Goal: Task Accomplishment & Management: Use online tool/utility

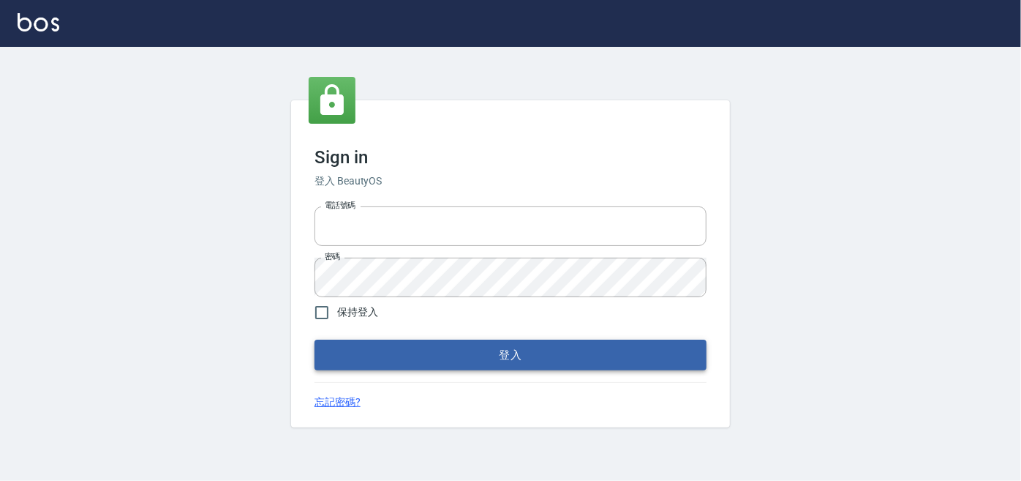
type input "0227605235"
click at [418, 347] on button "登入" at bounding box center [511, 354] width 392 height 31
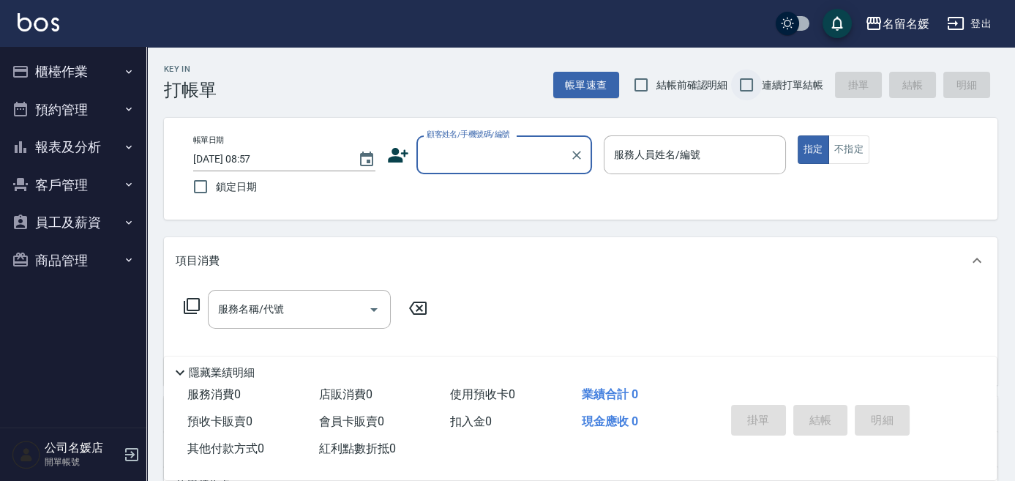
click at [745, 82] on input "連續打單結帳" at bounding box center [746, 84] width 31 height 31
checkbox input "true"
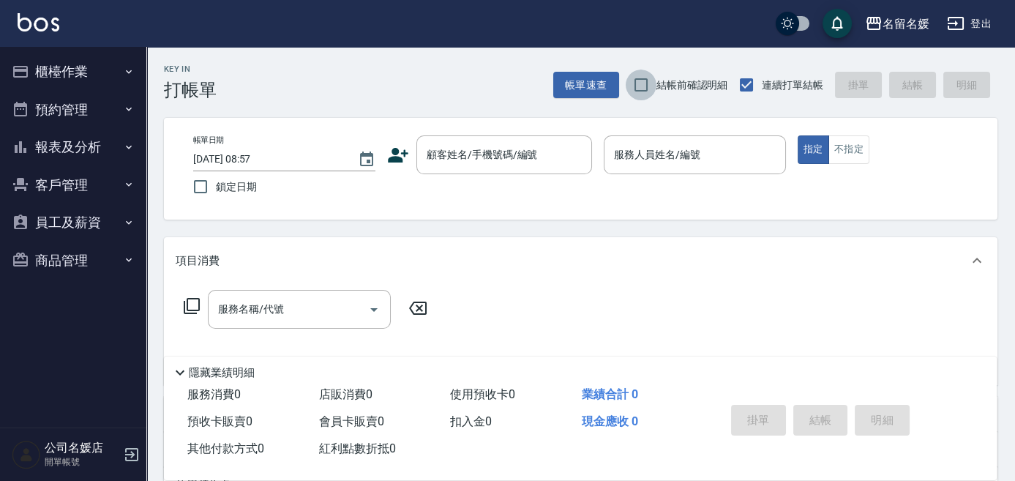
click at [642, 81] on input "結帳前確認明細" at bounding box center [640, 84] width 31 height 31
checkbox input "true"
click at [203, 186] on input "鎖定日期" at bounding box center [200, 186] width 31 height 31
checkbox input "true"
click at [69, 77] on button "櫃檯作業" at bounding box center [73, 72] width 135 height 38
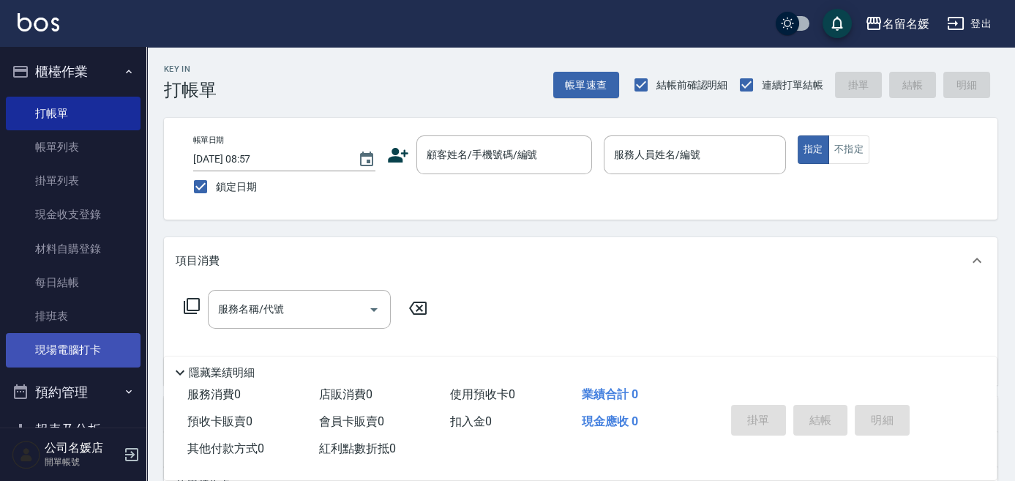
click at [74, 353] on link "現場電腦打卡" at bounding box center [73, 350] width 135 height 34
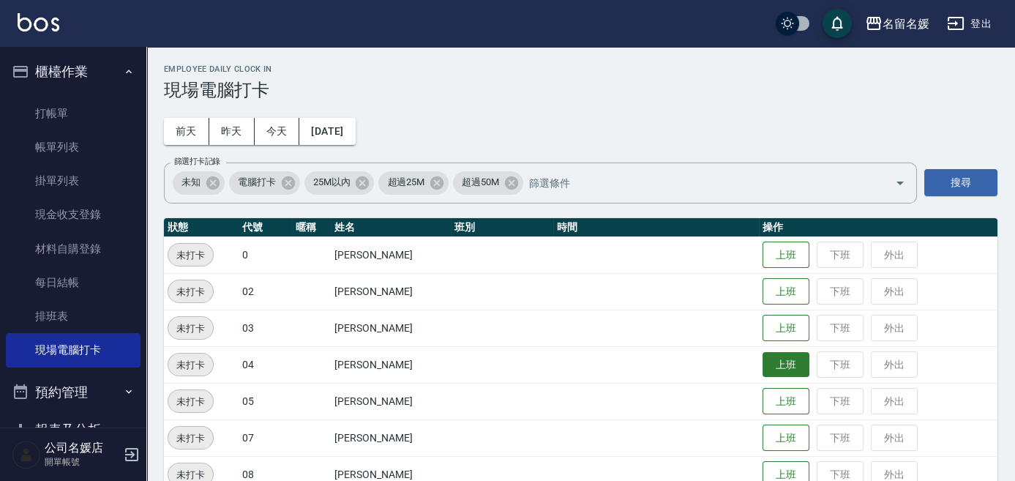
click at [776, 361] on button "上班" at bounding box center [785, 365] width 47 height 26
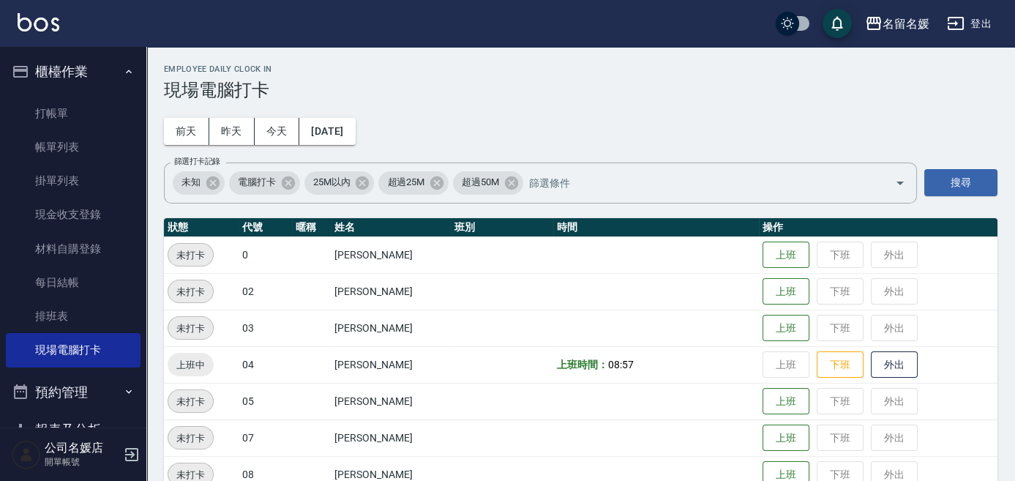
click at [776, 361] on td "上班 下班 外出" at bounding box center [878, 364] width 238 height 37
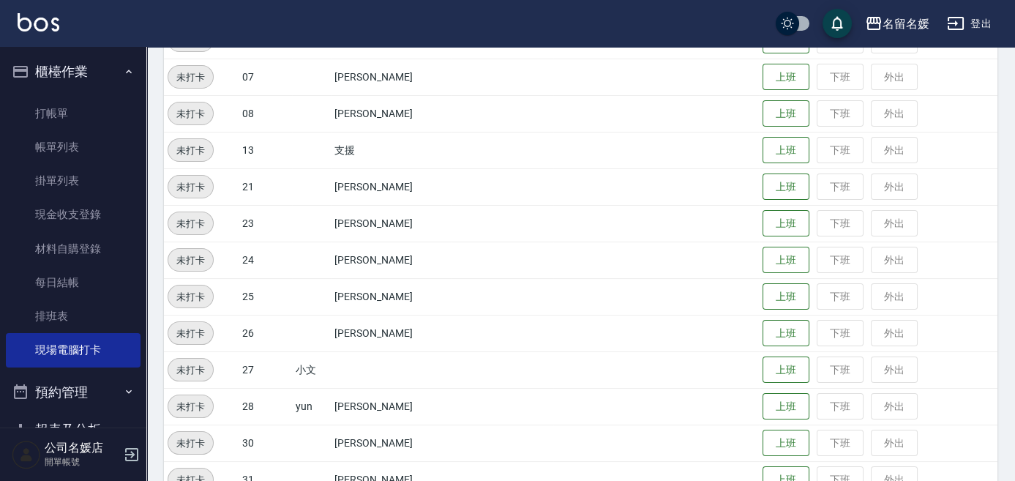
scroll to position [399, 0]
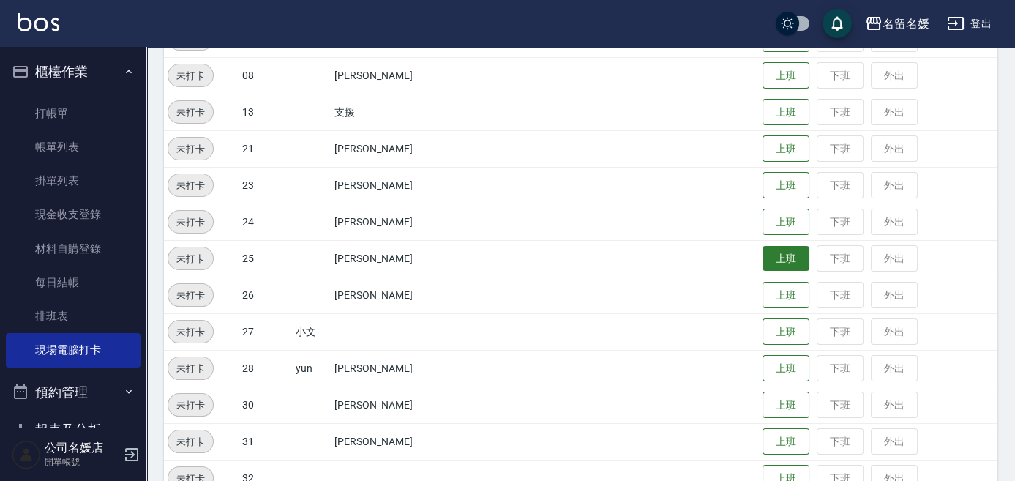
click at [786, 265] on button "上班" at bounding box center [785, 259] width 47 height 26
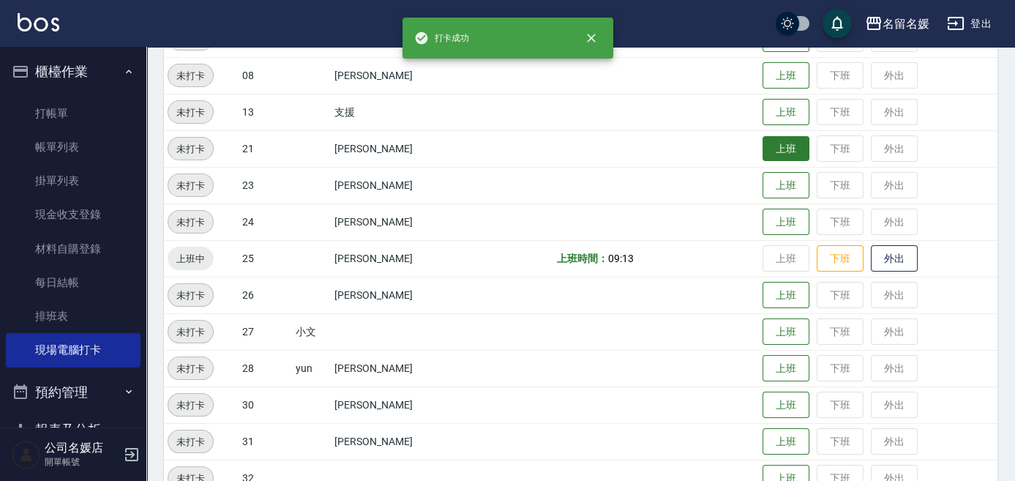
click at [784, 148] on button "上班" at bounding box center [785, 149] width 47 height 26
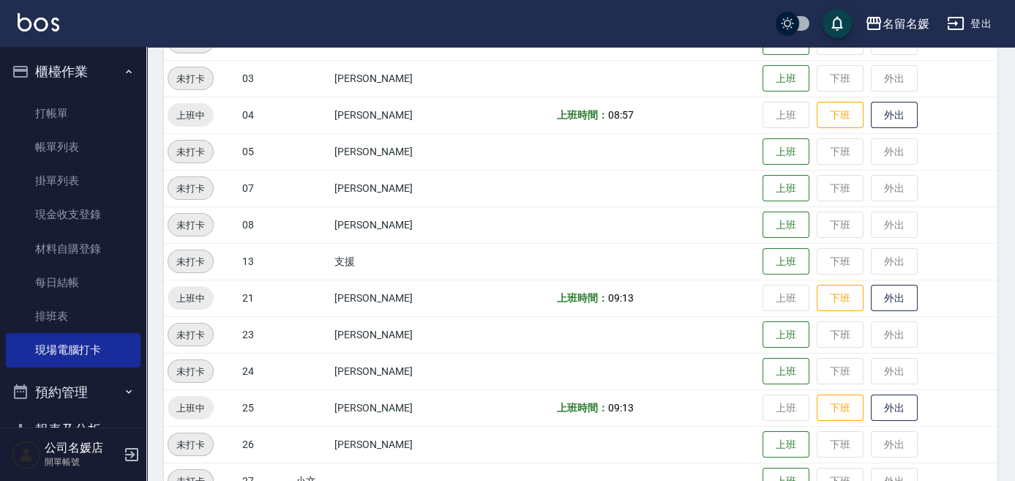
scroll to position [199, 0]
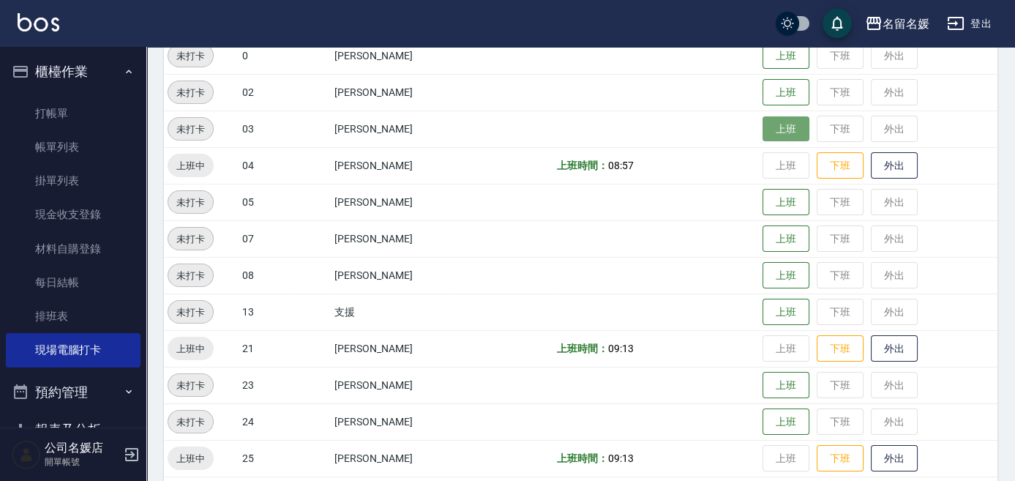
click at [791, 132] on button "上班" at bounding box center [785, 129] width 47 height 26
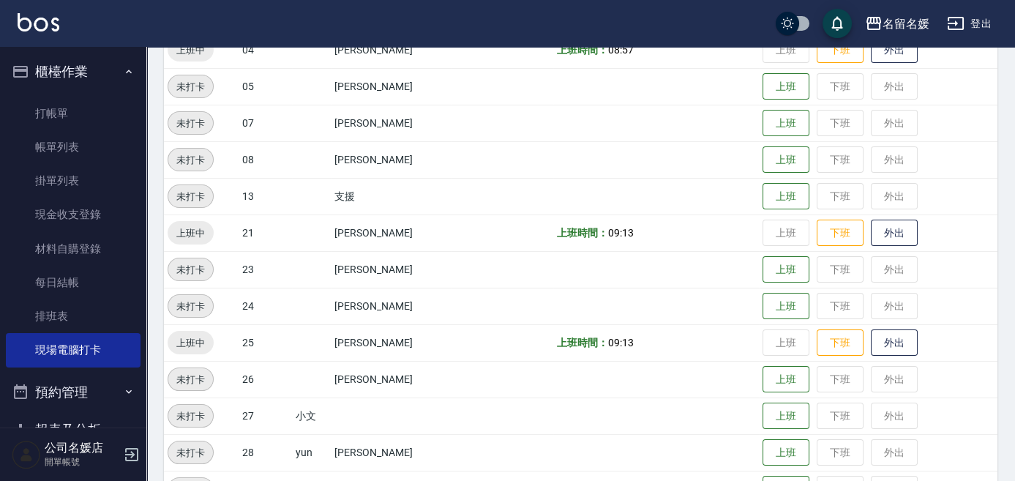
scroll to position [399, 0]
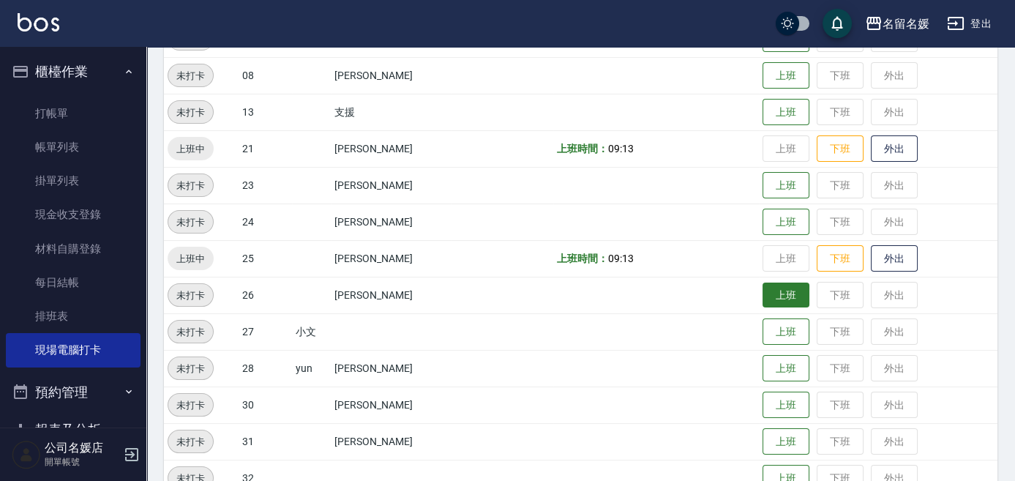
click at [786, 302] on button "上班" at bounding box center [785, 295] width 47 height 26
drag, startPoint x: 787, startPoint y: 292, endPoint x: 1020, endPoint y: 15, distance: 362.3
click at [827, 266] on tbody "未打卡 0 [PERSON_NAME] 上班 下班 外出 未打卡 02 [PERSON_NAME] 上班 下班 外出 上班中 03 [PERSON_NAME]…" at bounding box center [580, 240] width 833 height 805
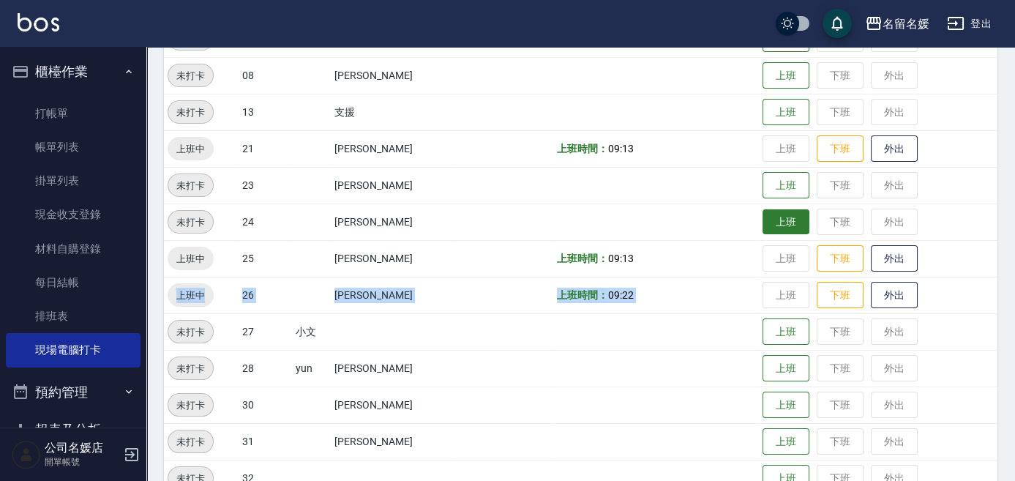
click at [789, 218] on button "上班" at bounding box center [785, 222] width 47 height 26
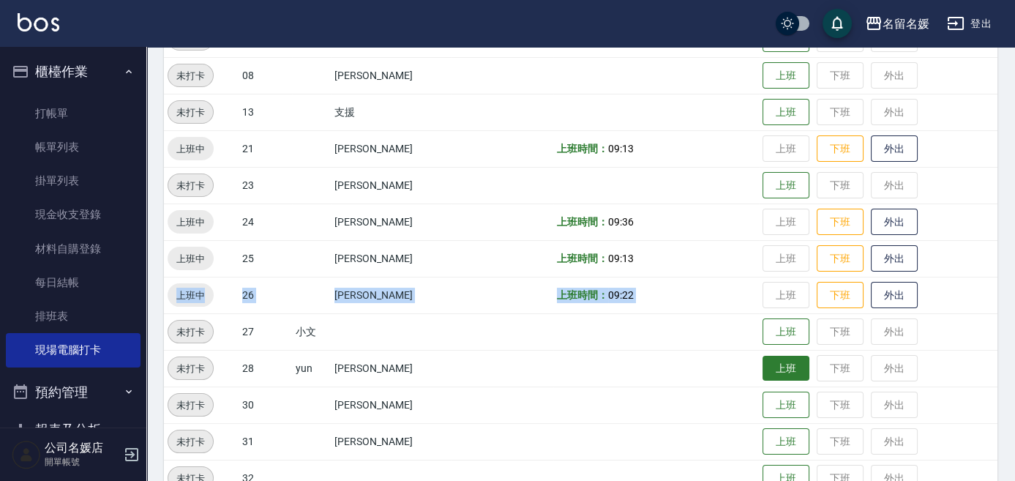
click at [772, 377] on button "上班" at bounding box center [785, 368] width 47 height 26
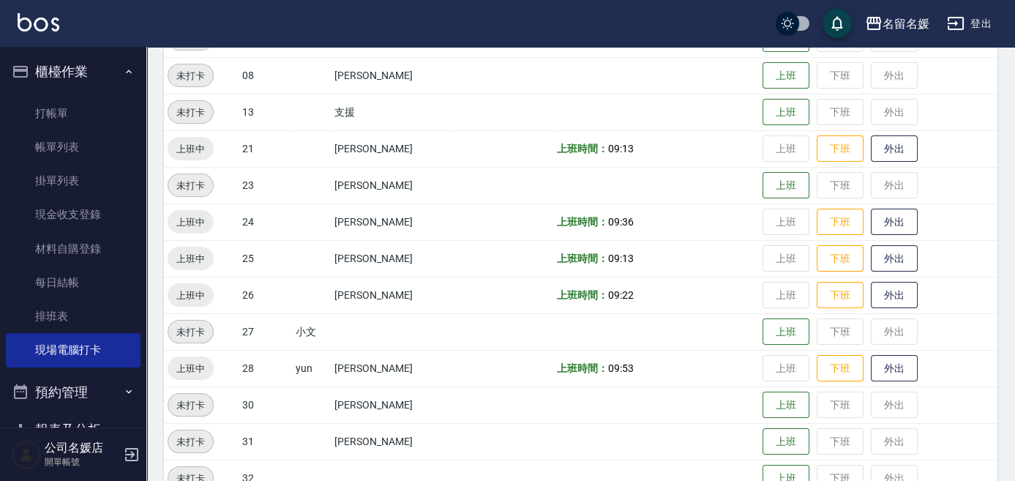
click at [487, 137] on td at bounding box center [502, 148] width 102 height 37
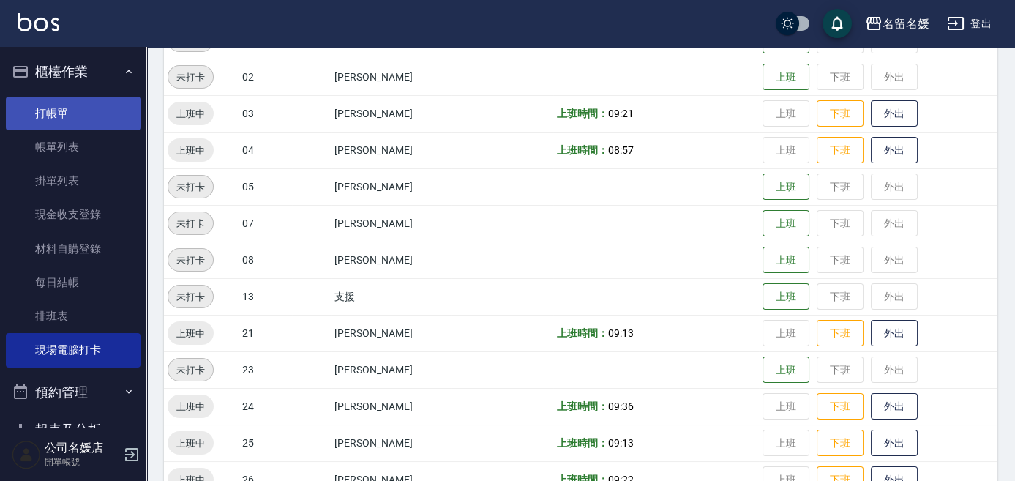
scroll to position [132, 0]
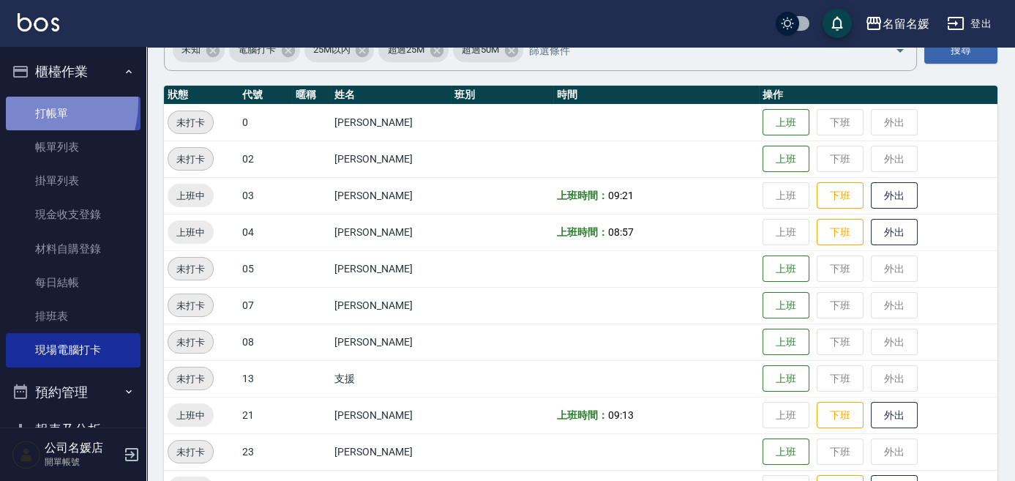
click at [29, 102] on link "打帳單" at bounding box center [73, 114] width 135 height 34
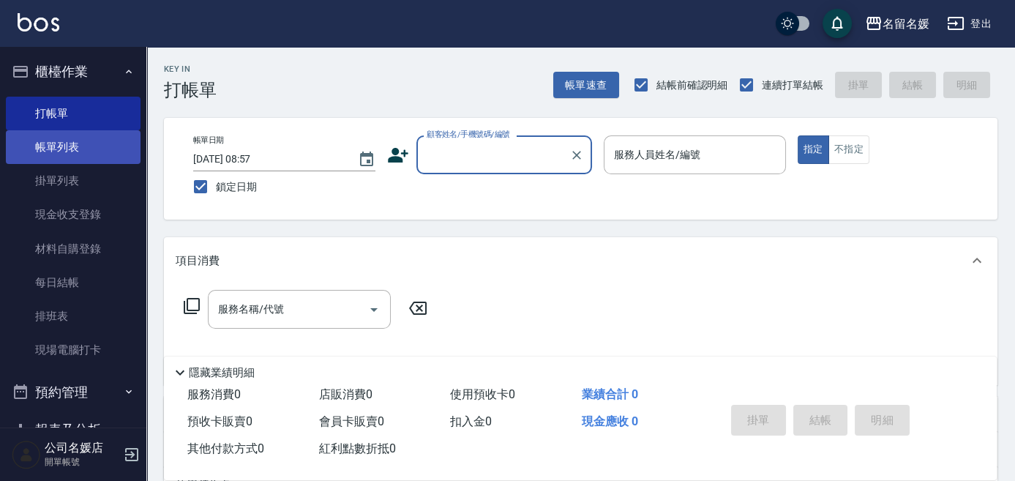
click at [64, 151] on link "帳單列表" at bounding box center [73, 147] width 135 height 34
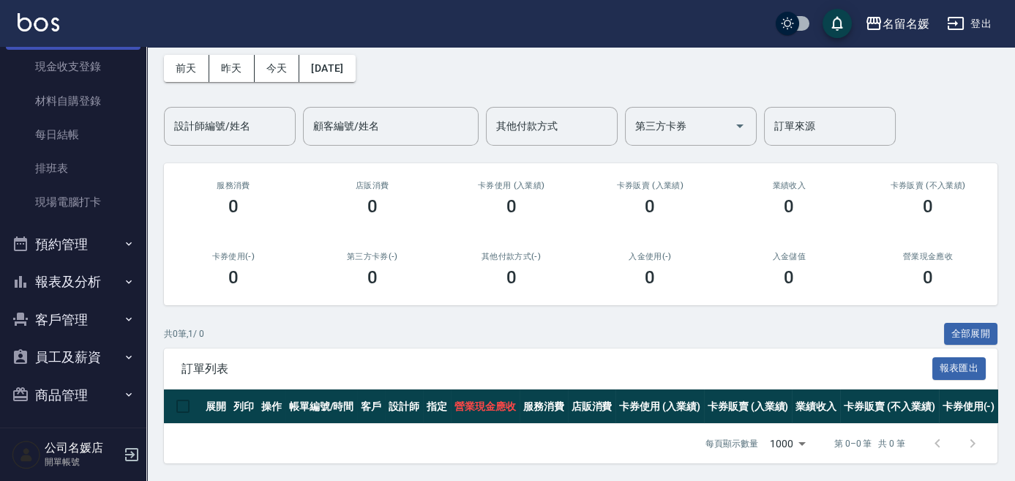
scroll to position [151, 0]
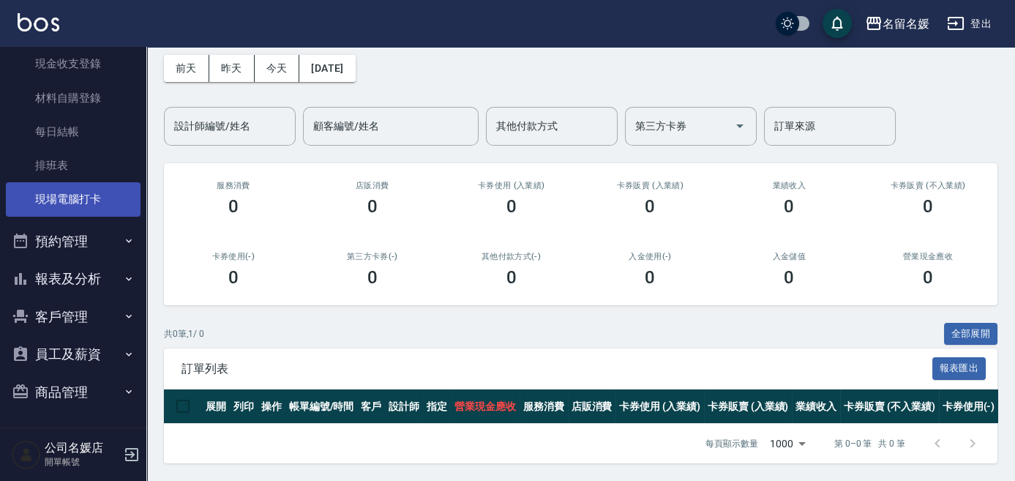
click at [89, 196] on link "現場電腦打卡" at bounding box center [73, 199] width 135 height 34
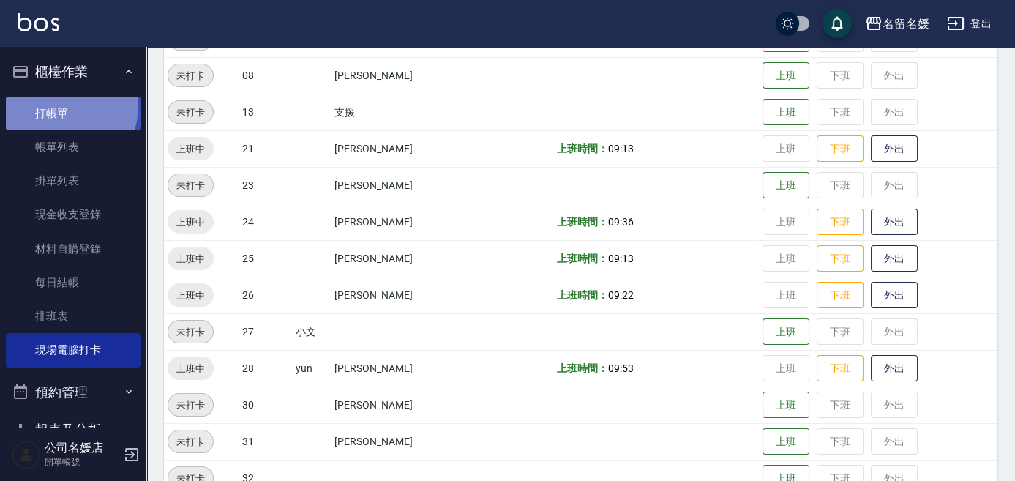
click at [55, 105] on link "打帳單" at bounding box center [73, 114] width 135 height 34
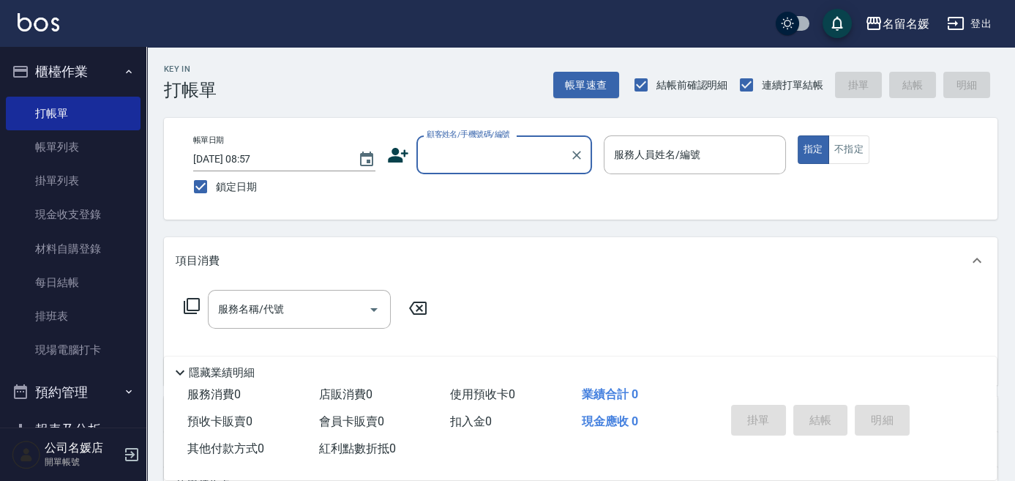
click at [512, 159] on input "顧客姓名/手機號碼/編號" at bounding box center [493, 155] width 140 height 26
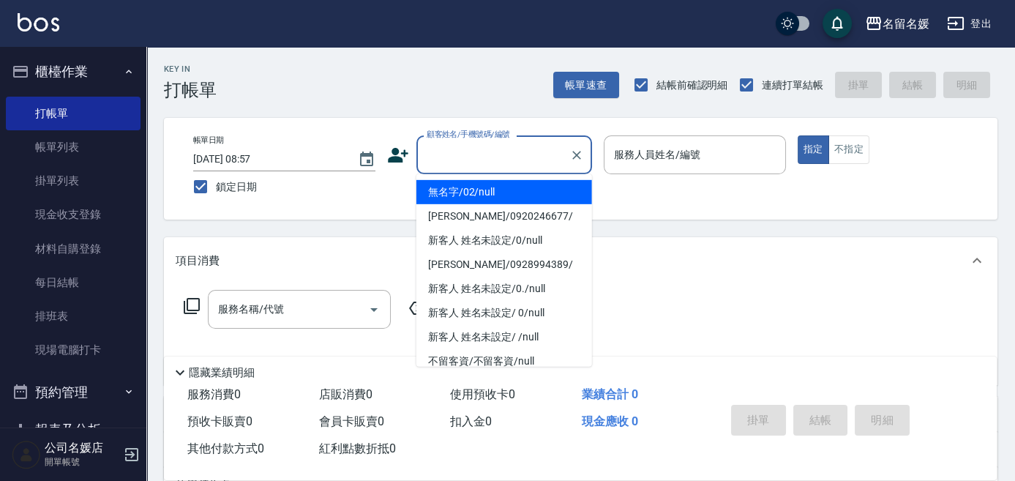
drag, startPoint x: 495, startPoint y: 192, endPoint x: 644, endPoint y: 157, distance: 152.4
click at [495, 192] on li "無名字/02/null" at bounding box center [504, 192] width 176 height 24
type input "無名字/02/null"
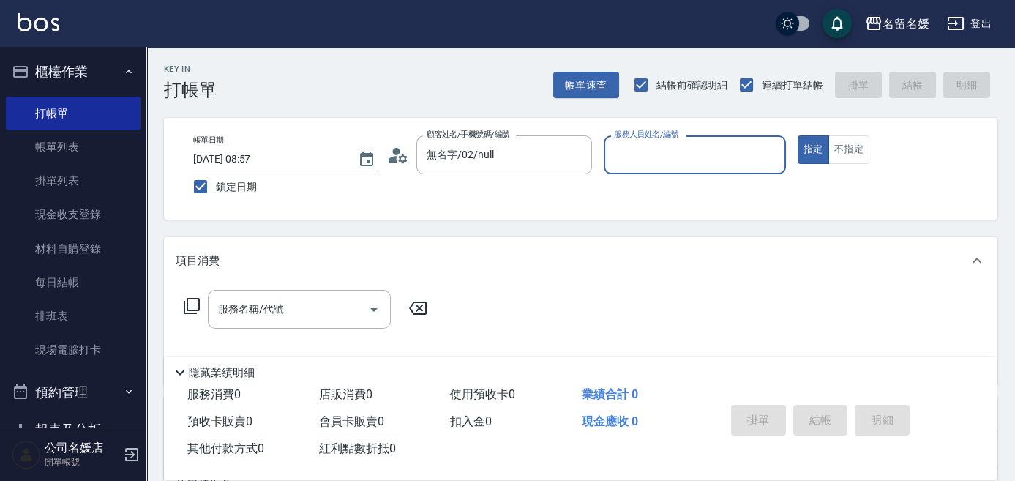
click at [644, 157] on div "服務人員姓名/編號 服務人員姓名/編號" at bounding box center [694, 154] width 182 height 39
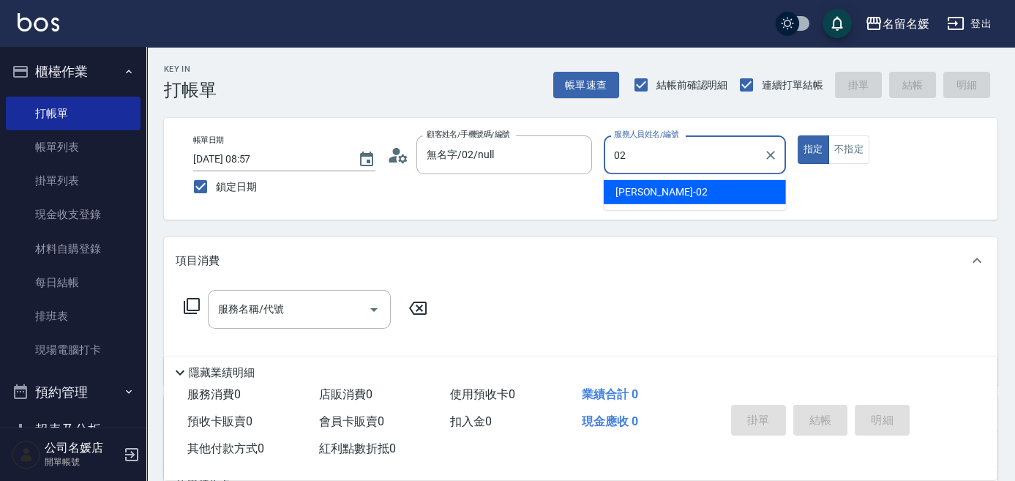
type input "02"
type button "true"
type input "[PERSON_NAME]-02"
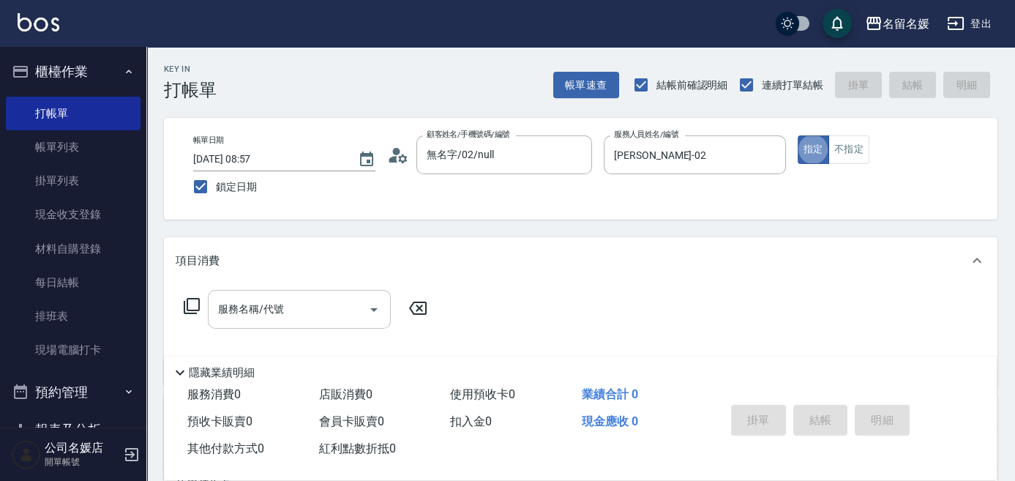
click at [336, 303] on input "服務名稱/代號" at bounding box center [288, 309] width 148 height 26
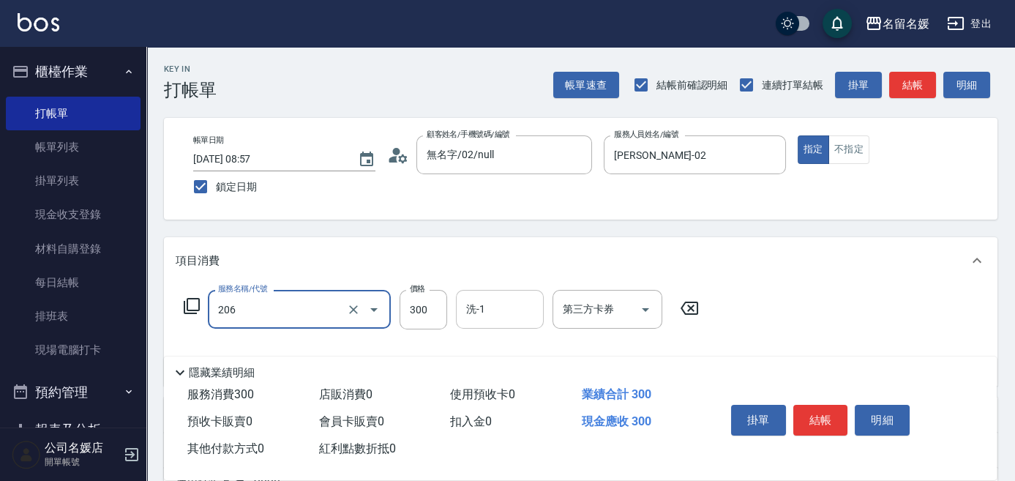
click at [497, 299] on input "洗-1" at bounding box center [499, 309] width 75 height 26
type input "洗髮[300](206)"
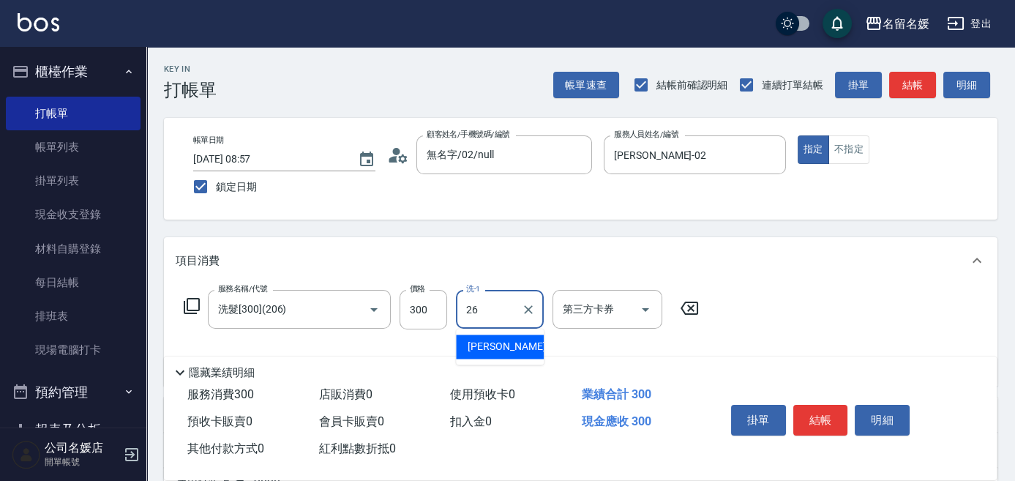
type input "[PERSON_NAME]-26"
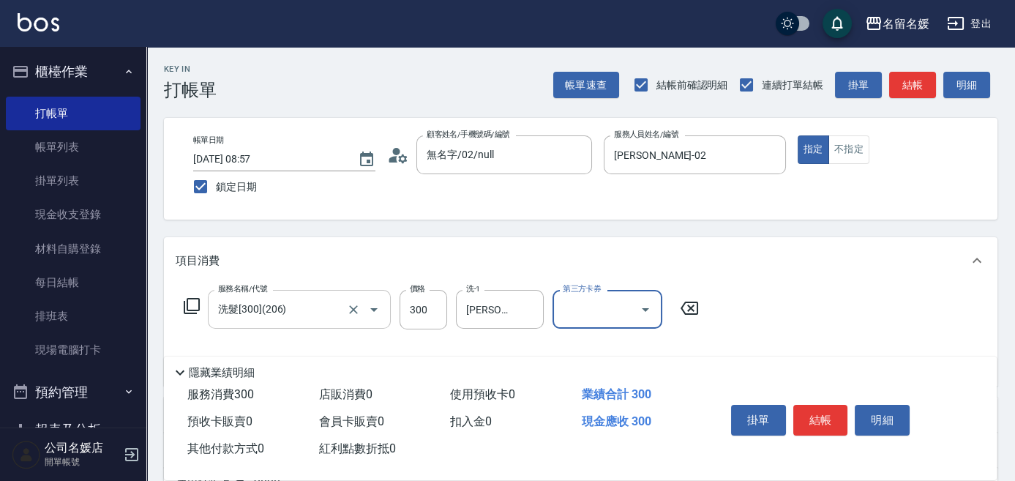
scroll to position [132, 0]
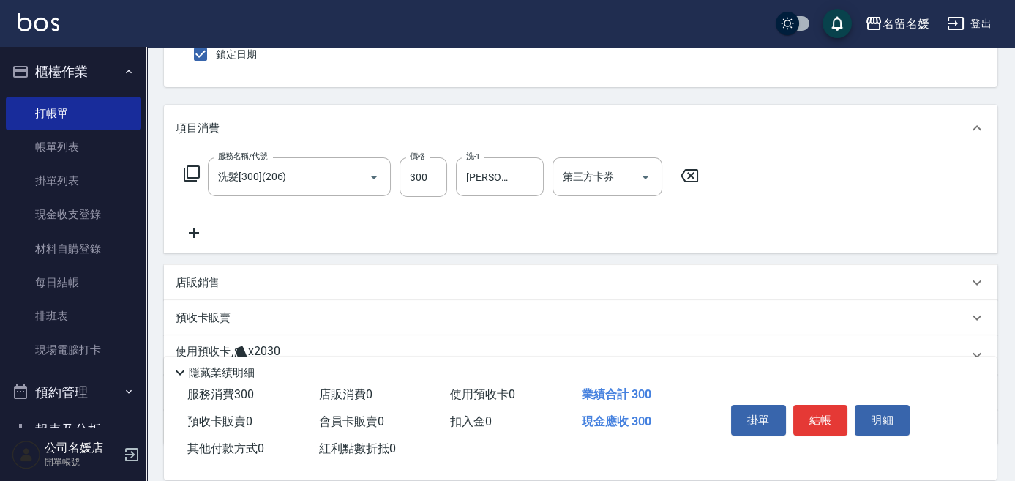
click at [192, 231] on icon at bounding box center [194, 232] width 10 height 10
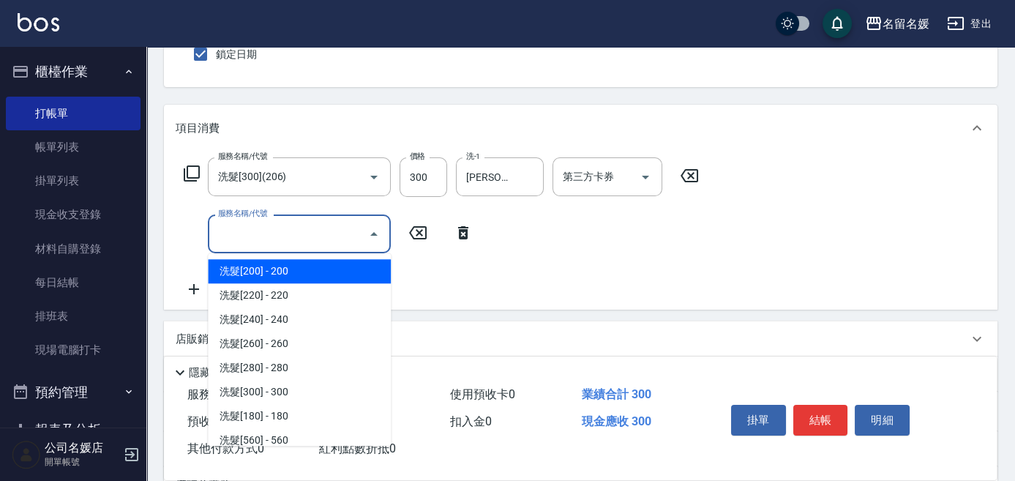
click at [285, 233] on input "服務名稱/代號" at bounding box center [288, 234] width 148 height 26
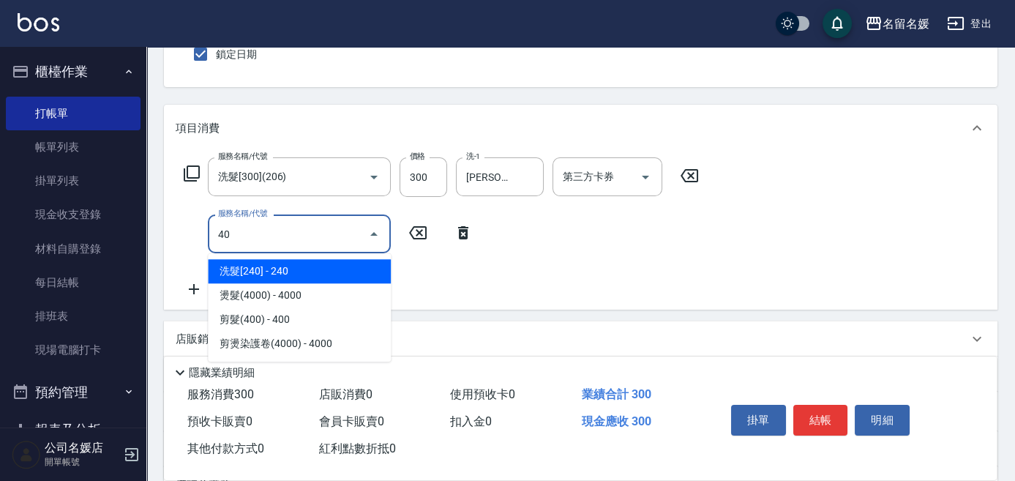
type input "408"
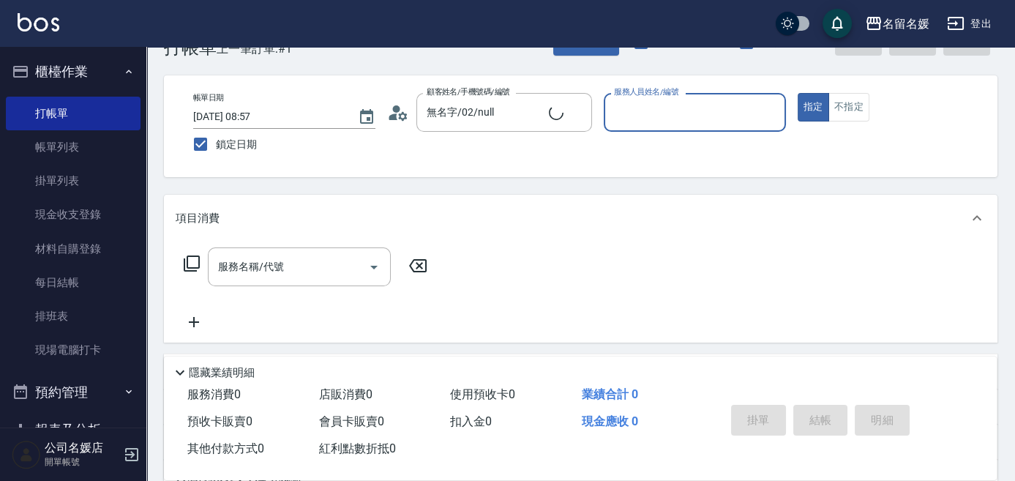
scroll to position [0, 0]
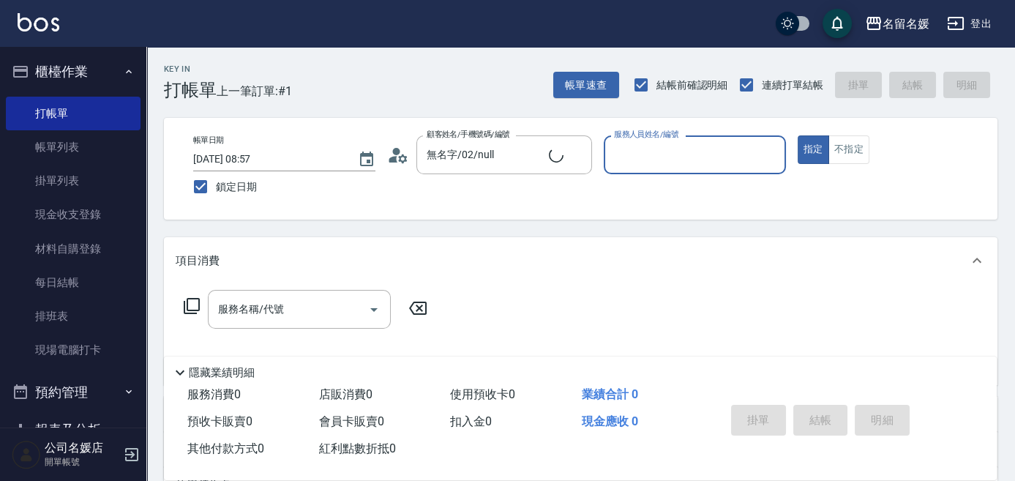
type input "新客人 姓名未設定/0/null"
type input "0"
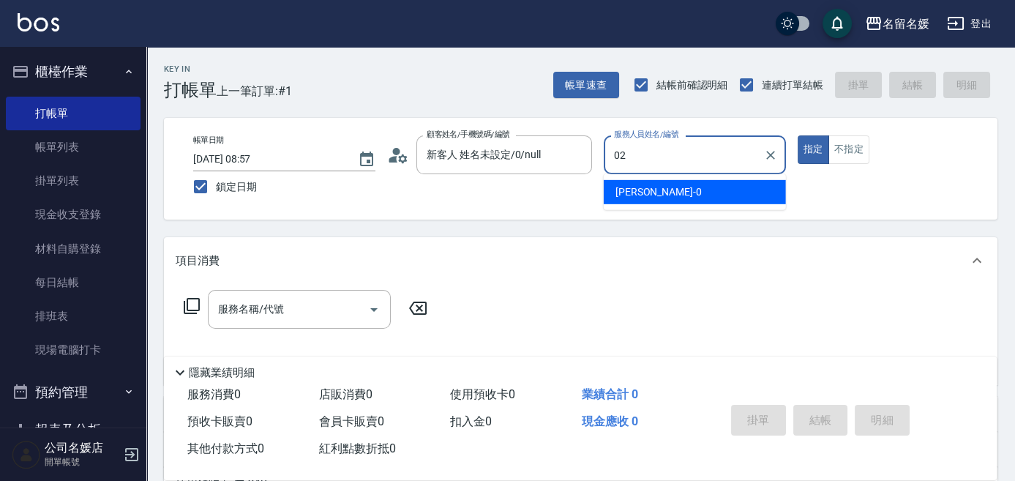
type input "[PERSON_NAME]-02"
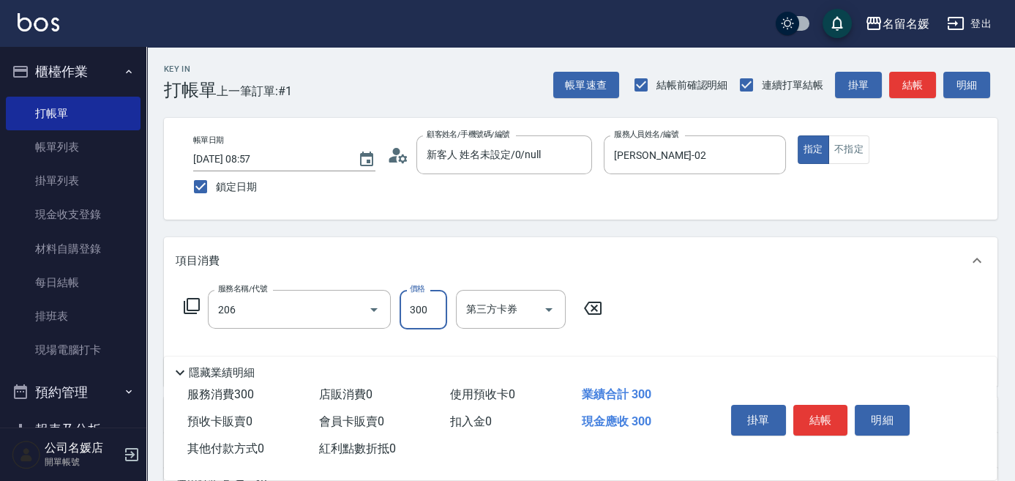
type input "洗髮[300](206)"
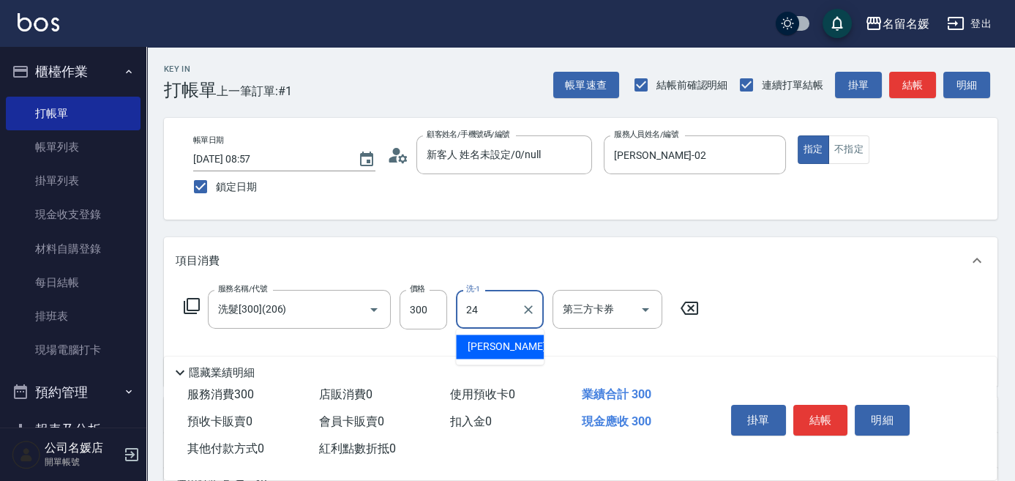
type input "[PERSON_NAME]-24"
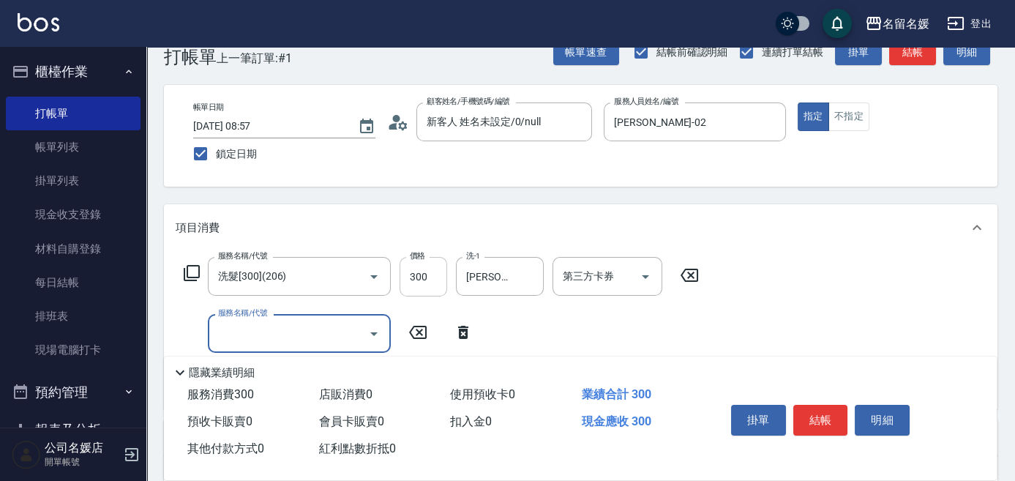
scroll to position [66, 0]
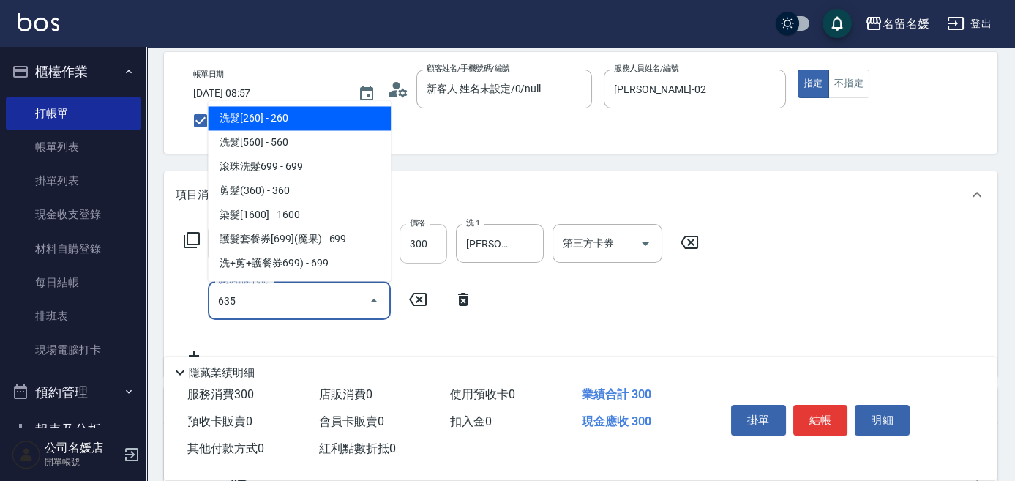
type input "[PERSON_NAME].玻酸.晶膜.水療(635)"
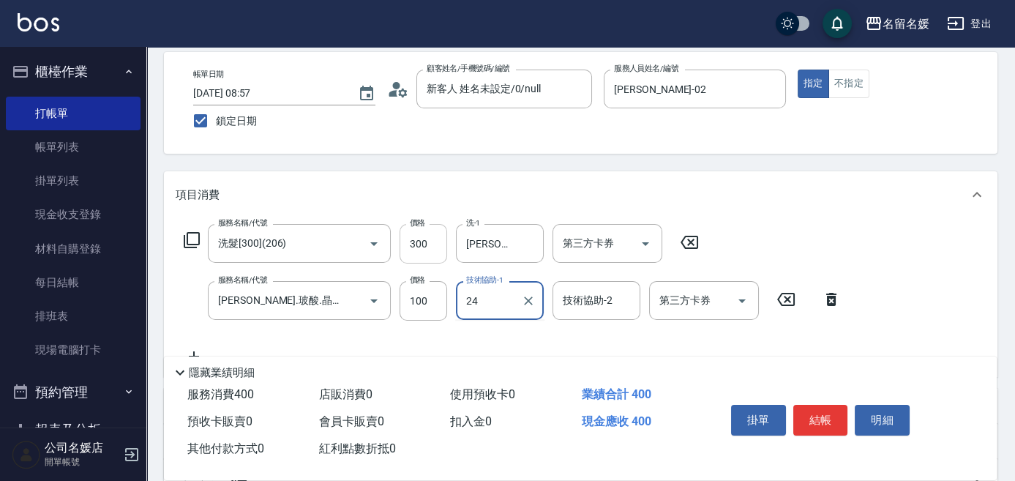
type input "[PERSON_NAME]-24"
drag, startPoint x: 429, startPoint y: 293, endPoint x: 723, endPoint y: 174, distance: 317.7
click at [723, 174] on div "項目消費" at bounding box center [580, 194] width 833 height 47
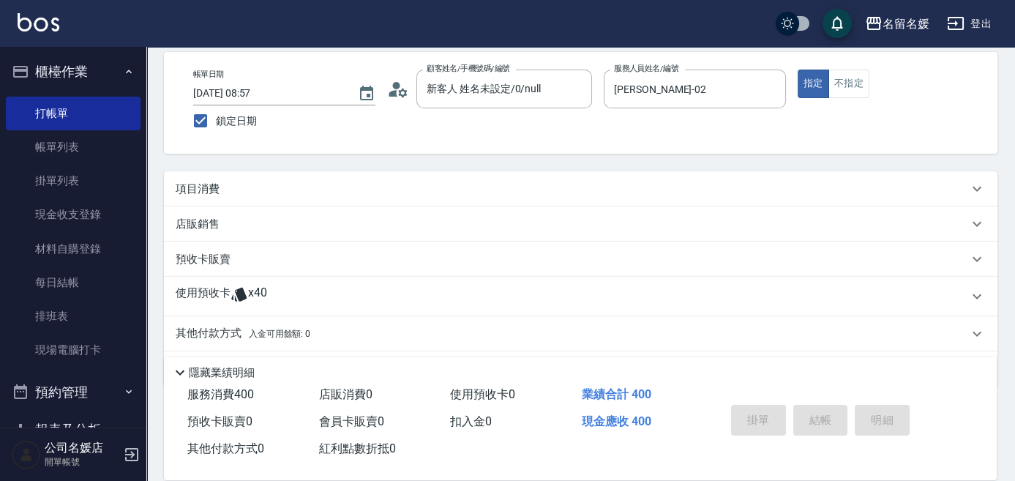
click at [723, 173] on div "項目消費" at bounding box center [580, 188] width 833 height 35
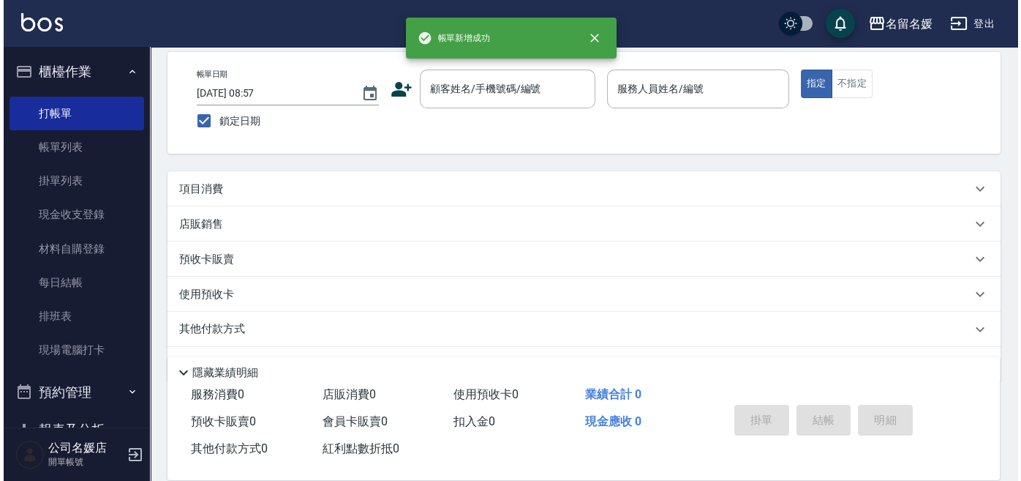
scroll to position [0, 0]
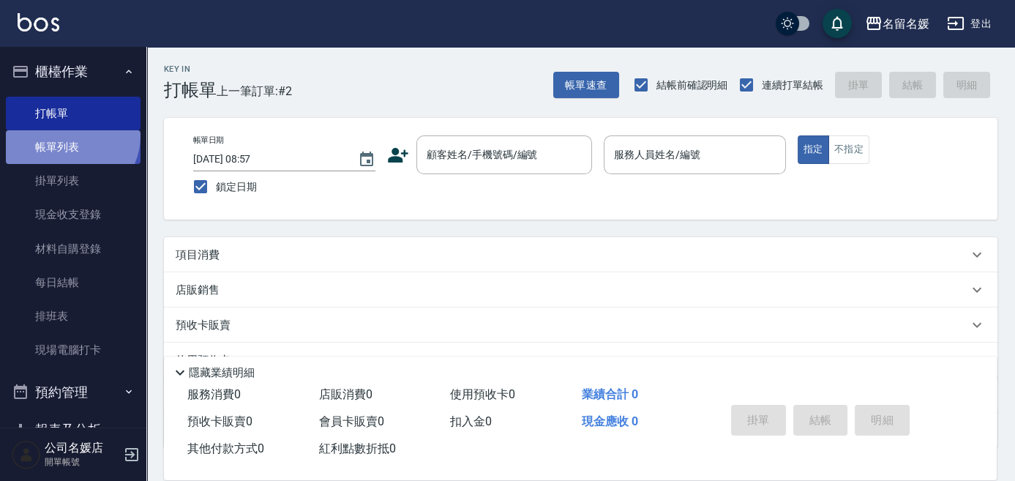
click at [69, 135] on link "帳單列表" at bounding box center [73, 147] width 135 height 34
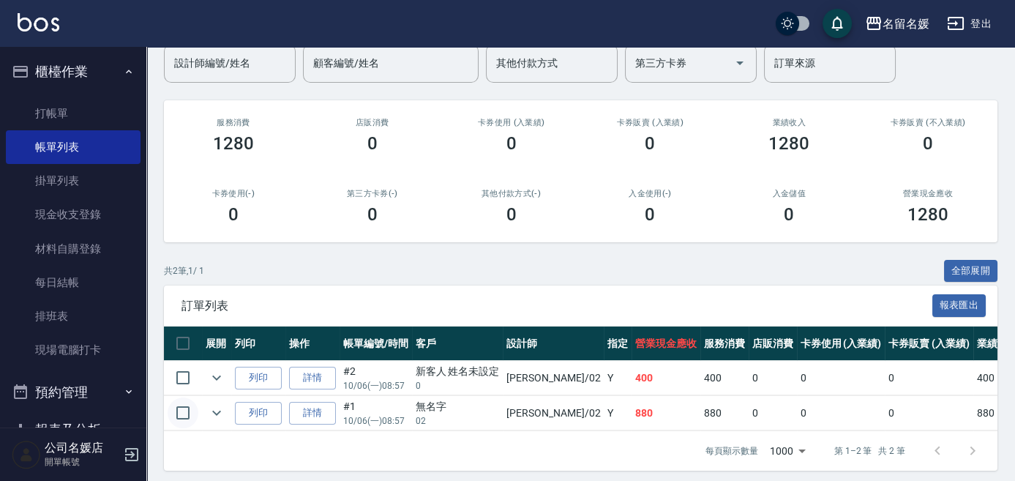
scroll to position [143, 0]
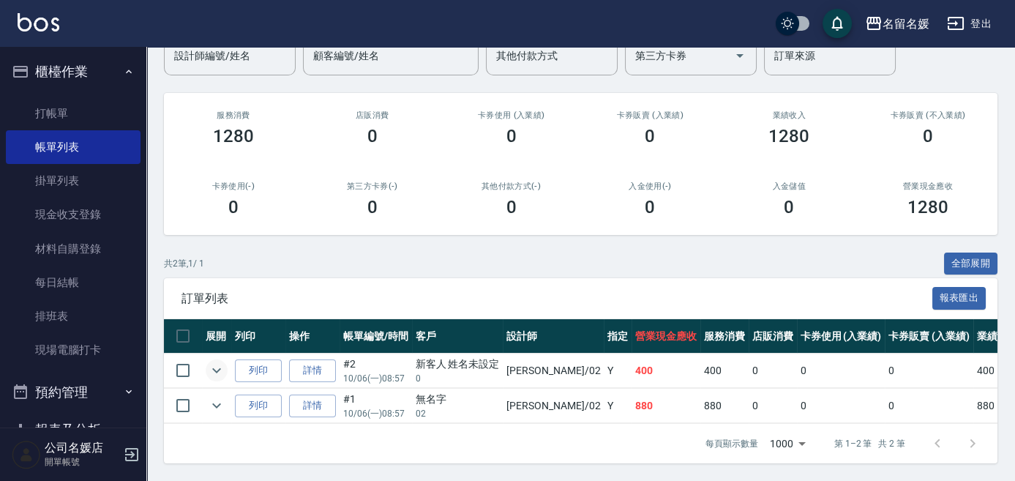
click at [217, 368] on icon "expand row" at bounding box center [216, 370] width 9 height 5
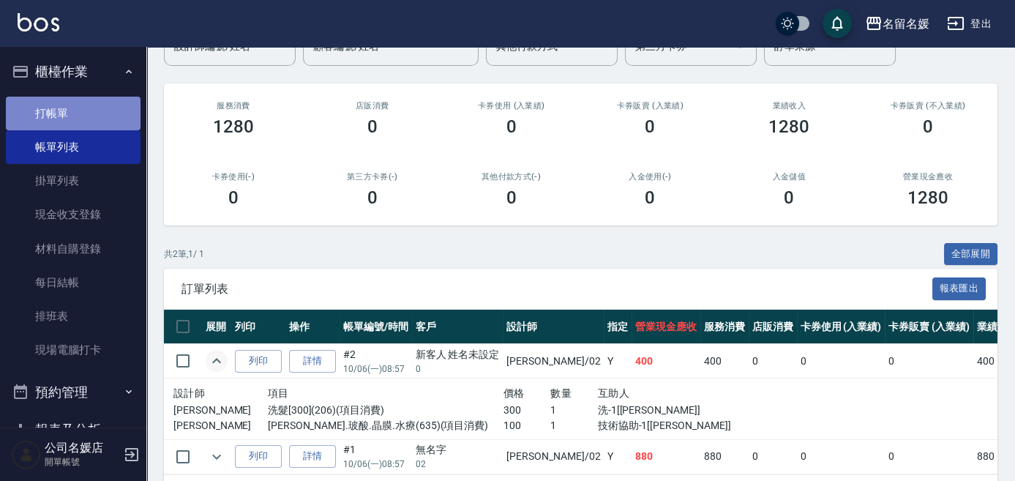
click at [87, 110] on link "打帳單" at bounding box center [73, 114] width 135 height 34
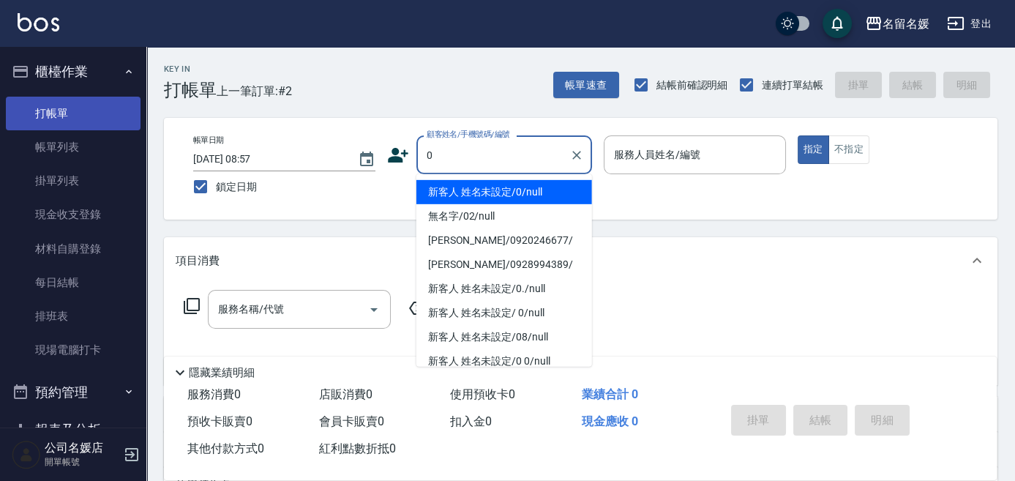
type input "0"
type input "02"
type button "true"
type input "新客人 姓名未設定/0/null"
type input "[PERSON_NAME]-02"
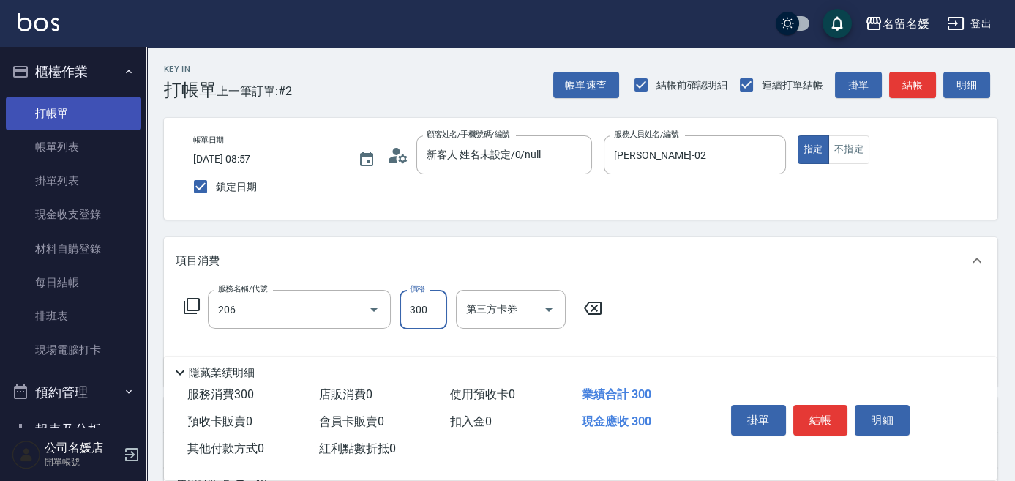
type input "洗髮[300](206)"
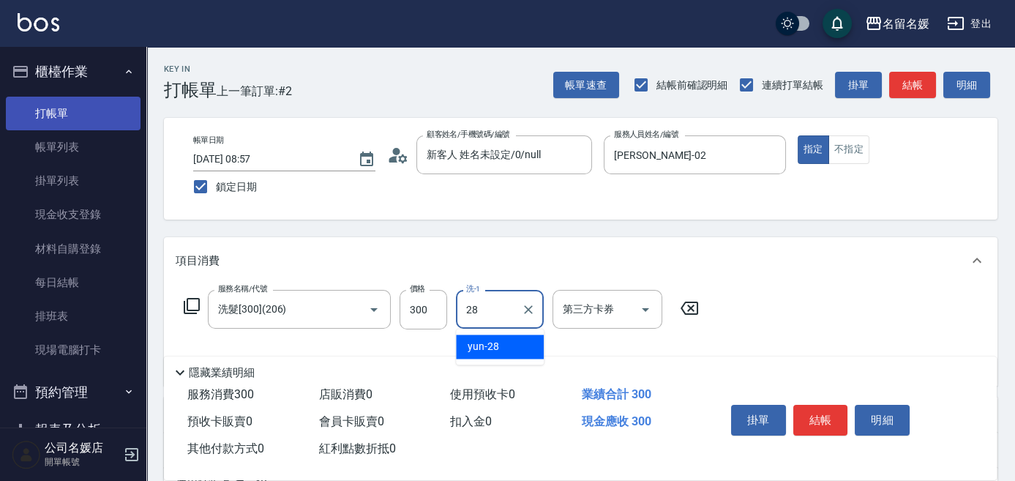
type input "yun-28"
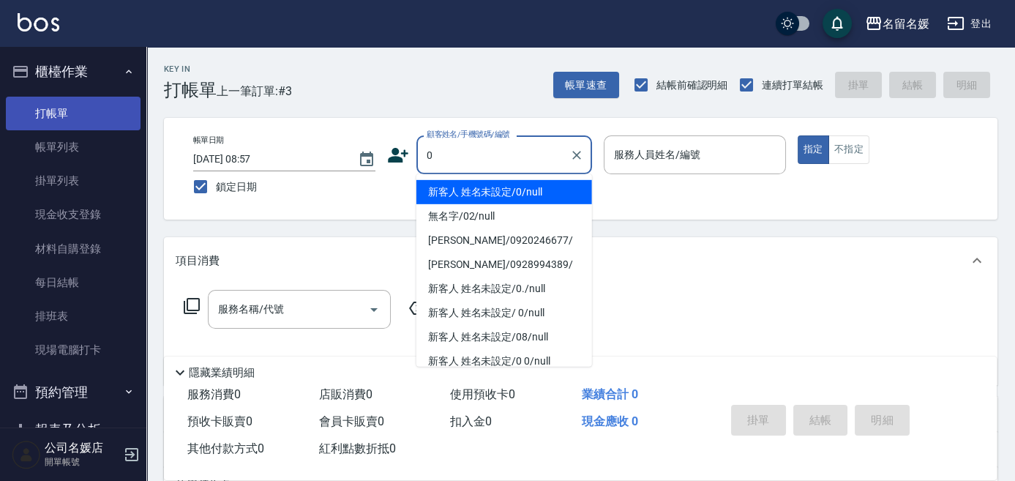
type input "新客人 姓名未設定/0/null"
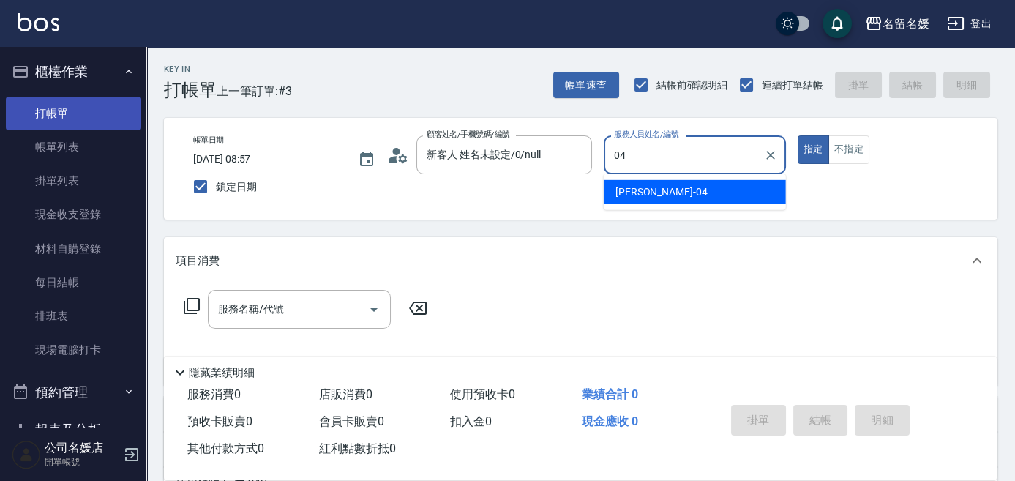
type input "[PERSON_NAME]-04"
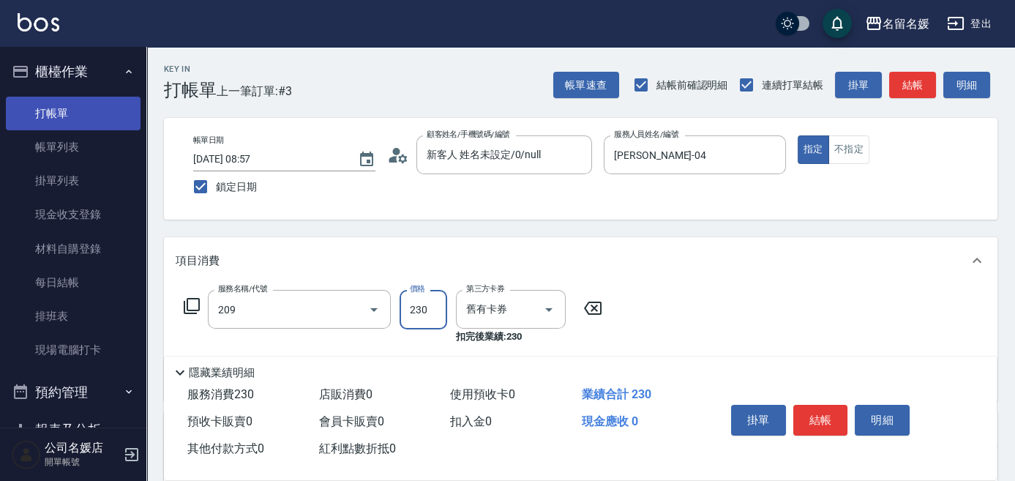
type input "洗髮券-(卡)230(209)"
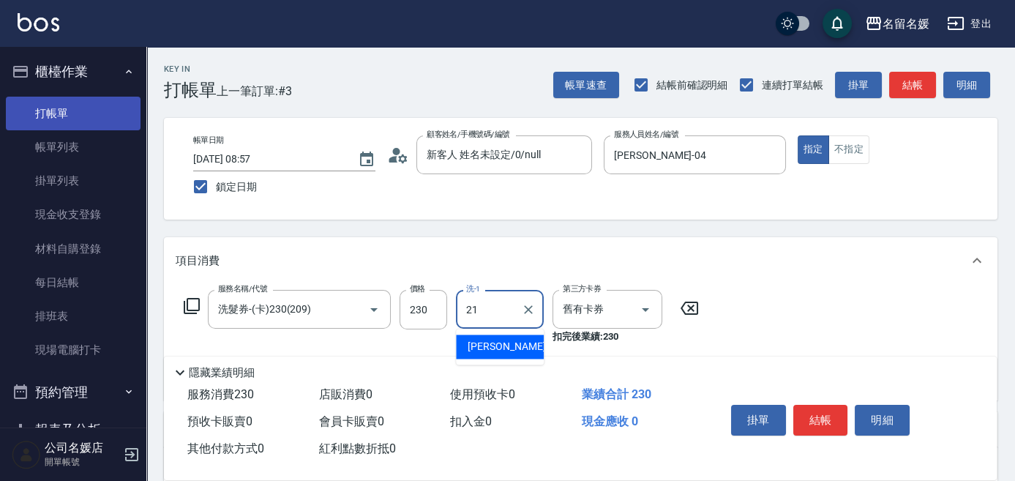
type input "[PERSON_NAME]-21"
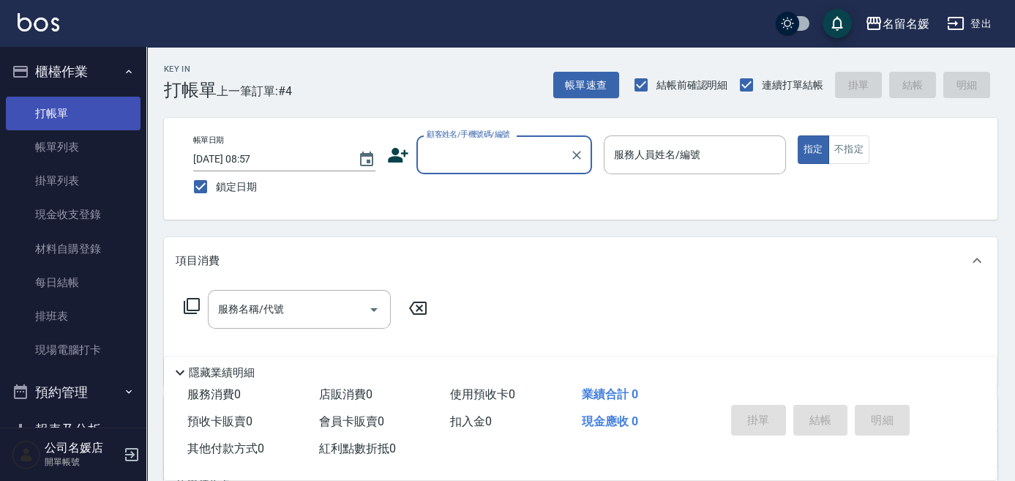
click at [79, 127] on link "打帳單" at bounding box center [73, 114] width 135 height 34
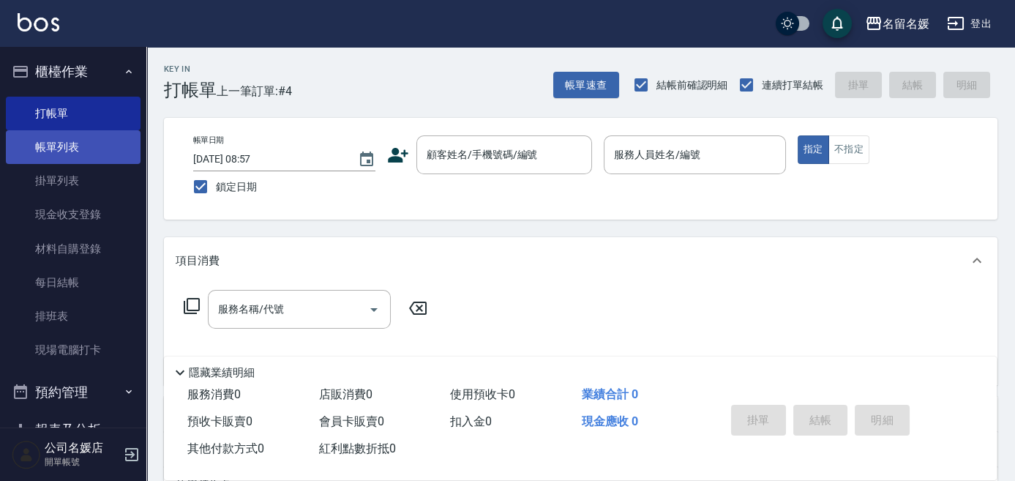
click at [83, 139] on link "帳單列表" at bounding box center [73, 147] width 135 height 34
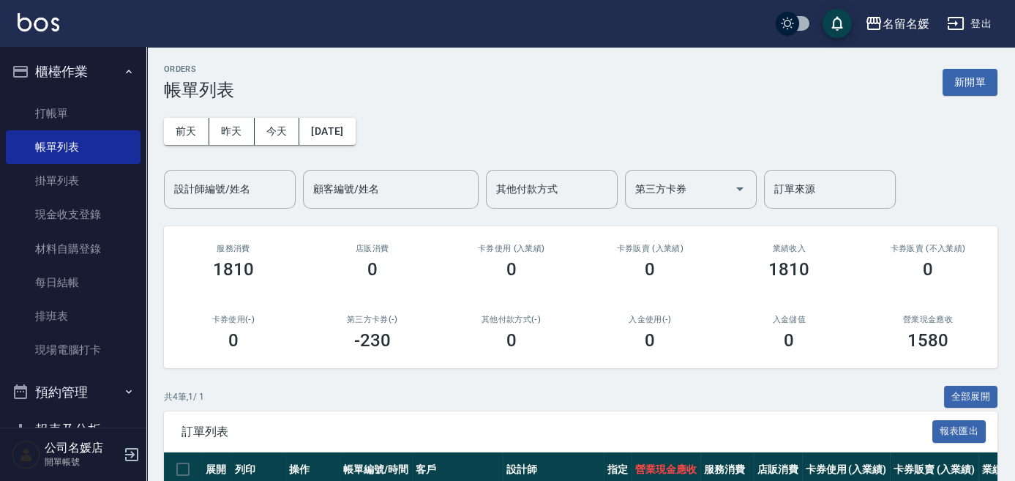
scroll to position [199, 0]
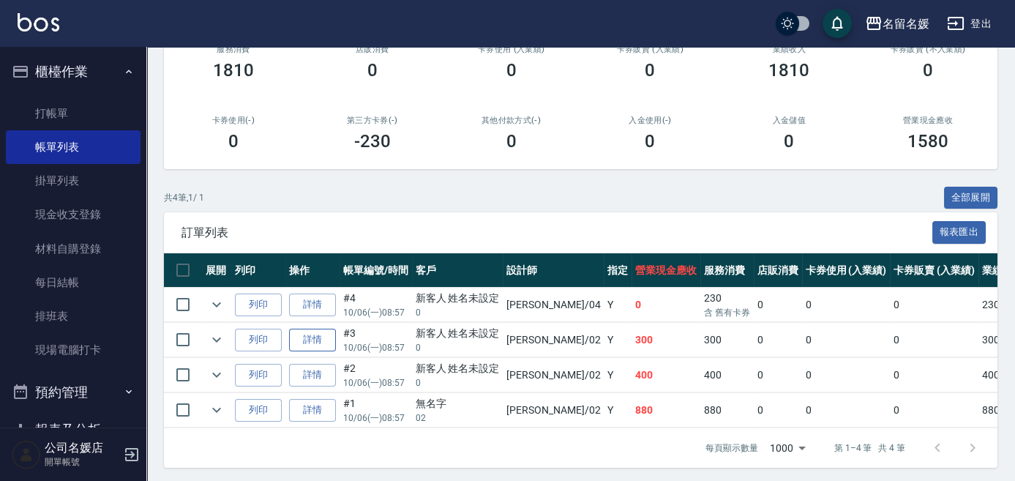
click at [312, 334] on link "詳情" at bounding box center [312, 339] width 47 height 23
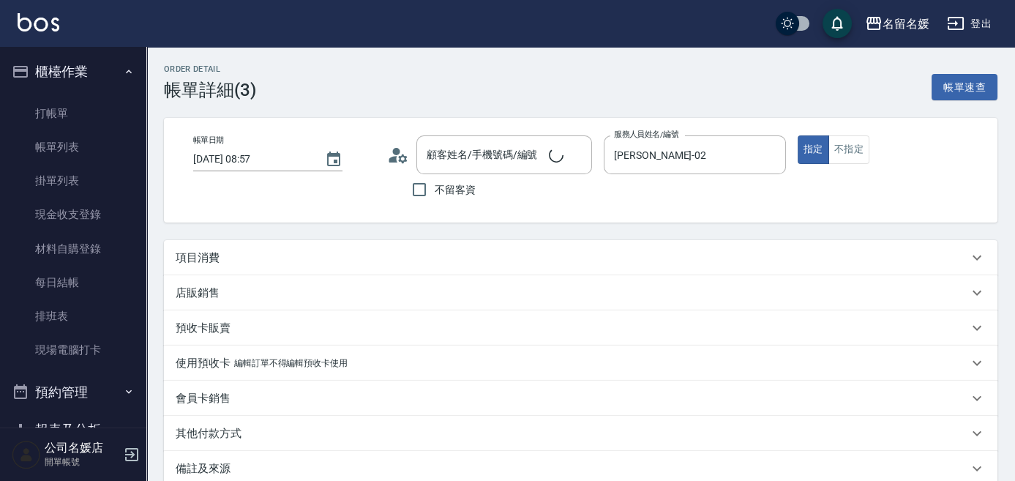
type input "[DATE] 08:57"
type input "[PERSON_NAME]-02"
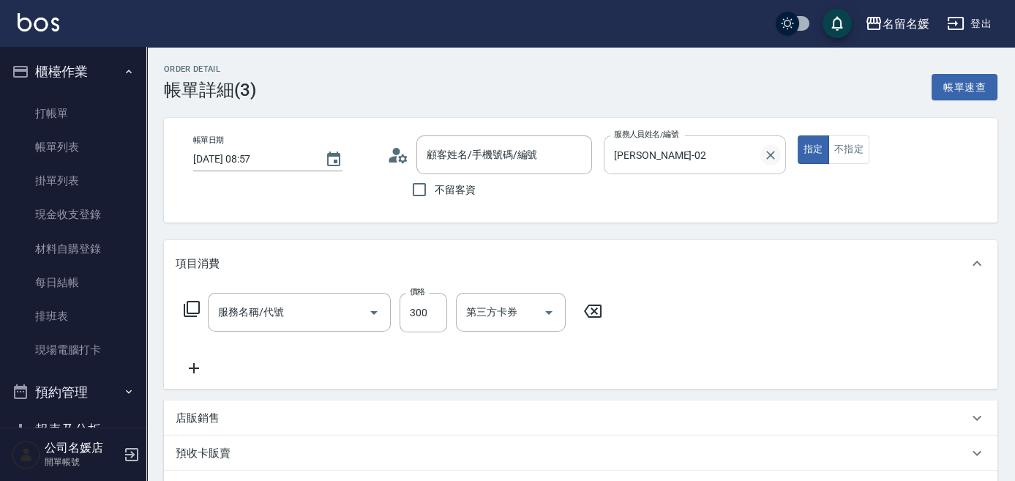
click at [770, 156] on icon "Clear" at bounding box center [770, 155] width 9 height 9
type input "新客人 姓名未設定/0/null"
type input "洗髮[300](206)"
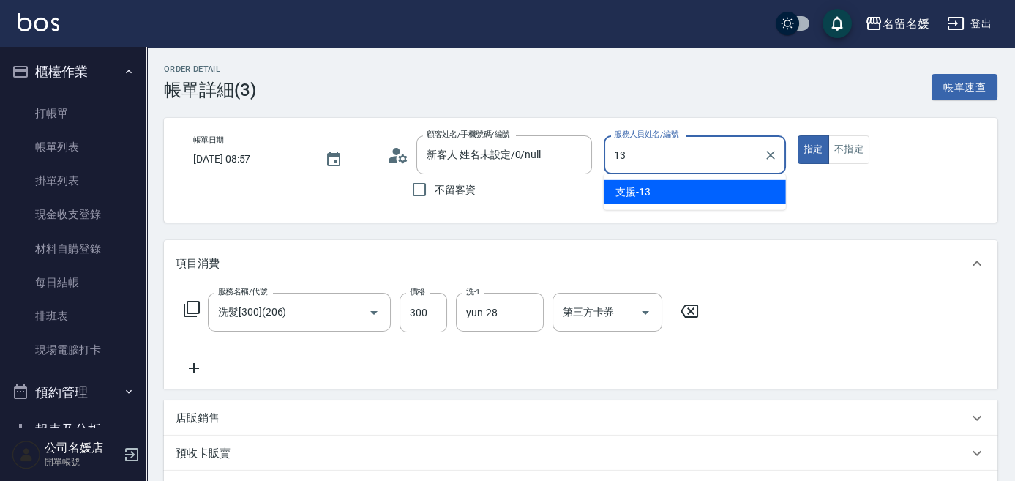
type input "13"
type button "true"
type input "支援-13"
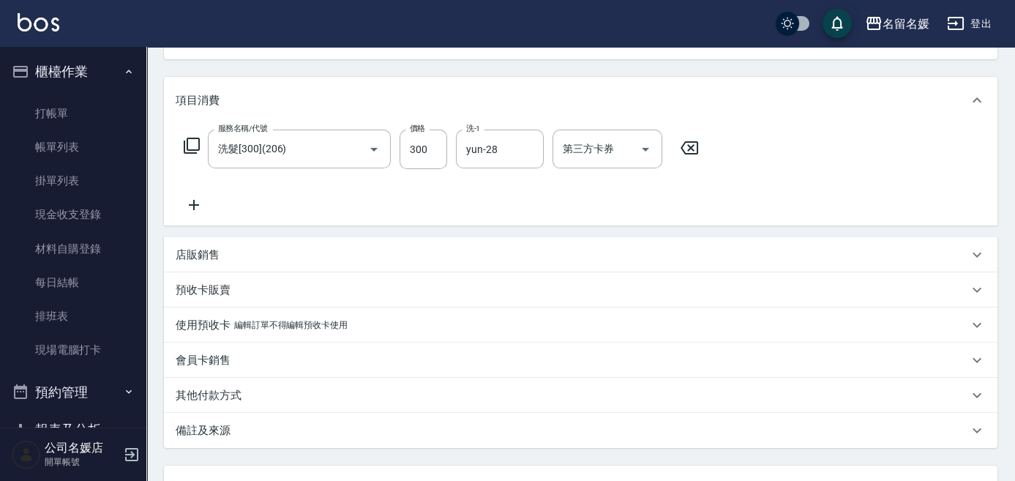
scroll to position [66, 0]
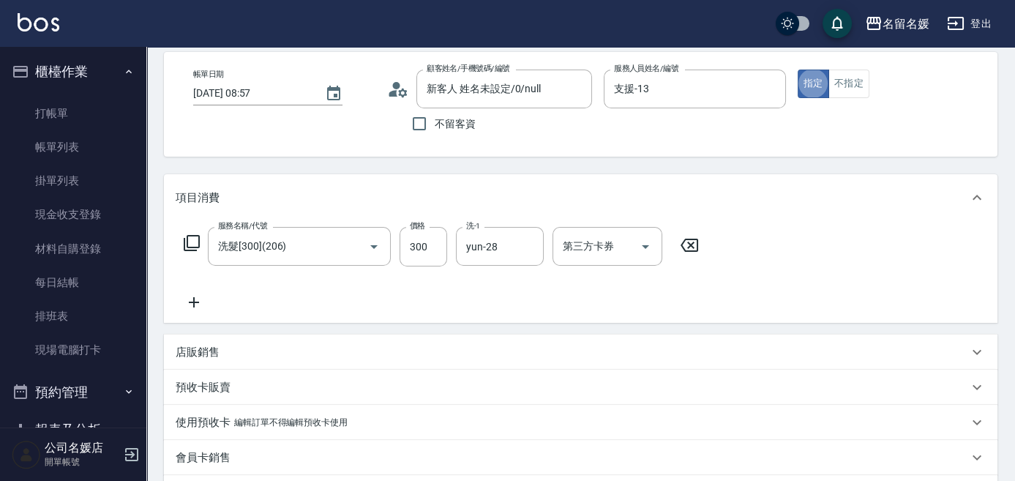
click at [779, 167] on div "Order detail 帳單詳細 (3) 帳單速查 帳單日期 [DATE] 08:57 顧客姓名/手機號碼/編號 新客人 姓名未設定/0/null 顧客姓名…" at bounding box center [580, 338] width 868 height 715
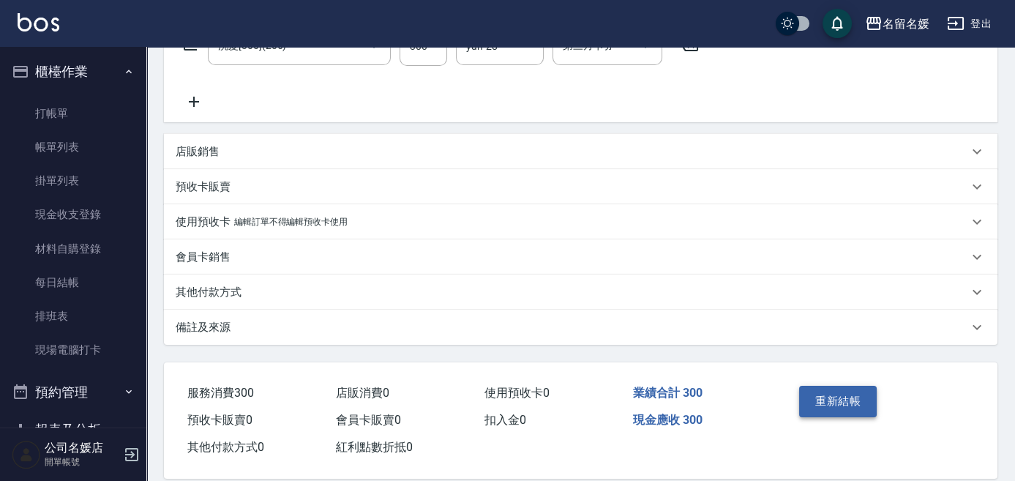
scroll to position [286, 0]
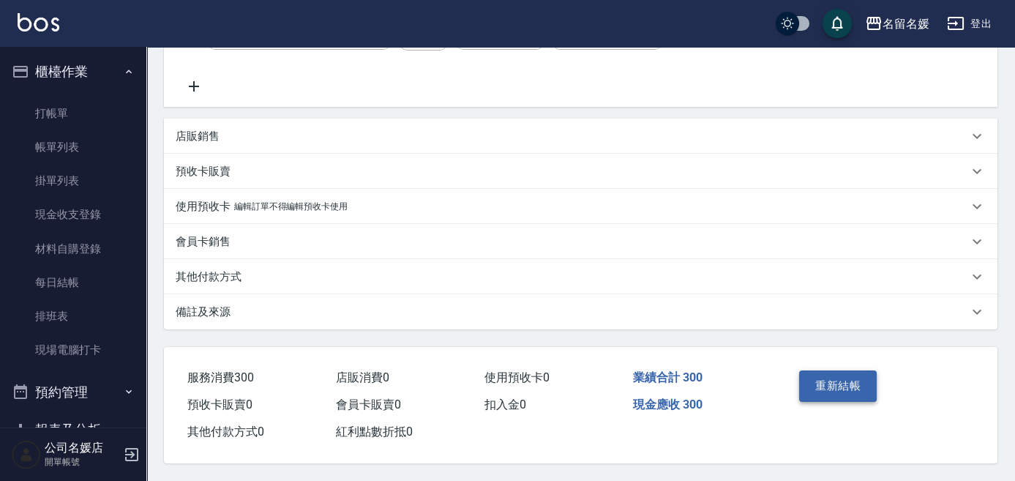
click at [829, 385] on button "重新結帳" at bounding box center [838, 385] width 78 height 31
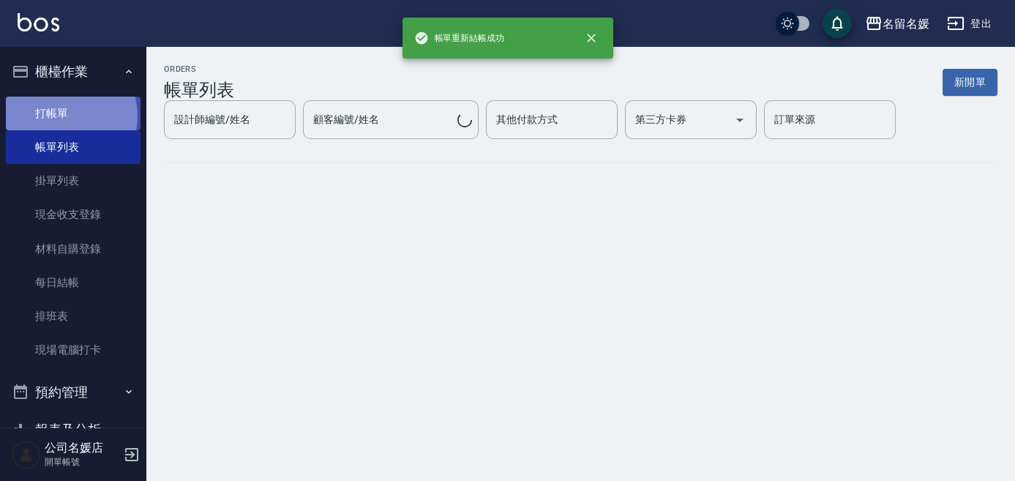
click at [60, 116] on link "打帳單" at bounding box center [73, 114] width 135 height 34
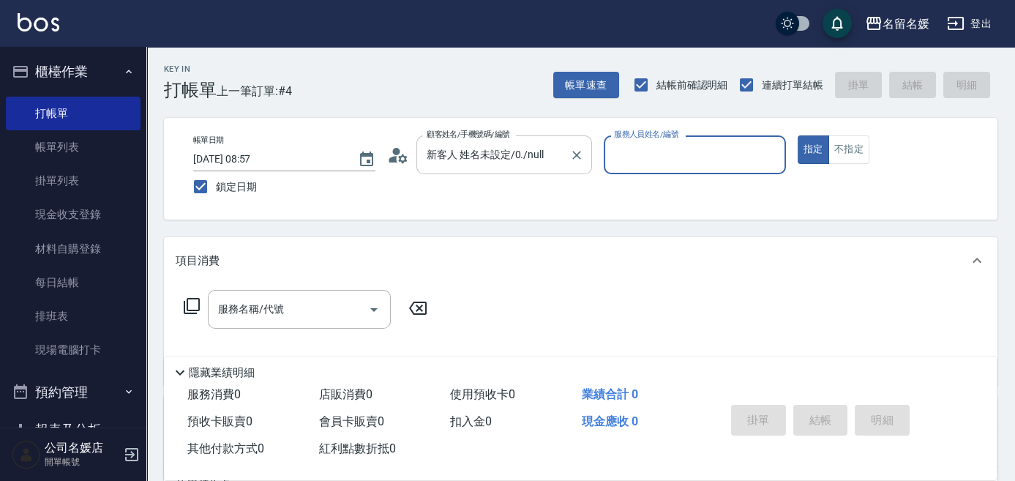
type input "新客人 姓名未設定/0/null"
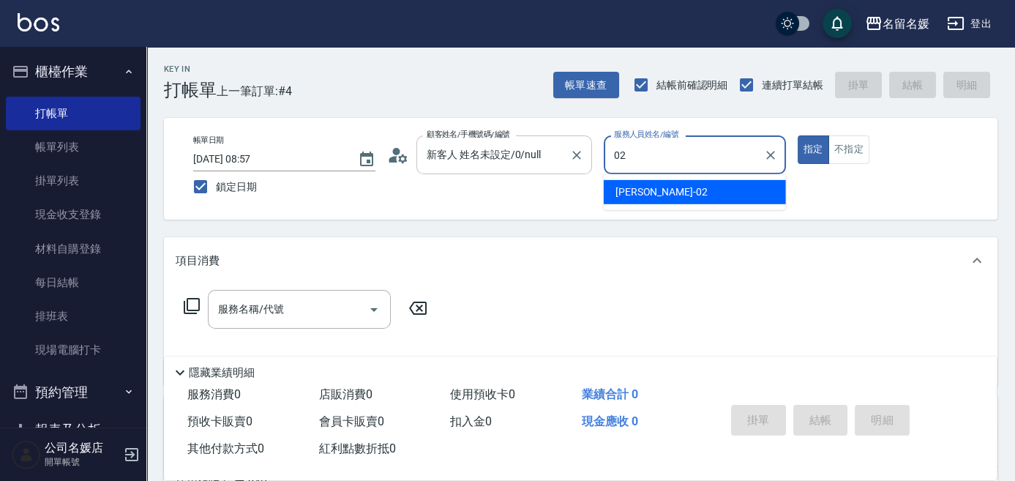
type input "[PERSON_NAME]-02"
type button "true"
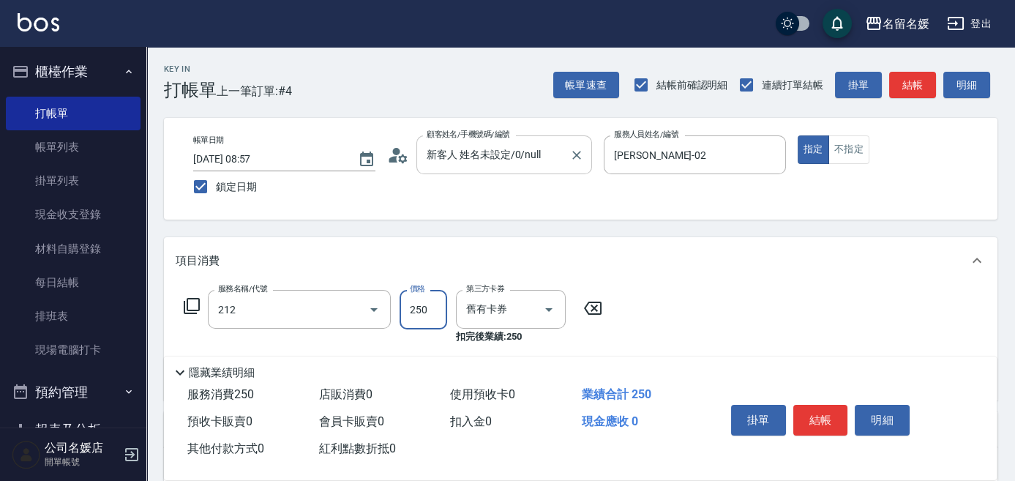
type input "洗髮券-(卡)250(212)"
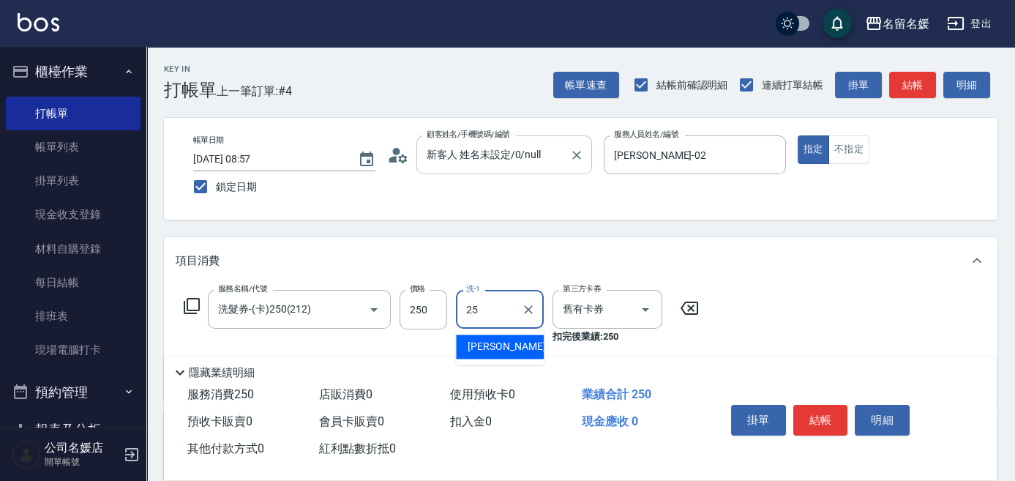
type input "[PERSON_NAME]-25"
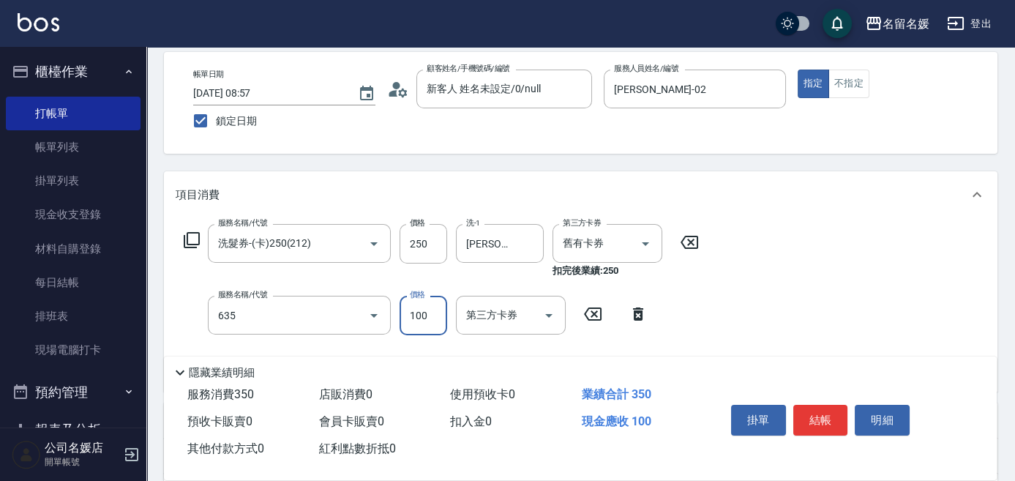
type input "[PERSON_NAME].玻酸.晶膜.水療(635)"
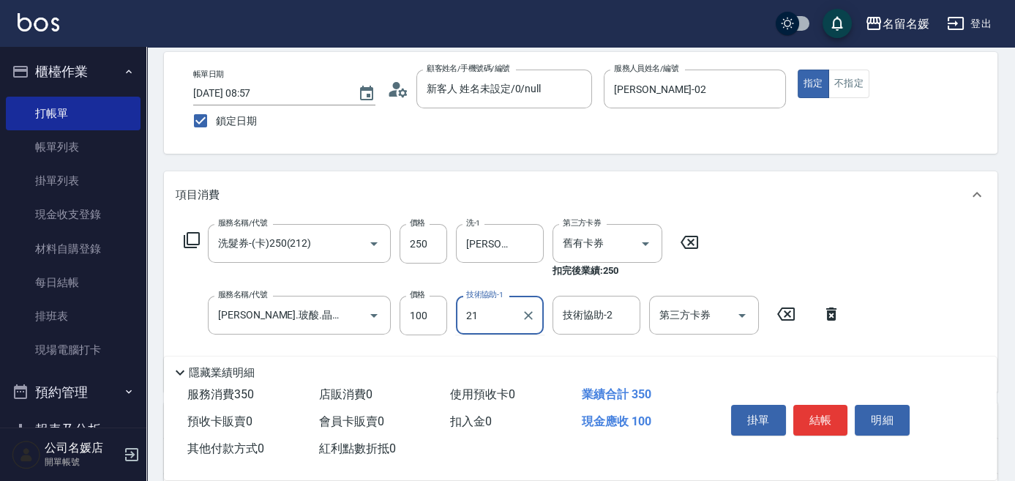
type input "[PERSON_NAME]-21"
click at [537, 321] on div "[PERSON_NAME]-21 技術協助-1" at bounding box center [500, 315] width 88 height 39
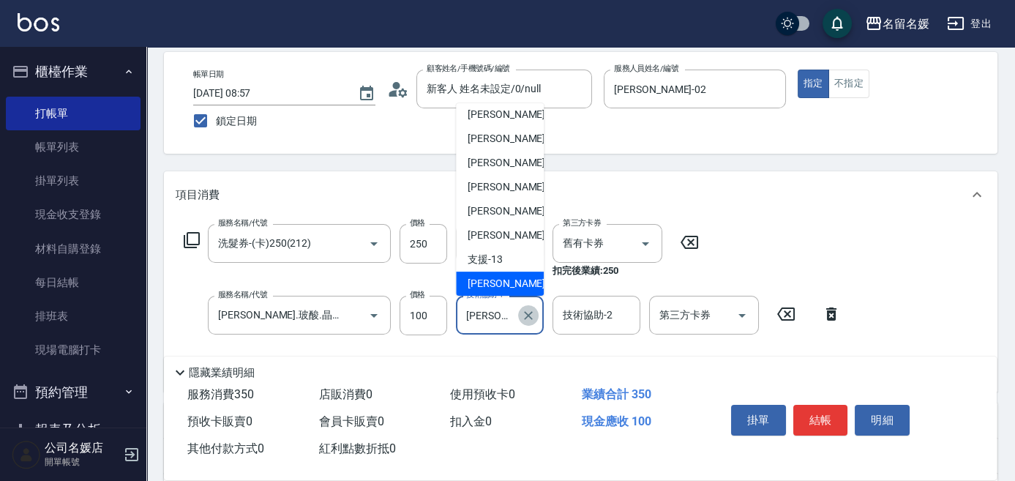
click at [528, 318] on icon "Clear" at bounding box center [528, 315] width 15 height 15
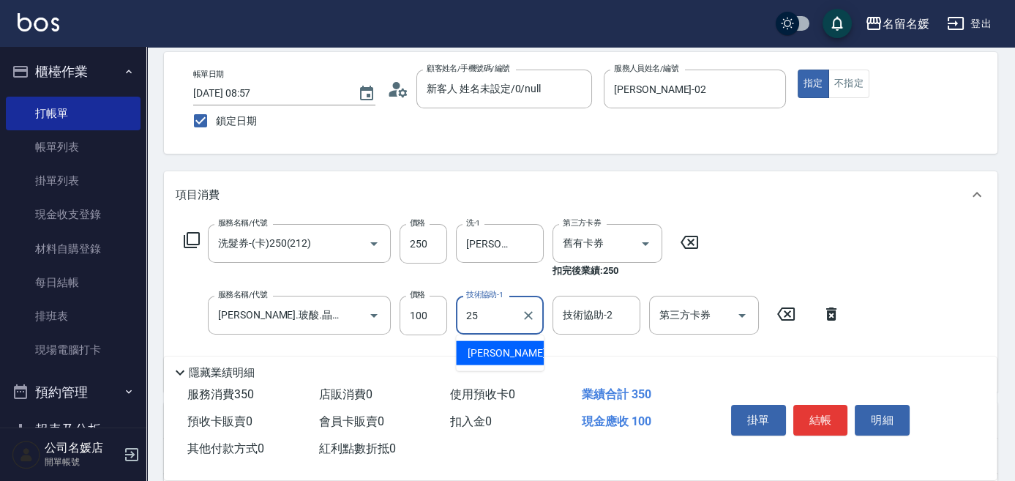
type input "[PERSON_NAME]-25"
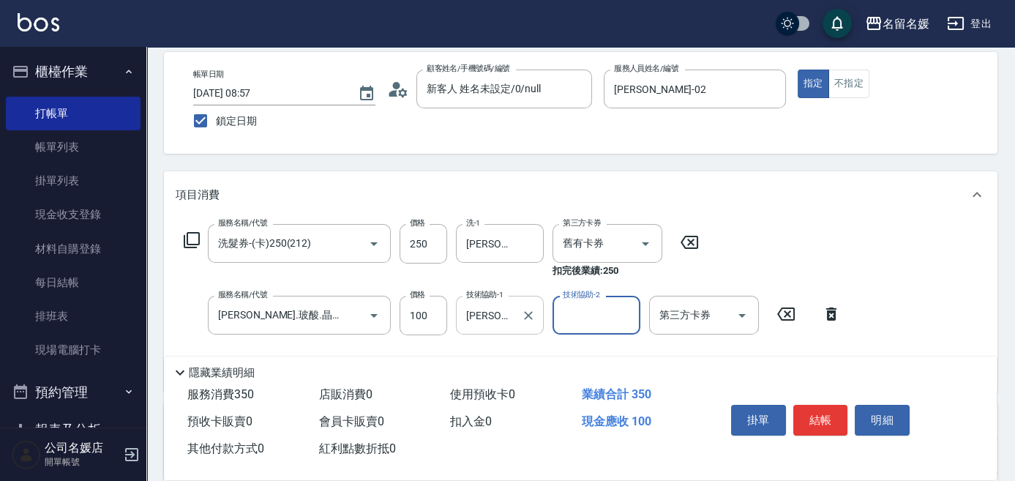
click at [708, 166] on div "Key In 打帳單 上一筆訂單:#4 帳單速查 結帳前確認明細 連續打單結帳 掛單 結帳 明細 帳單日期 [DATE] 08:57 鎖定日期 顧客姓名/手機…" at bounding box center [580, 351] width 868 height 741
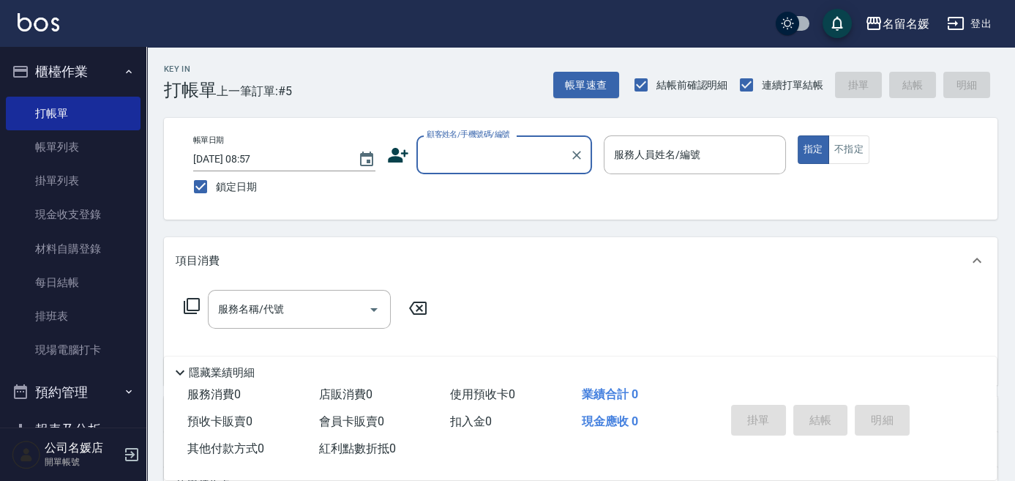
drag, startPoint x: 661, startPoint y: 176, endPoint x: 766, endPoint y: 219, distance: 113.6
click at [673, 186] on p at bounding box center [694, 181] width 182 height 15
click at [492, 165] on input "顧客姓名/手機號碼/編號" at bounding box center [493, 155] width 140 height 26
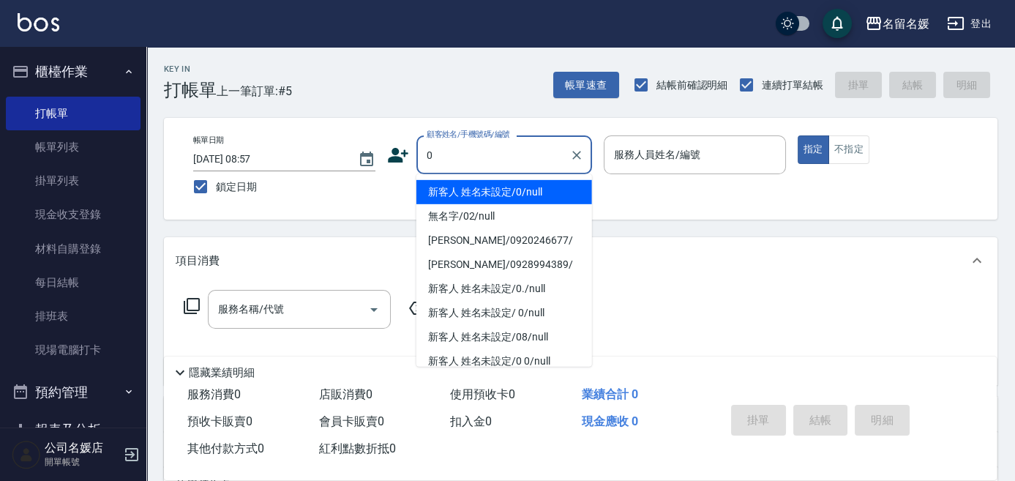
type input "0"
type input "04"
type input "新客人 姓名未設定/0/null"
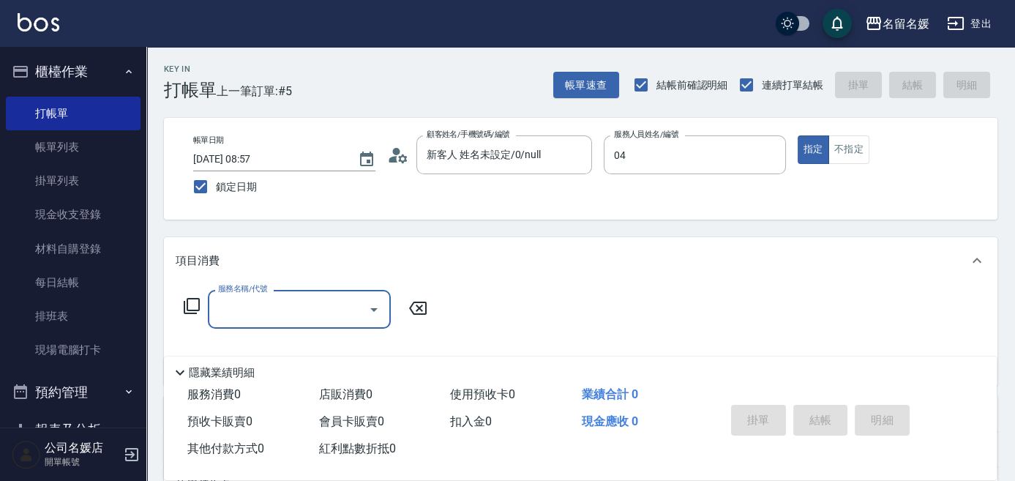
type input "[PERSON_NAME]-04"
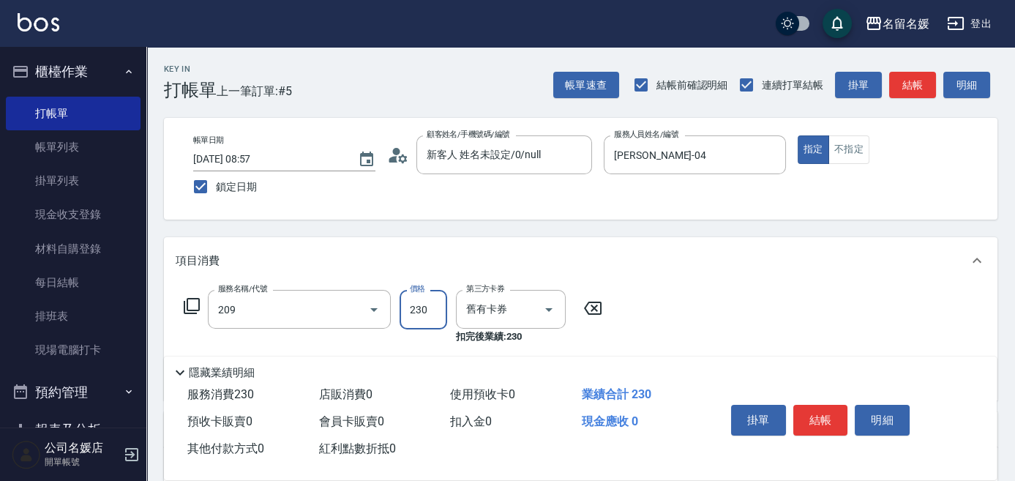
type input "洗髮券-(卡)230(209)"
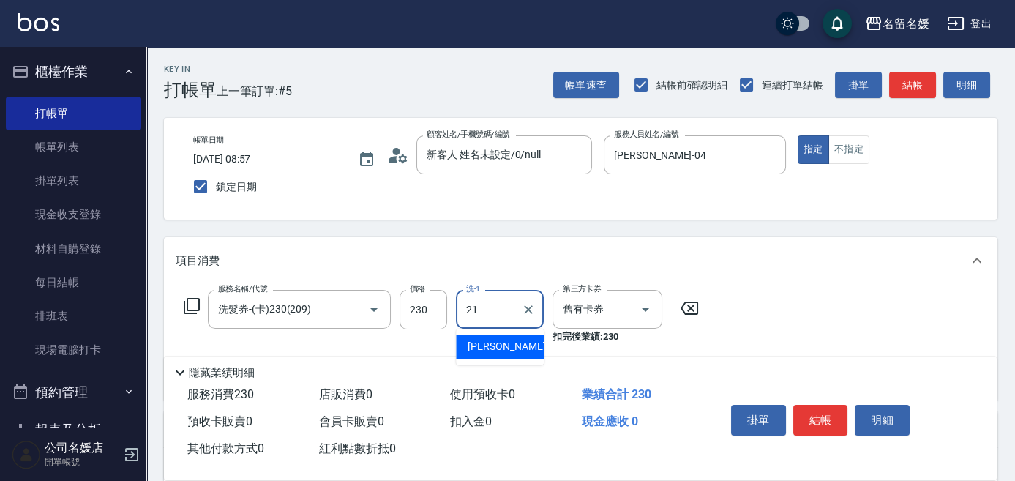
type input "[PERSON_NAME]-21"
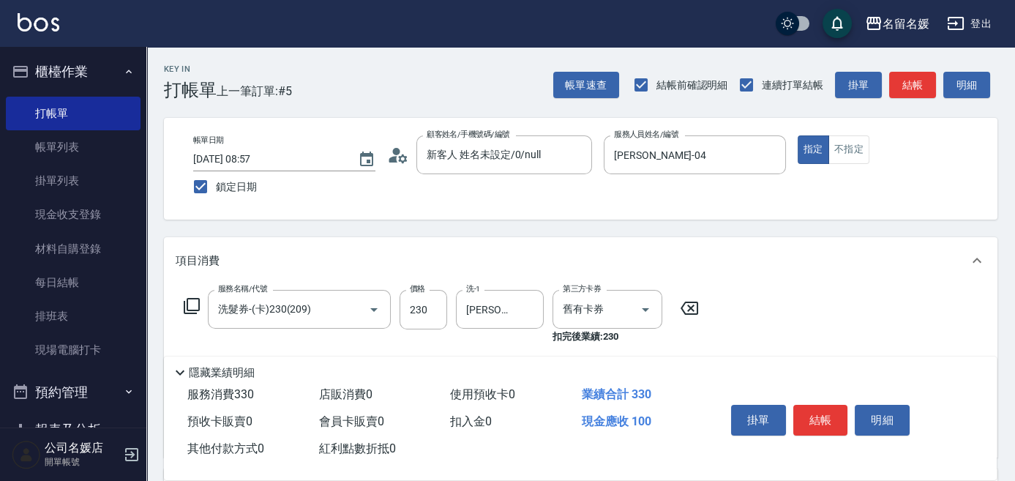
type input "[PERSON_NAME].玻酸.晶膜.水療(635)"
type input "[PERSON_NAME]-21"
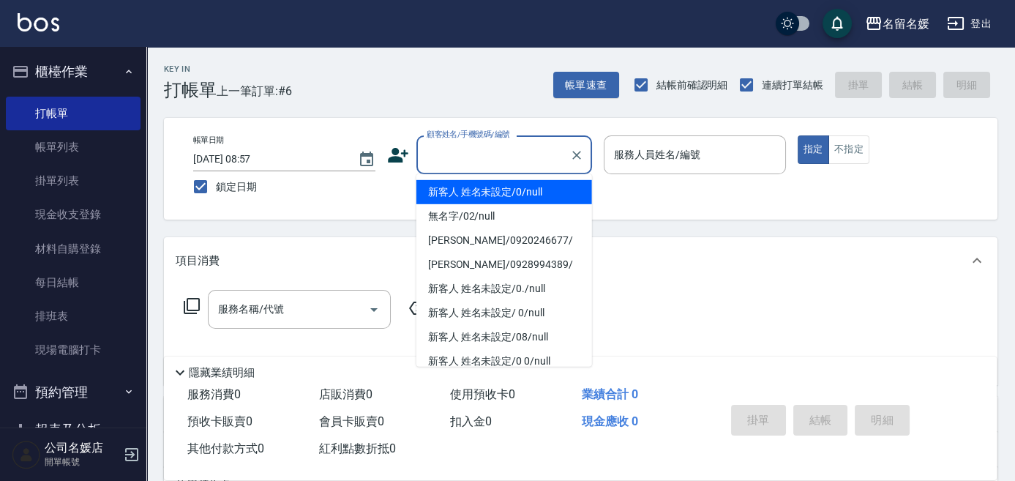
click at [448, 167] on input "顧客姓名/手機號碼/編號" at bounding box center [493, 155] width 140 height 26
type input "0"
type input "13"
type input "新客人 姓名未設定/0/null"
type input "支援-13"
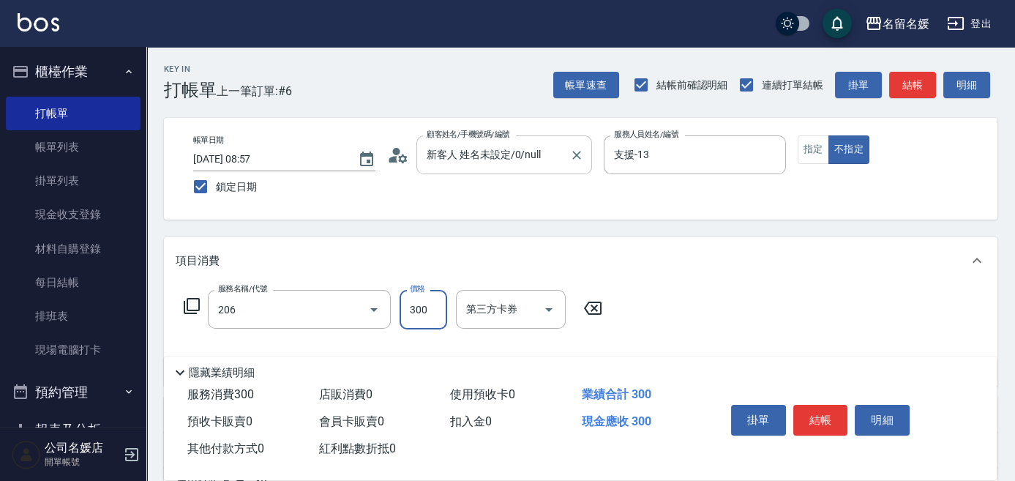
type input "洗髮[300](206)"
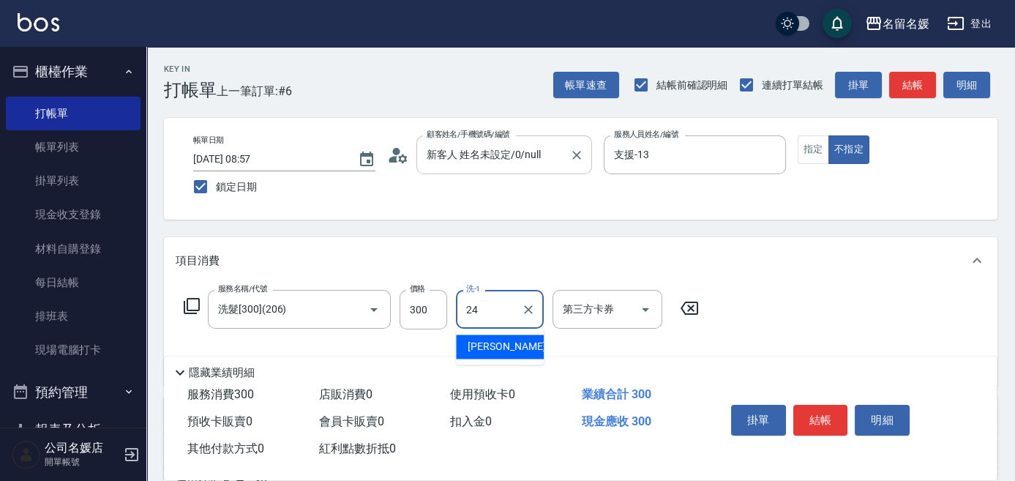
type input "[PERSON_NAME]-24"
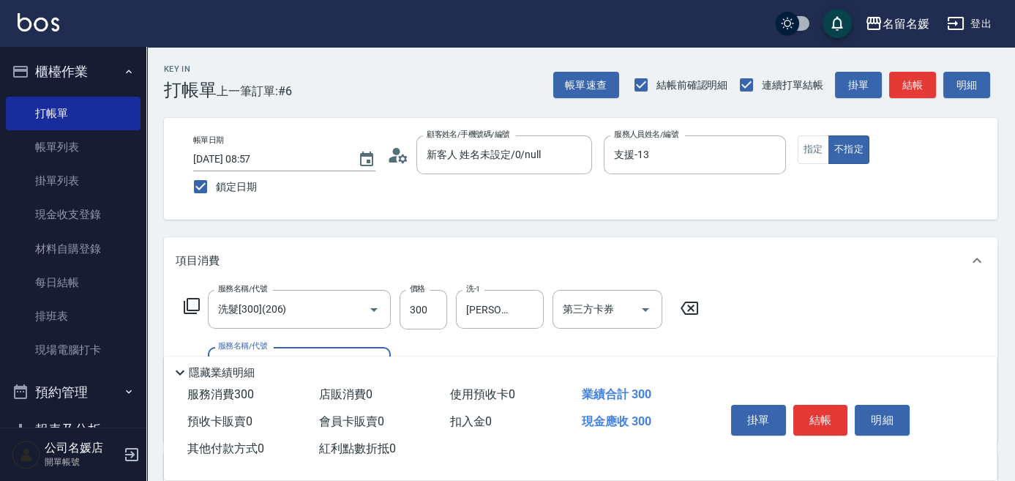
scroll to position [66, 0]
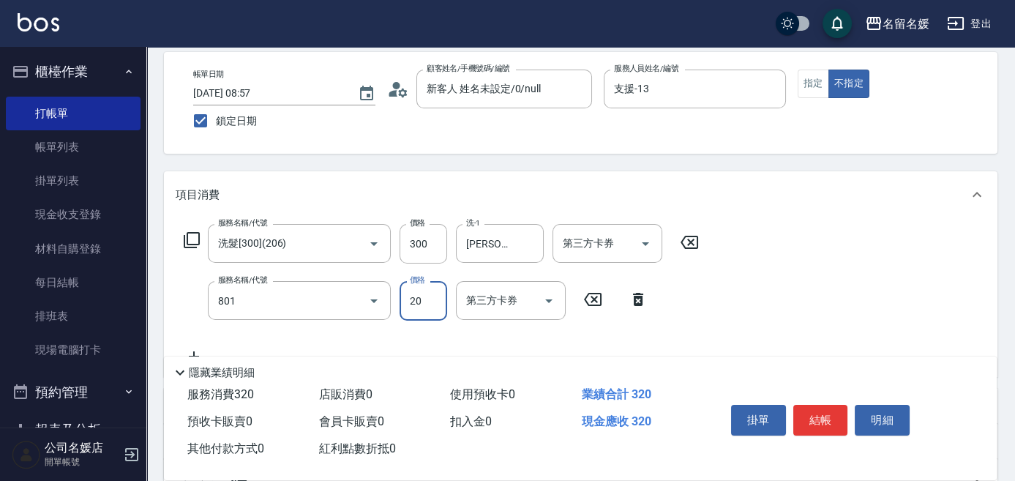
type input "潤絲(801)"
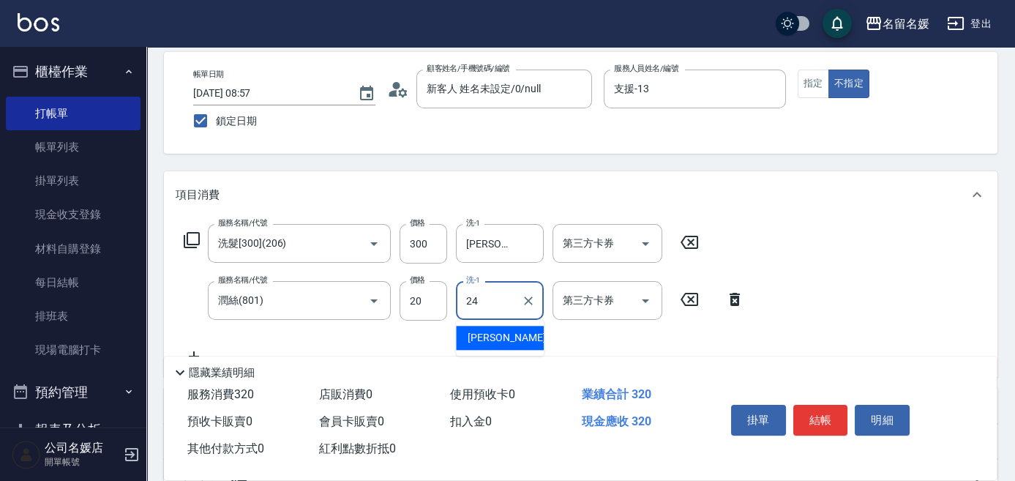
type input "[PERSON_NAME]-24"
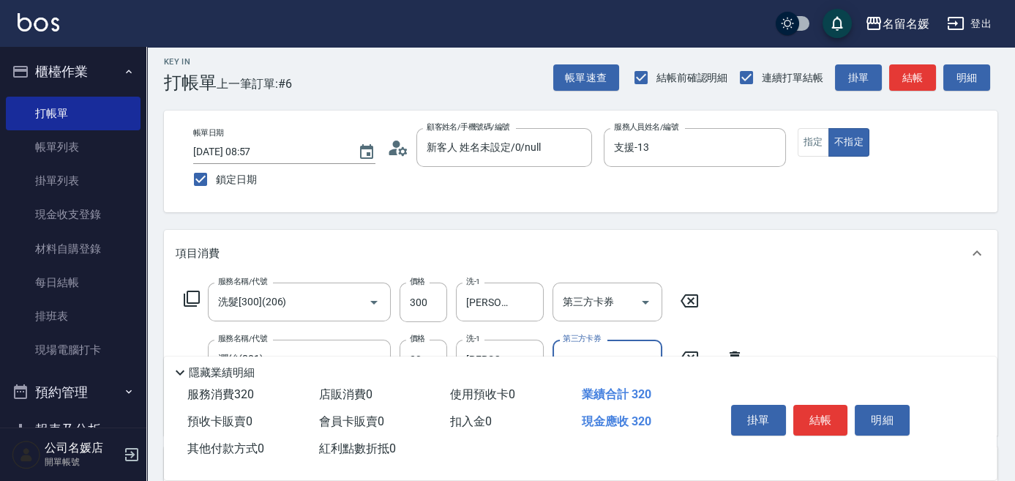
scroll to position [0, 0]
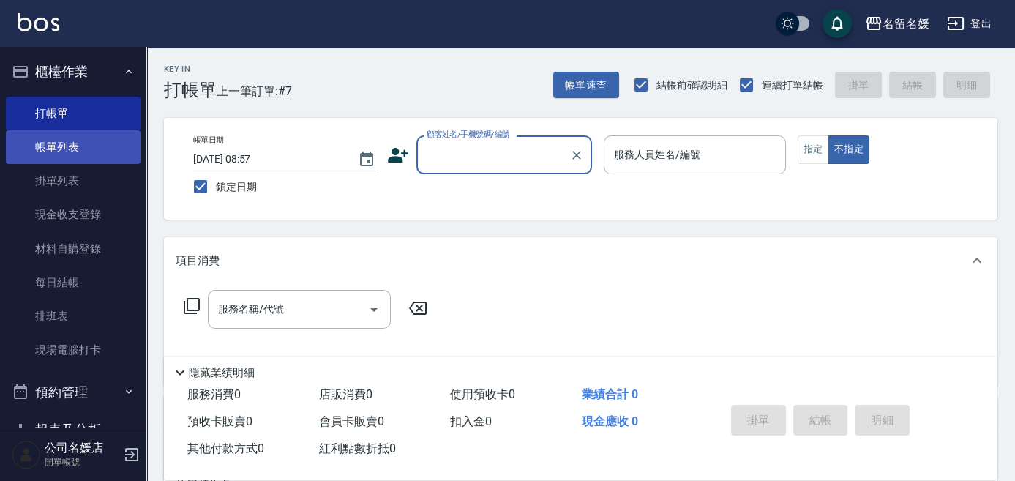
click at [48, 149] on link "帳單列表" at bounding box center [73, 147] width 135 height 34
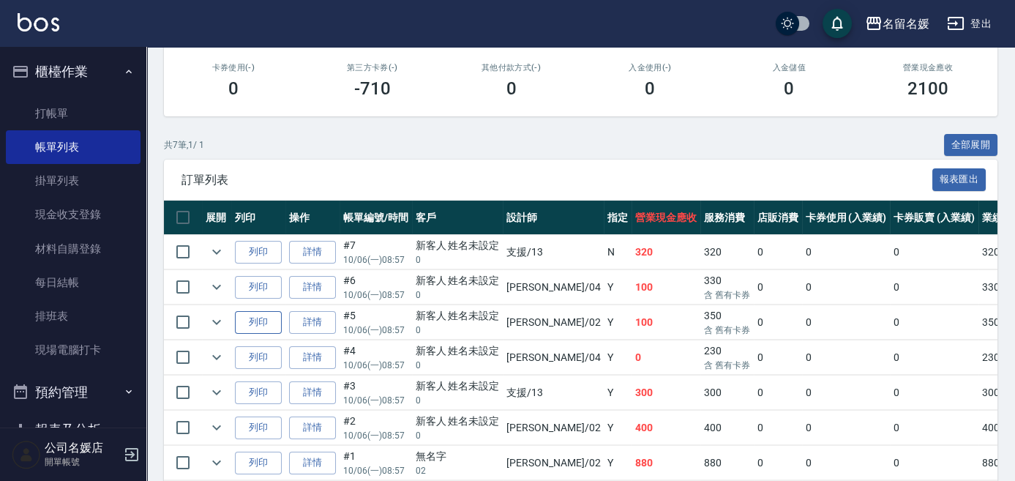
scroll to position [266, 0]
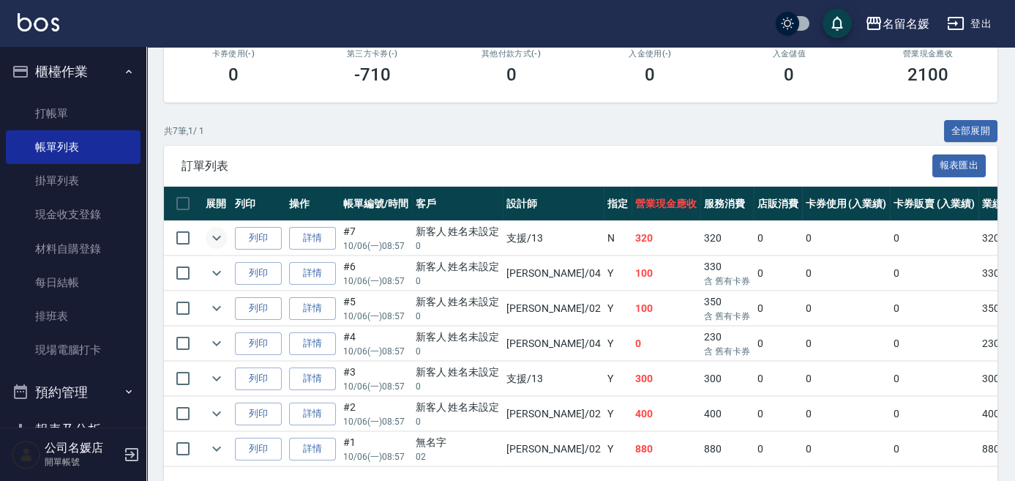
click at [213, 238] on icon "expand row" at bounding box center [217, 238] width 18 height 18
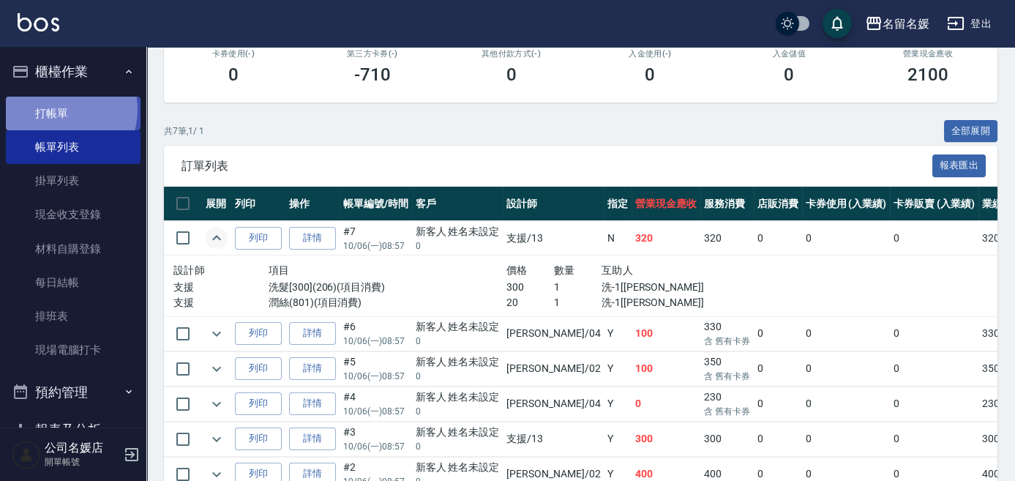
click at [60, 109] on link "打帳單" at bounding box center [73, 114] width 135 height 34
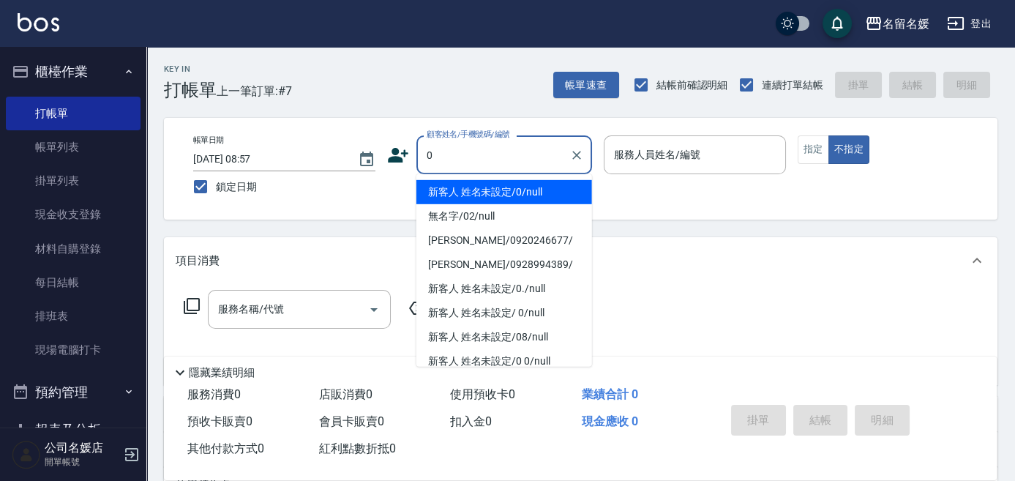
type input "新客人 姓名未設定/0/null"
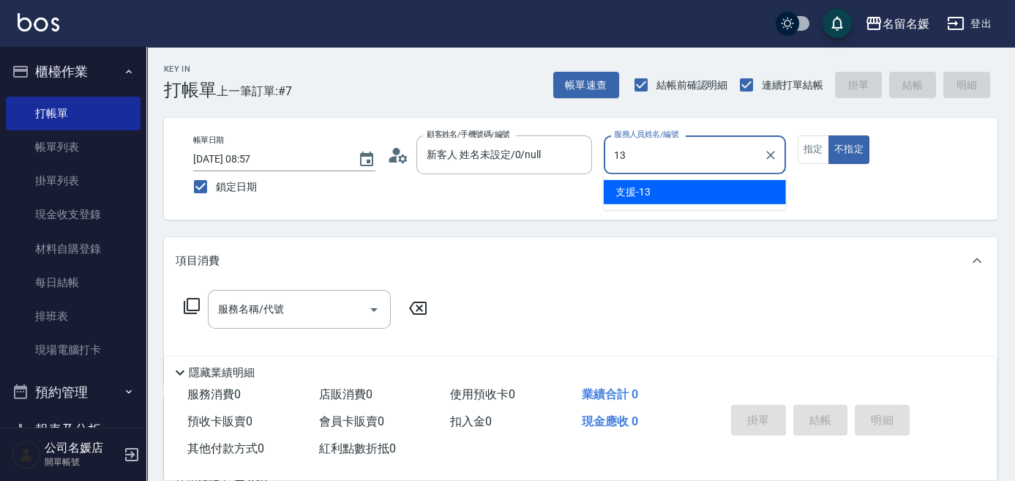
type input "支援-13"
type button "false"
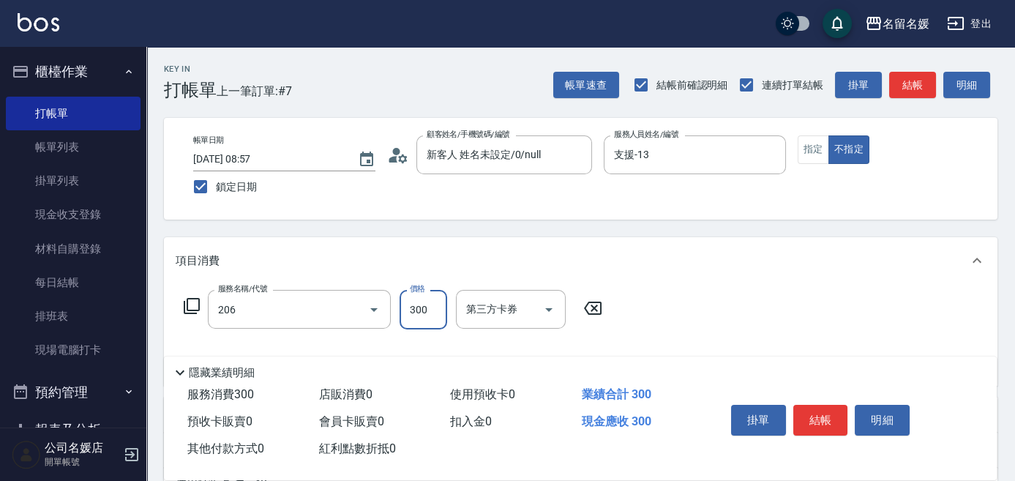
type input "洗髮[300](206)"
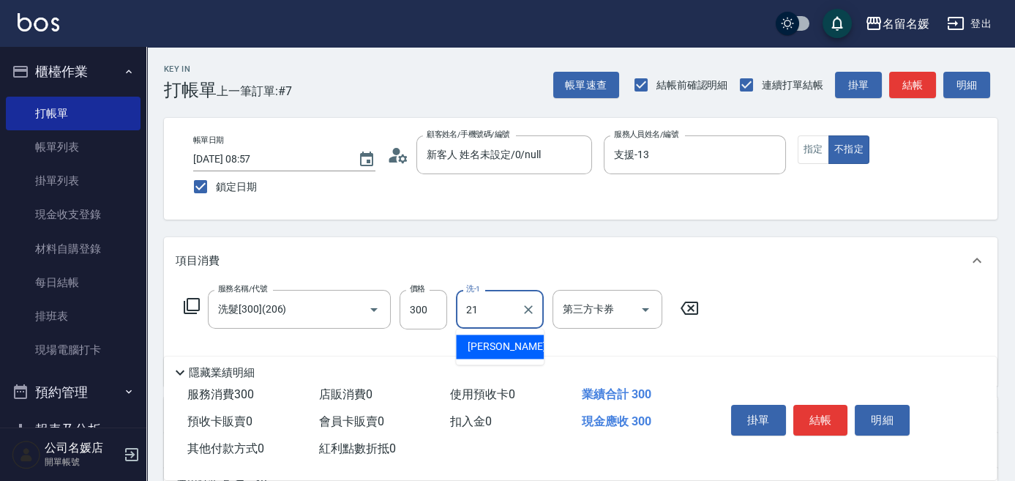
type input "[PERSON_NAME]-21"
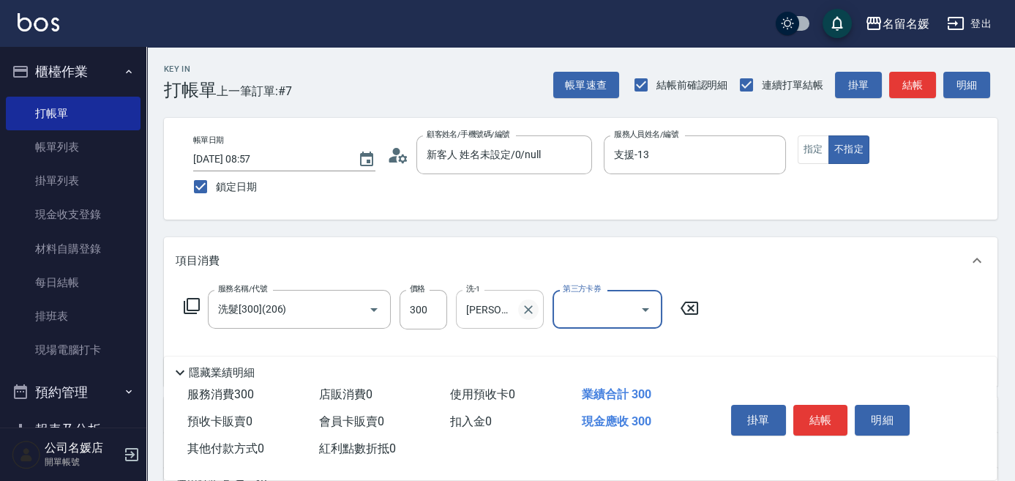
click at [530, 309] on icon "Clear" at bounding box center [528, 309] width 15 height 15
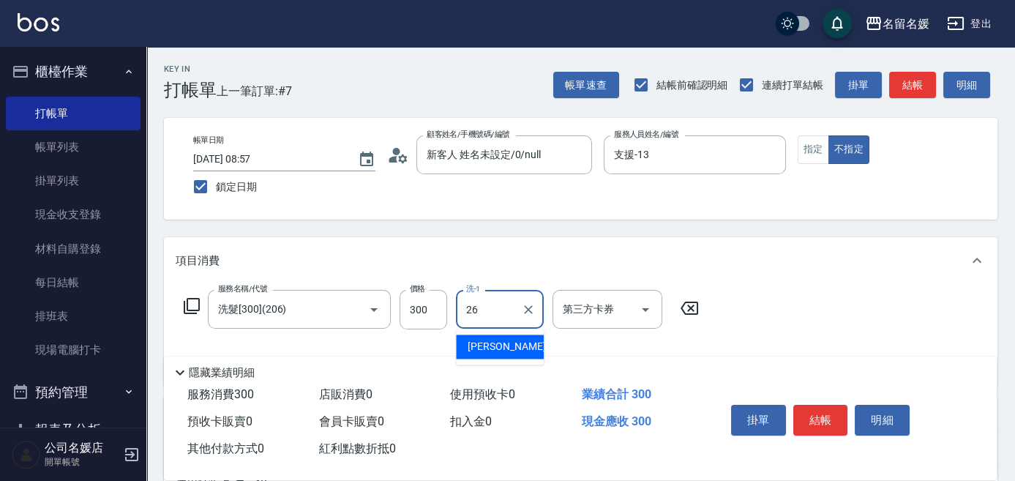
type input "[PERSON_NAME]-26"
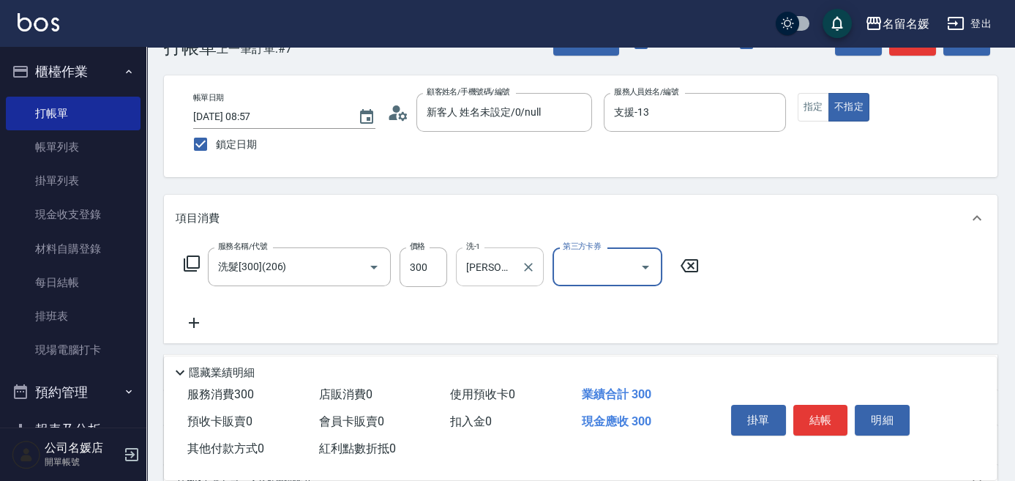
scroll to position [66, 0]
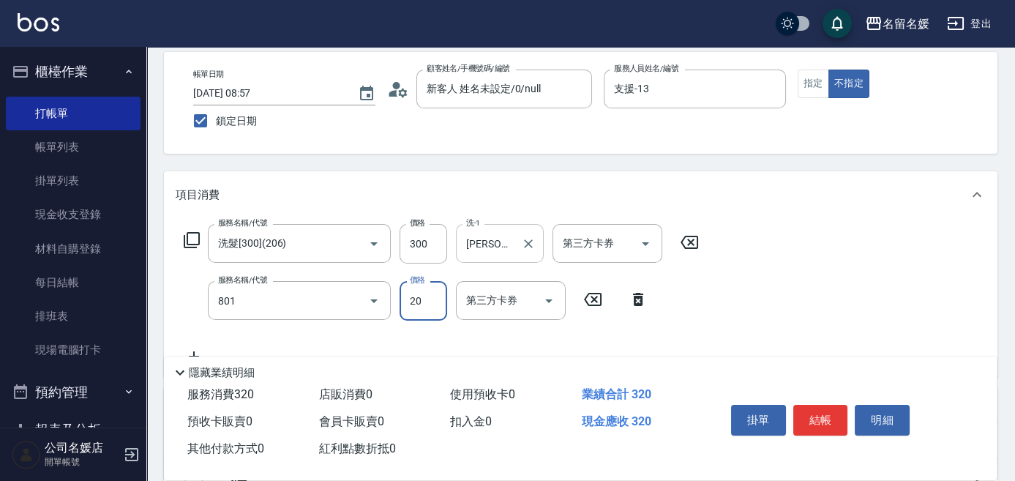
type input "潤絲(801)"
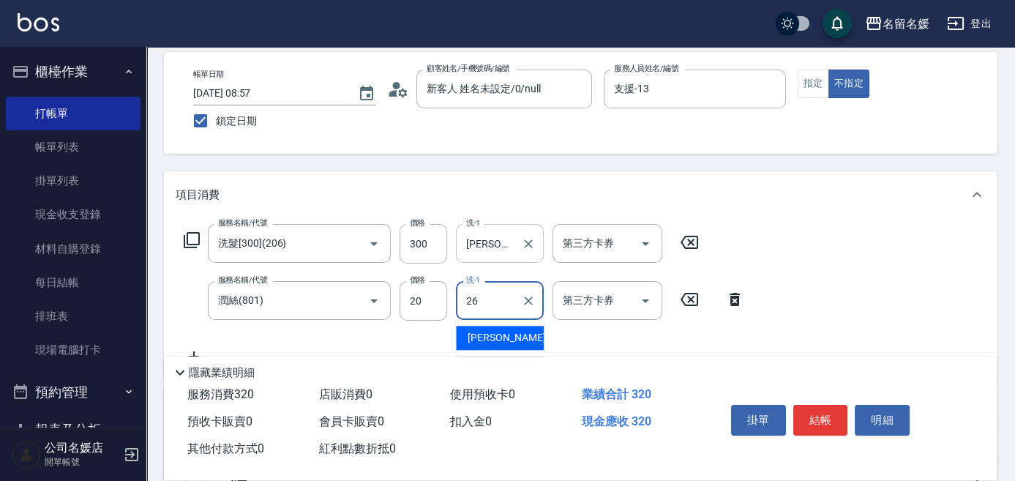
type input "[PERSON_NAME]-26"
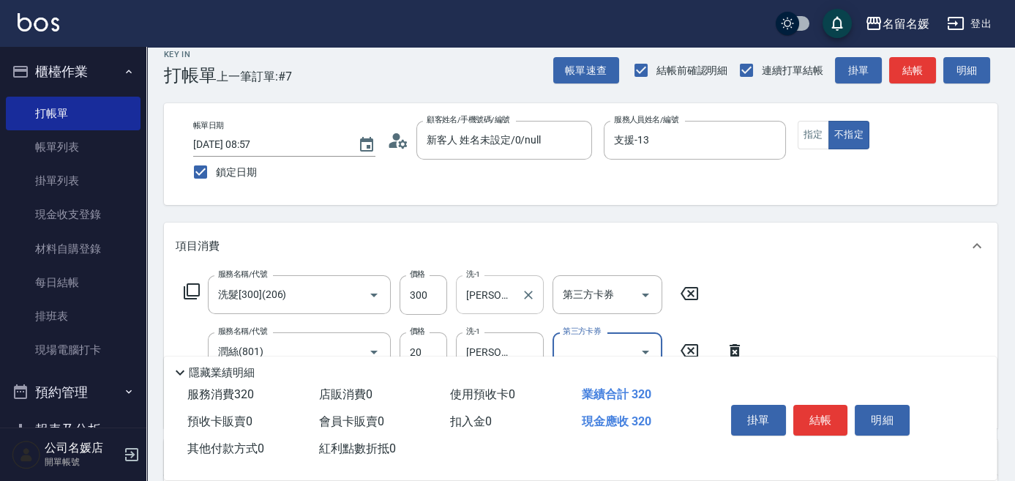
scroll to position [0, 0]
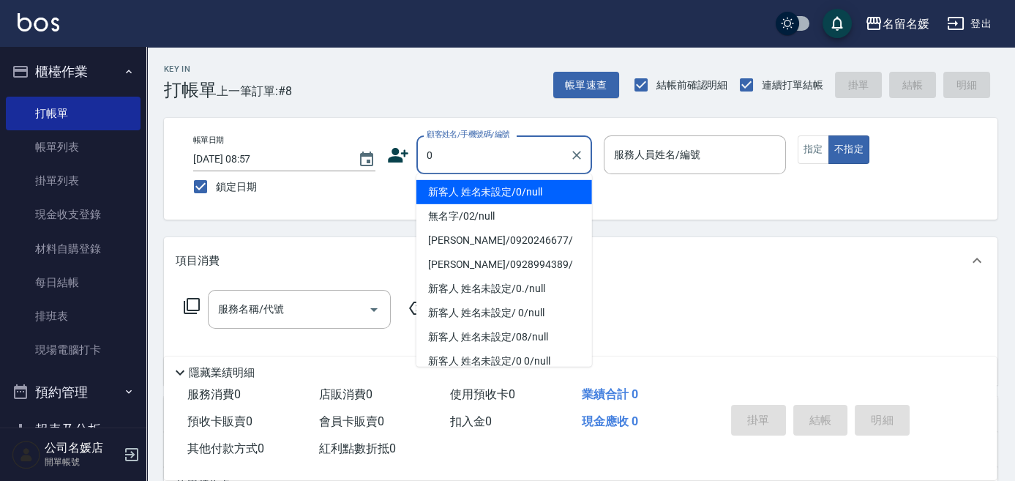
type input "0"
type input "13"
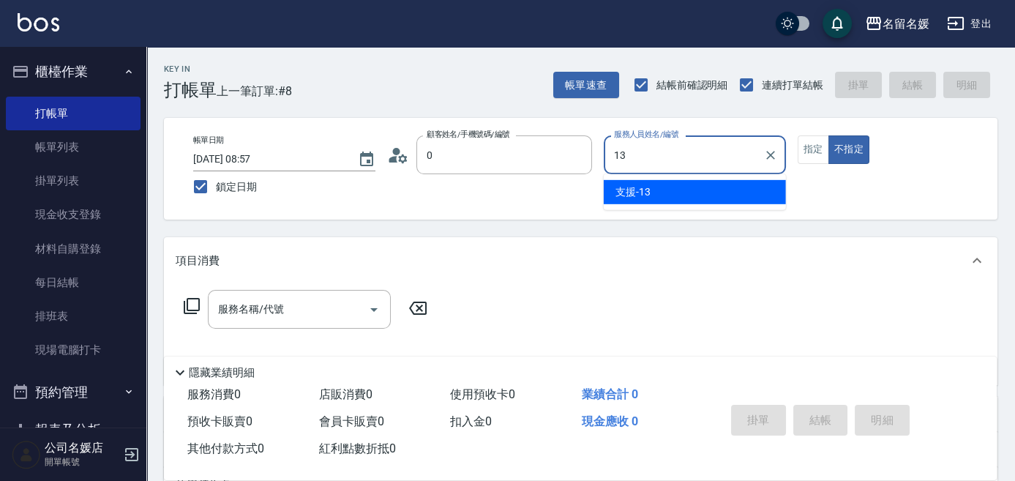
type input "新客人 姓名未設定/0/null"
type input "支援-13"
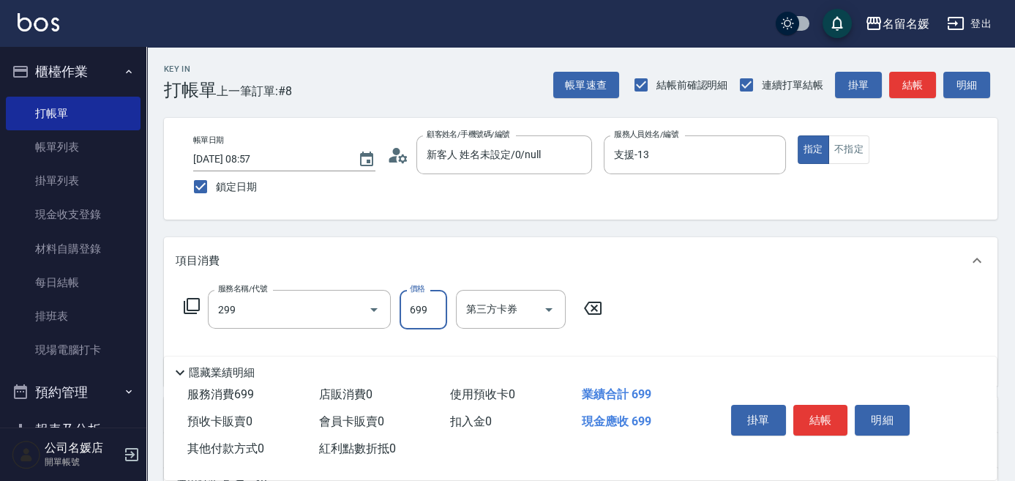
type input "滾珠洗髮699(299)"
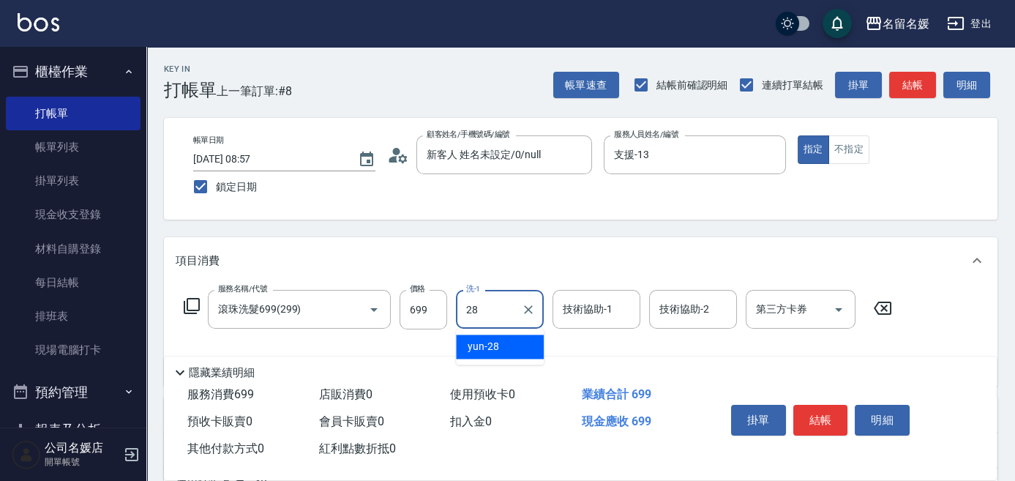
type input "yun-28"
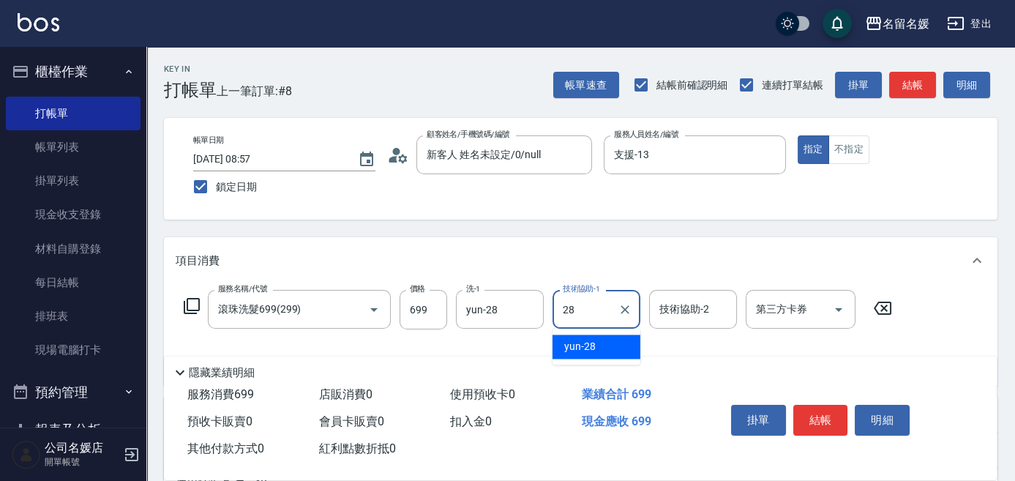
type input "yun-28"
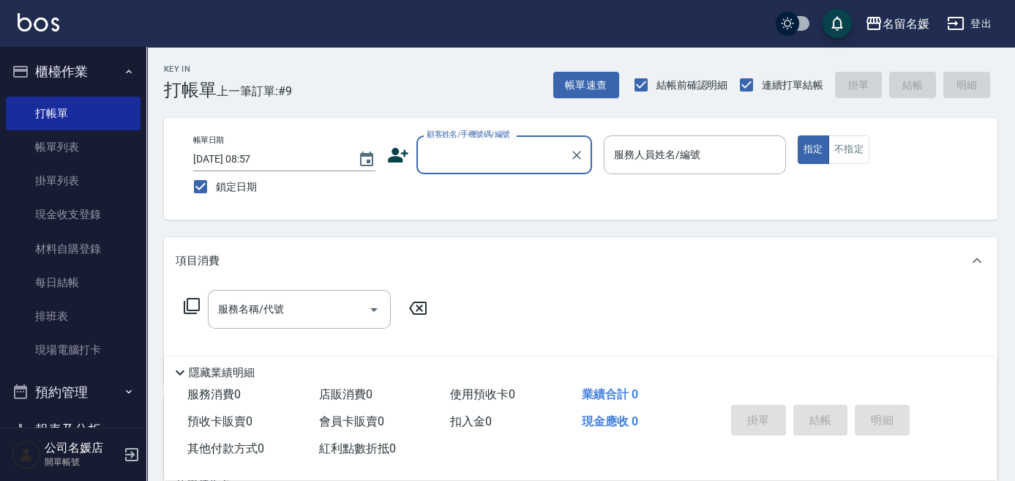
click at [483, 156] on input "顧客姓名/手機號碼/編號" at bounding box center [493, 155] width 140 height 26
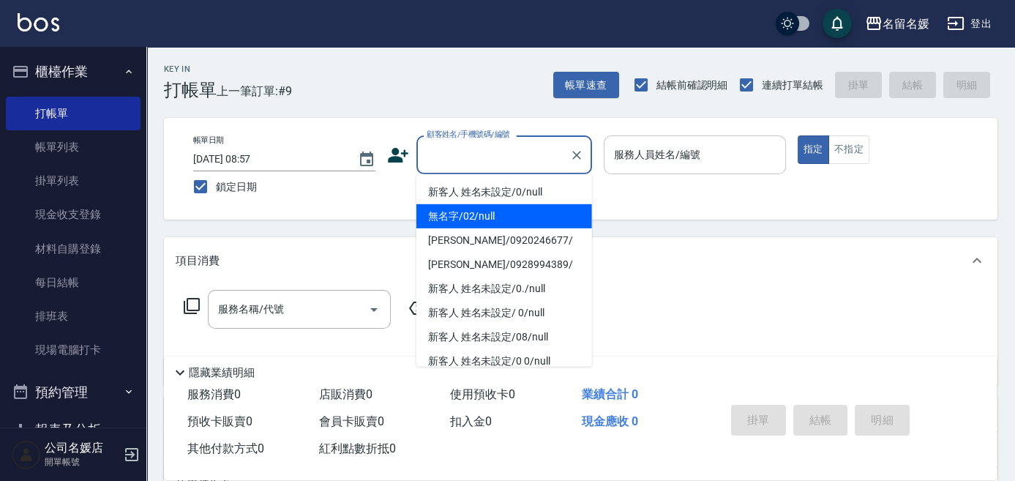
drag, startPoint x: 503, startPoint y: 211, endPoint x: 605, endPoint y: 171, distance: 110.0
click at [516, 200] on ul "新客人 姓名未設定/0/null 無名字/02/null [PERSON_NAME]/0920246677/ [PERSON_NAME]/0928994389…" at bounding box center [504, 270] width 176 height 192
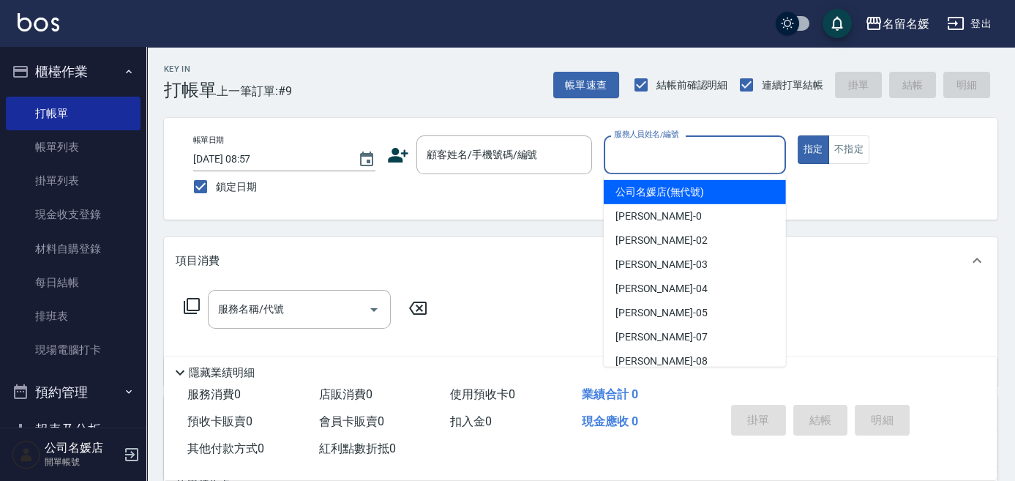
drag, startPoint x: 638, startPoint y: 154, endPoint x: 619, endPoint y: 146, distance: 20.6
click at [638, 153] on div "服務人員姓名/編號 服務人員姓名/編號" at bounding box center [694, 154] width 182 height 39
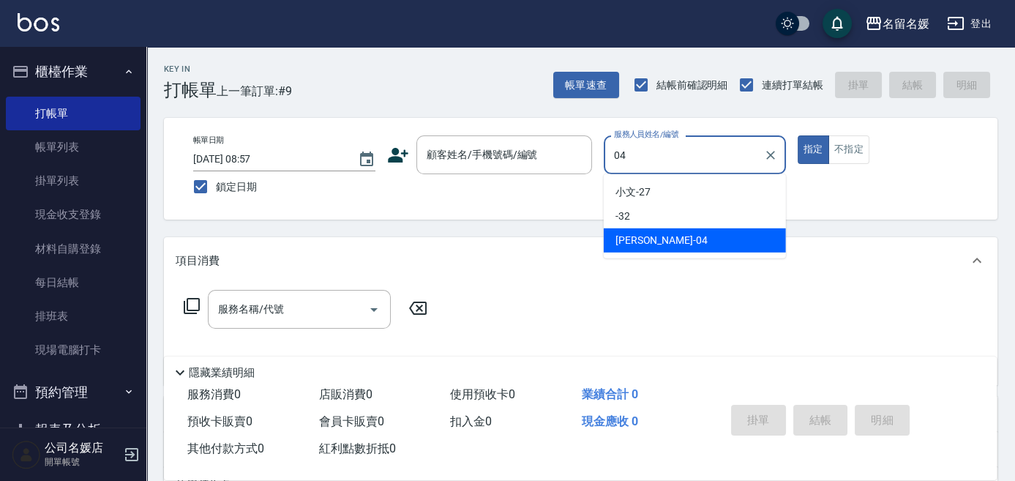
type input "04"
type button "true"
type input "[PERSON_NAME]-04"
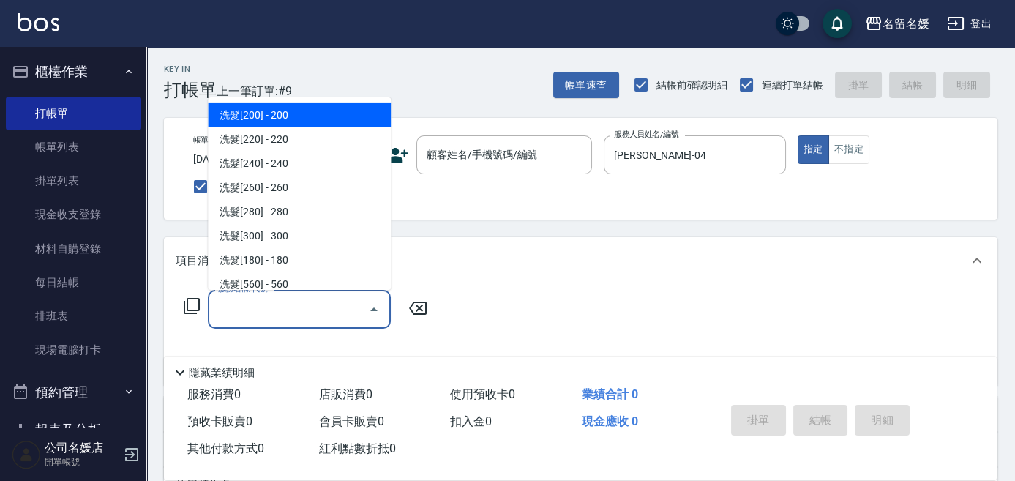
click at [319, 309] on input "服務名稱/代號" at bounding box center [288, 309] width 148 height 26
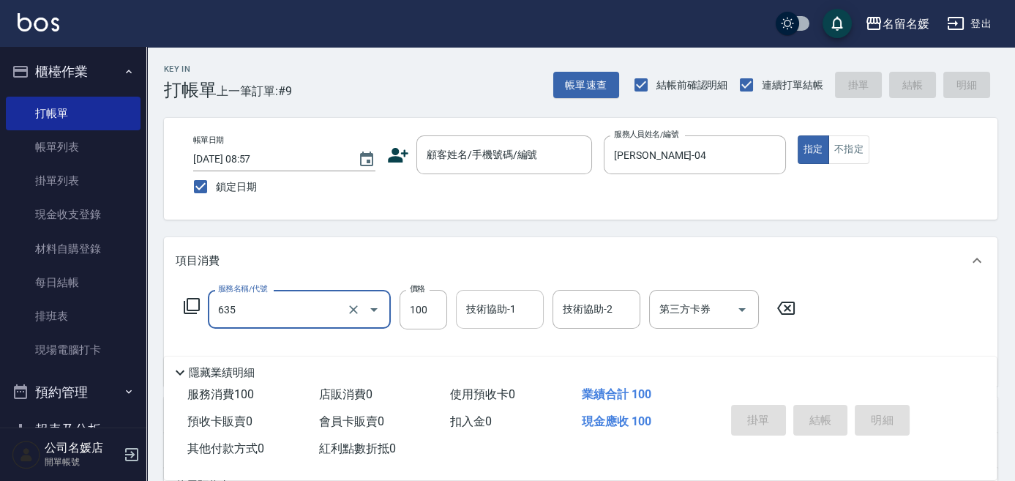
click at [488, 312] on div "技術協助-1 技術協助-1" at bounding box center [500, 309] width 88 height 39
type input "[PERSON_NAME].玻酸.晶膜.水療(635)"
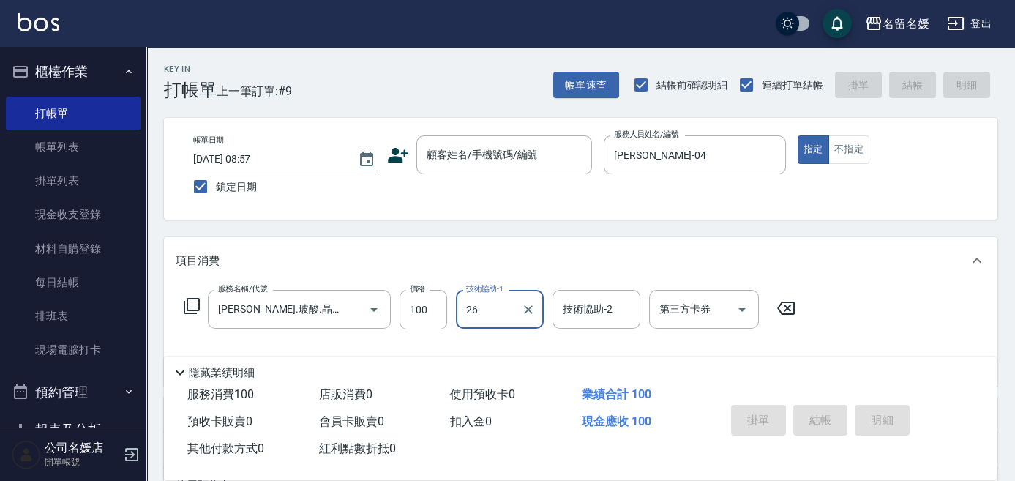
type input "[PERSON_NAME]-26"
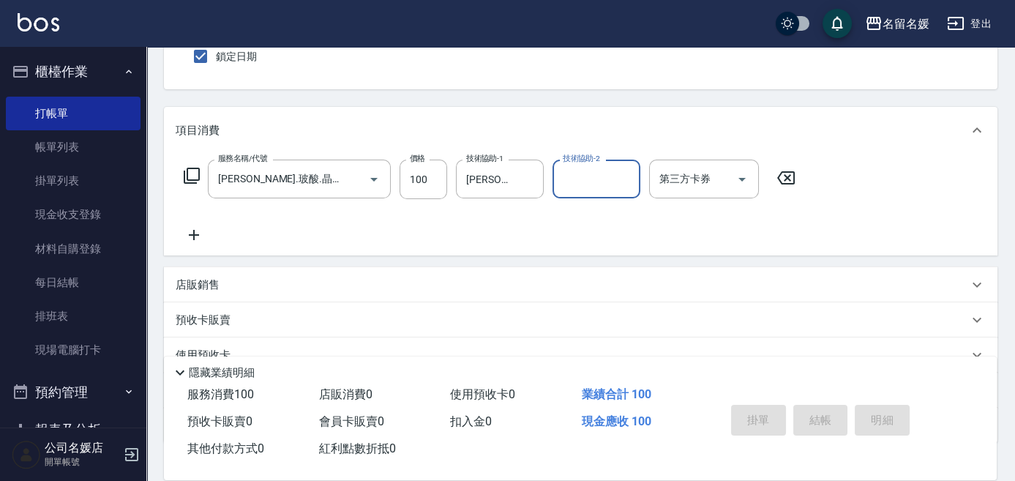
scroll to position [132, 0]
click at [199, 231] on icon at bounding box center [194, 233] width 37 height 18
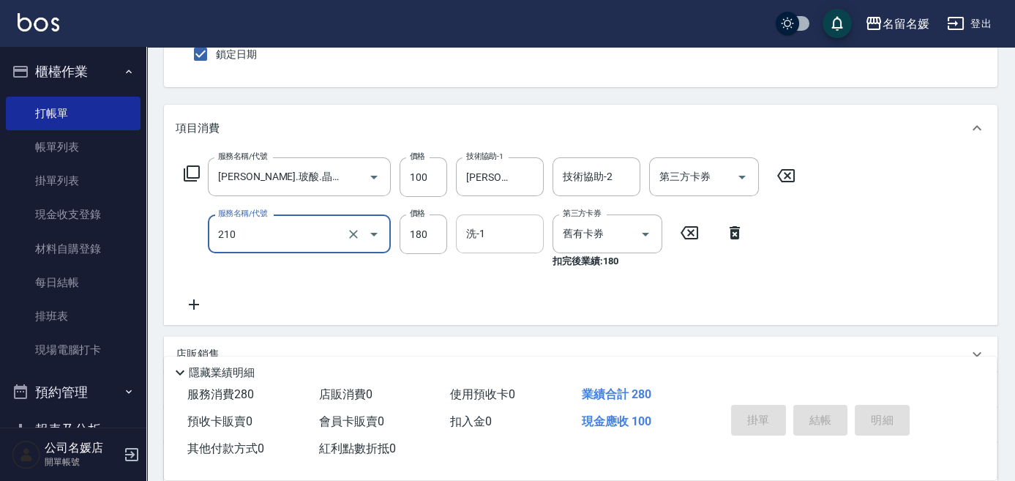
click at [519, 242] on input "洗-1" at bounding box center [499, 234] width 75 height 26
type input "洗券-(卡)180(210)"
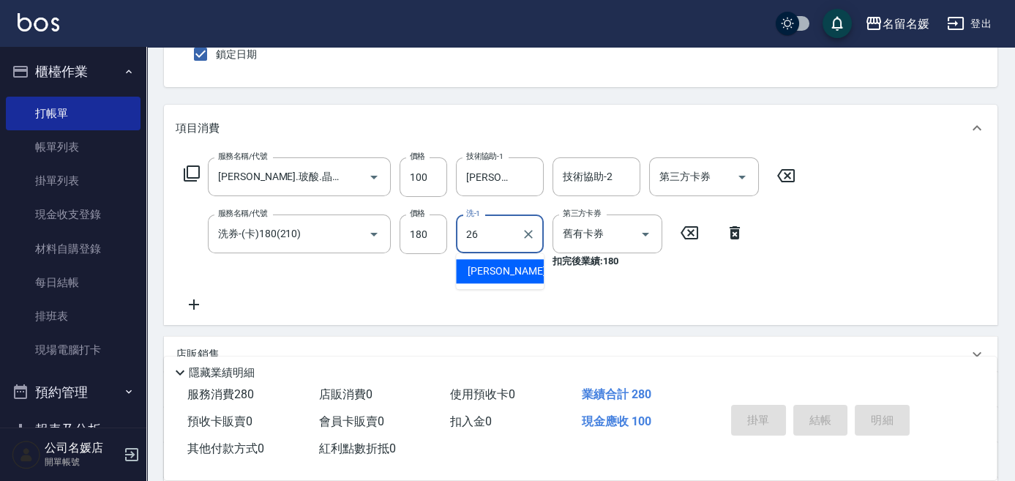
type input "[PERSON_NAME]-26"
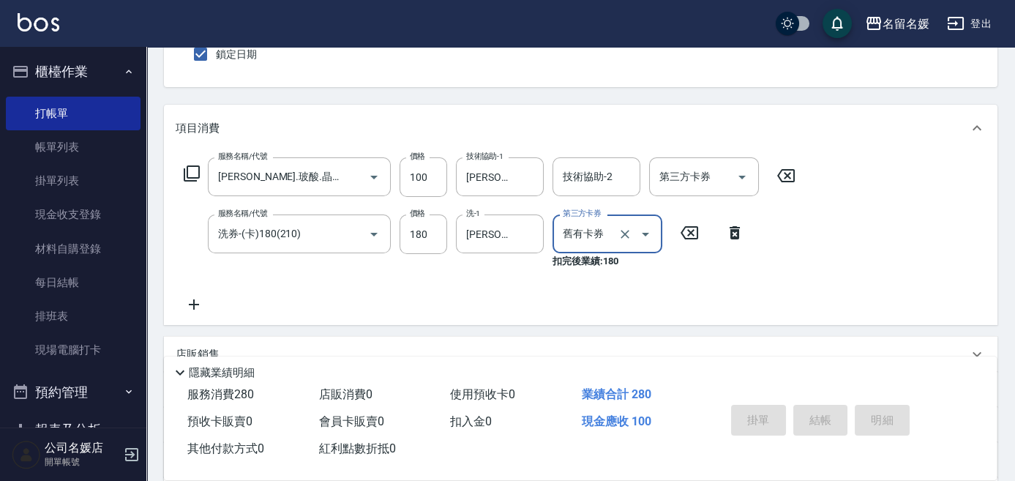
scroll to position [199, 0]
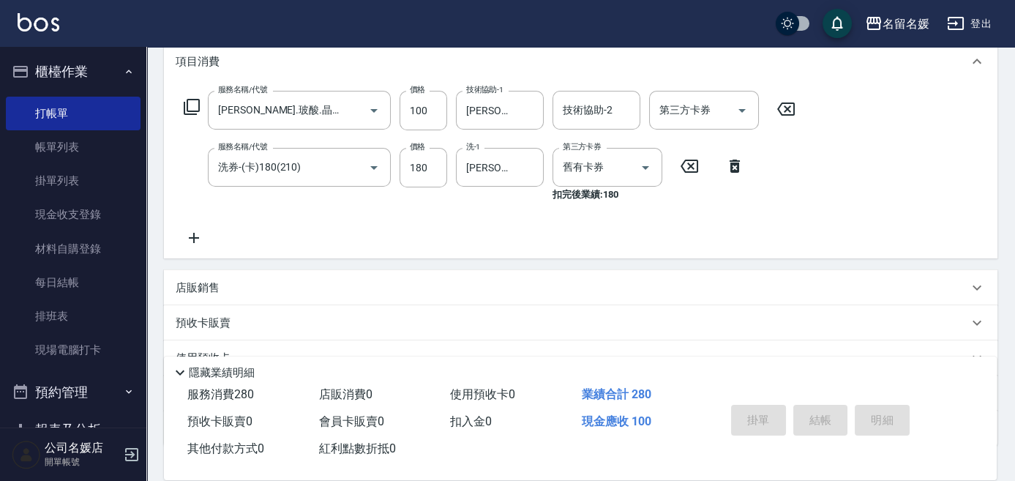
click at [197, 102] on icon at bounding box center [192, 107] width 18 height 18
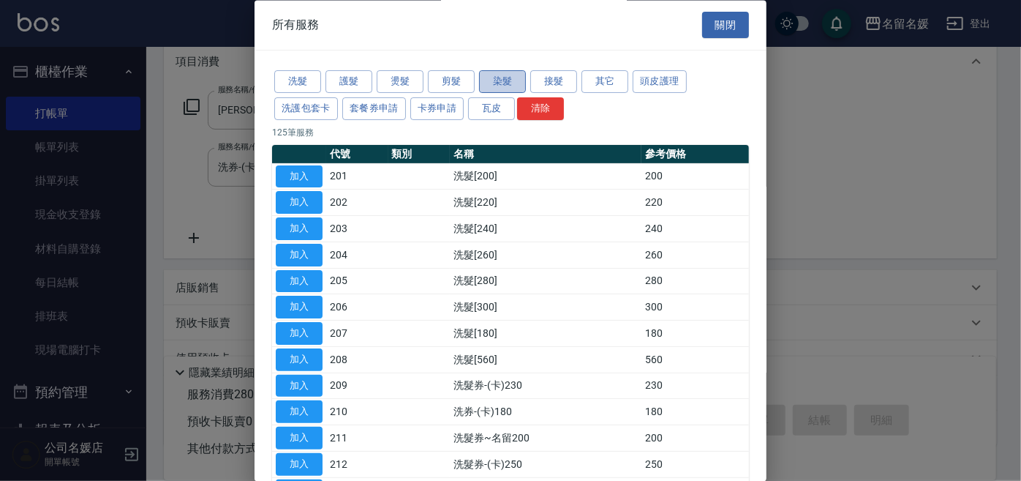
click at [505, 83] on button "染髮" at bounding box center [502, 82] width 47 height 23
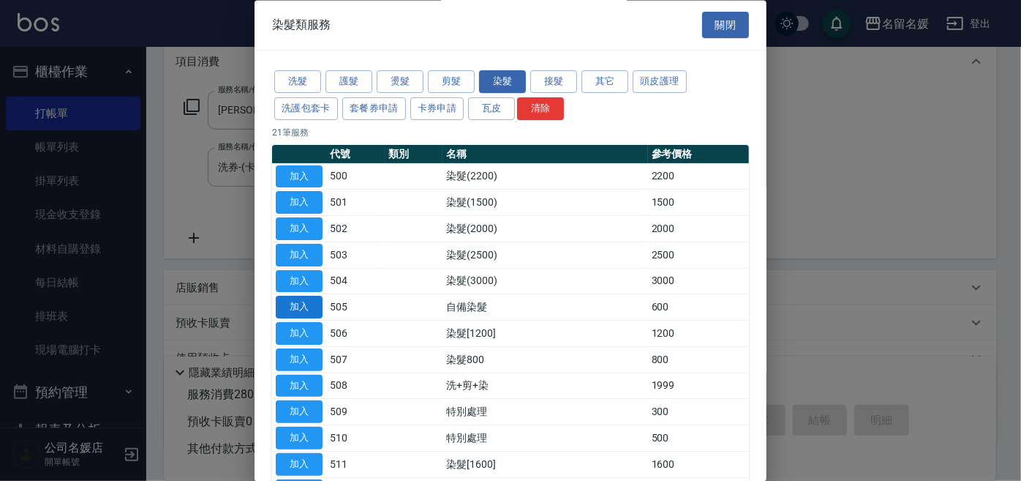
click at [279, 298] on button "加入" at bounding box center [299, 307] width 47 height 23
click at [279, 300] on button "加入" at bounding box center [299, 307] width 47 height 23
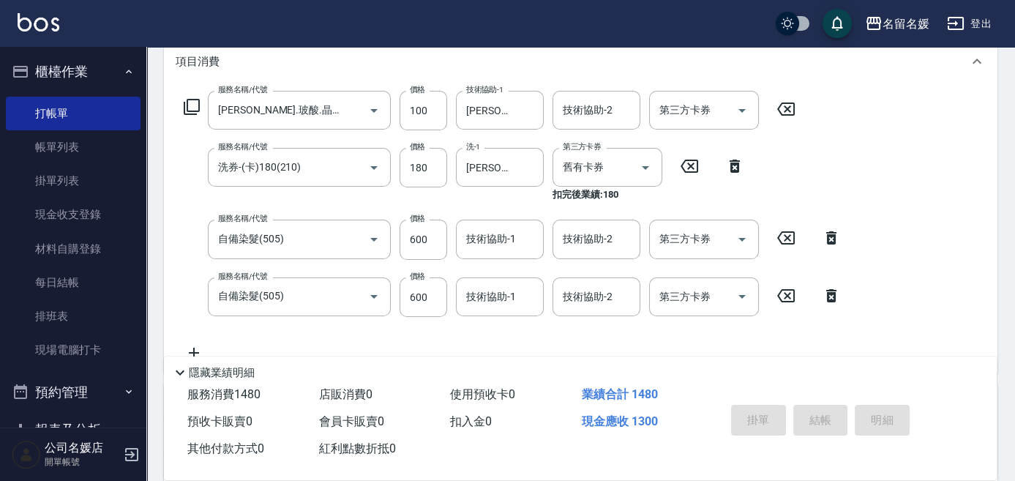
click at [830, 238] on icon at bounding box center [831, 238] width 37 height 18
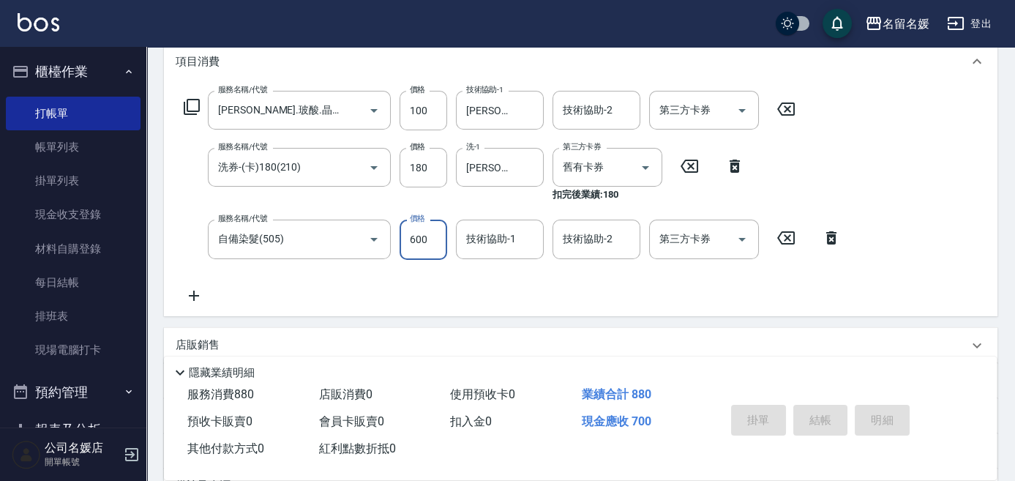
click at [431, 223] on input "600" at bounding box center [423, 238] width 48 height 39
type input "800"
click at [527, 243] on input "技術協助-1" at bounding box center [499, 239] width 75 height 26
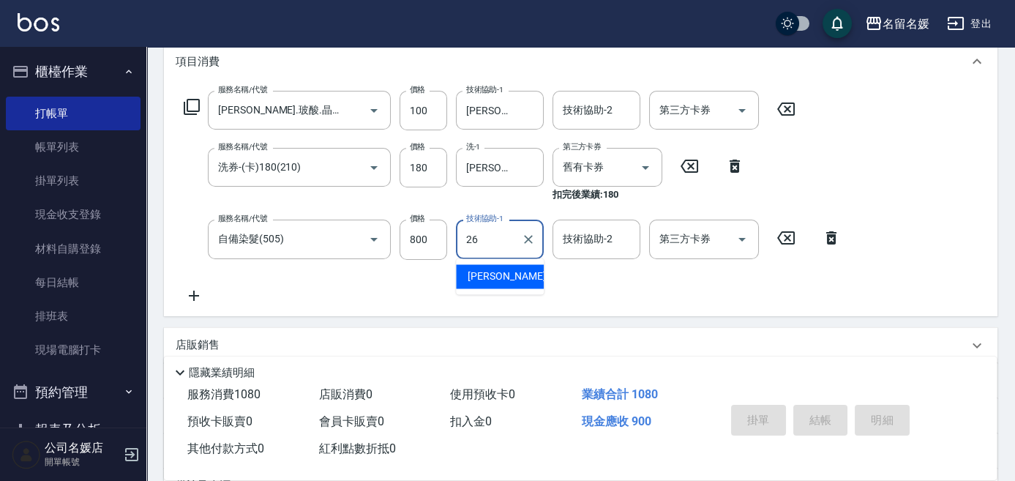
type input "[PERSON_NAME]-26"
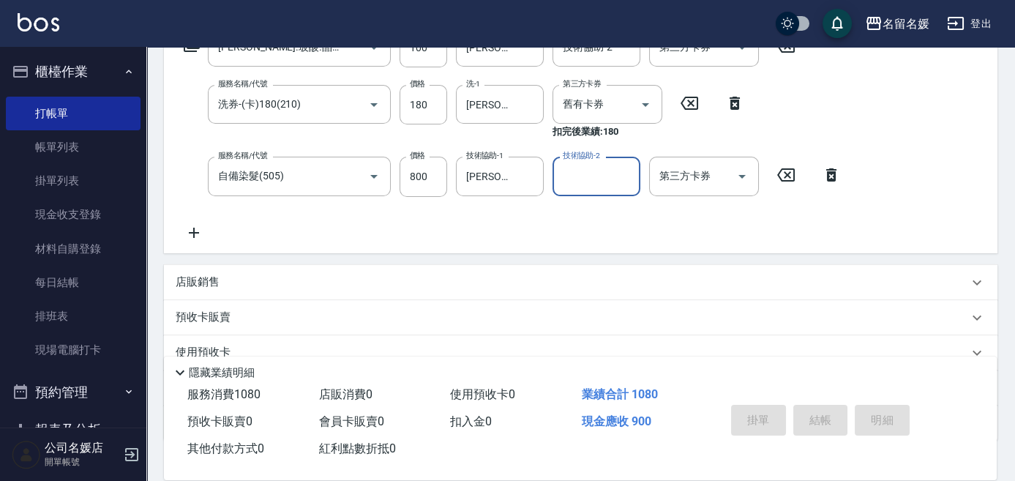
scroll to position [266, 0]
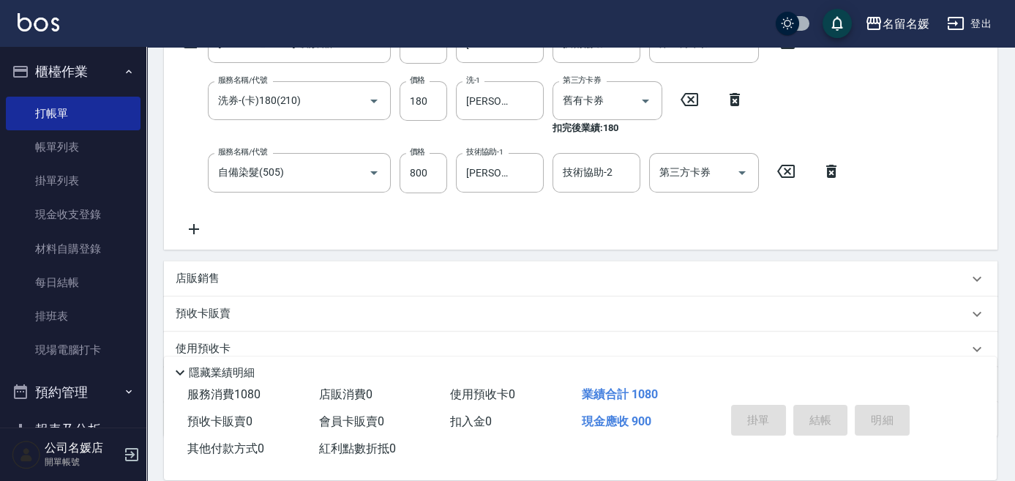
click at [206, 274] on p "店販銷售" at bounding box center [198, 278] width 44 height 15
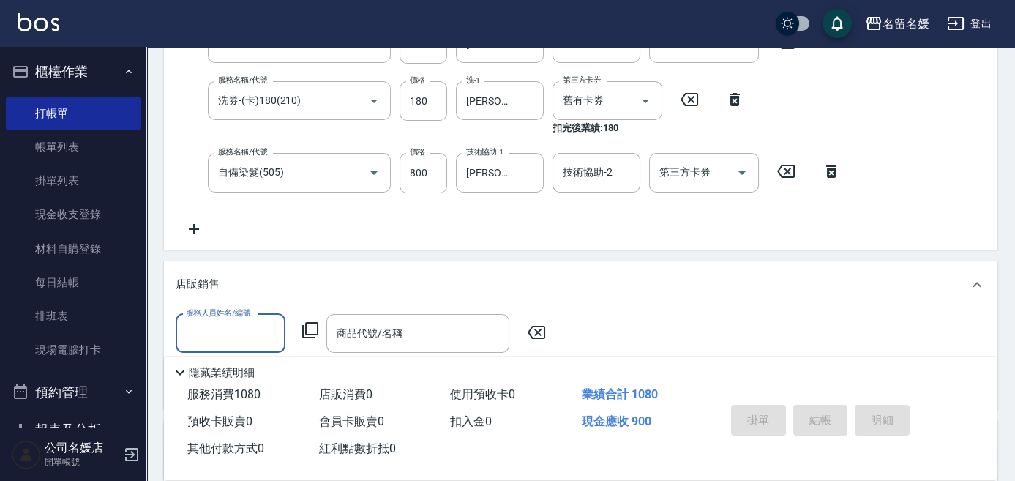
scroll to position [0, 0]
drag, startPoint x: 247, startPoint y: 328, endPoint x: 251, endPoint y: 317, distance: 11.6
click at [251, 317] on div "服務人員姓名/編號" at bounding box center [231, 333] width 110 height 39
type input "[PERSON_NAME]-08"
click at [313, 325] on icon at bounding box center [310, 330] width 18 height 18
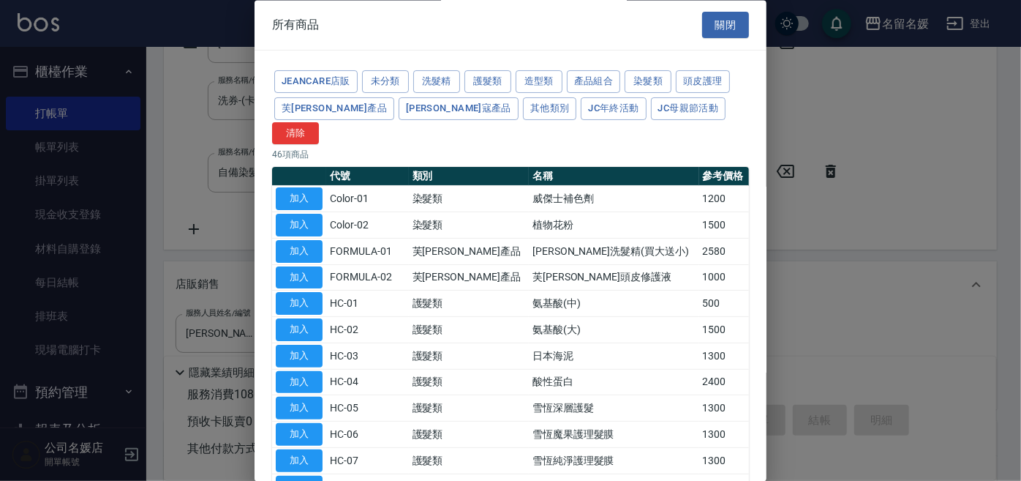
click at [585, 186] on td "威傑士補色劑" at bounding box center [614, 199] width 170 height 26
click at [294, 188] on button "加入" at bounding box center [299, 199] width 47 height 23
type input "威傑士補色劑"
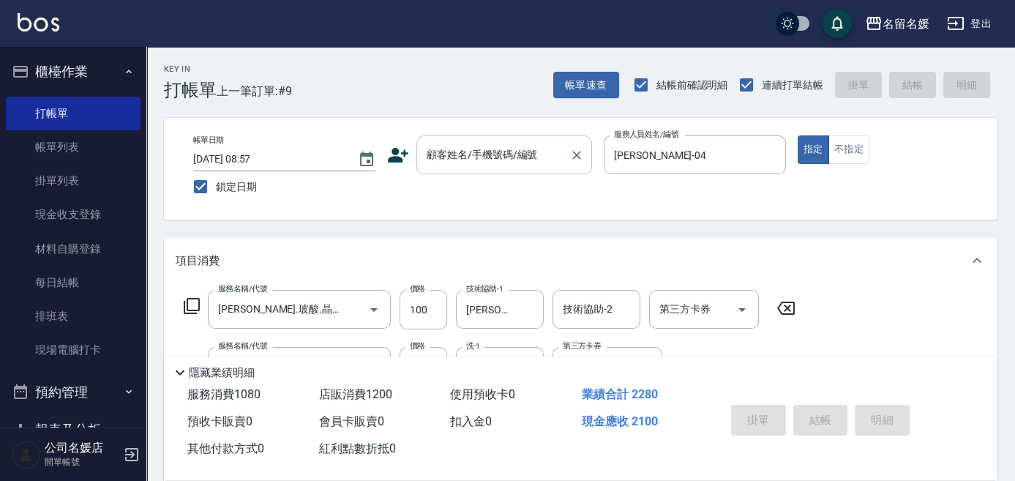
click at [502, 162] on input "顧客姓名/手機號碼/編號" at bounding box center [493, 155] width 140 height 26
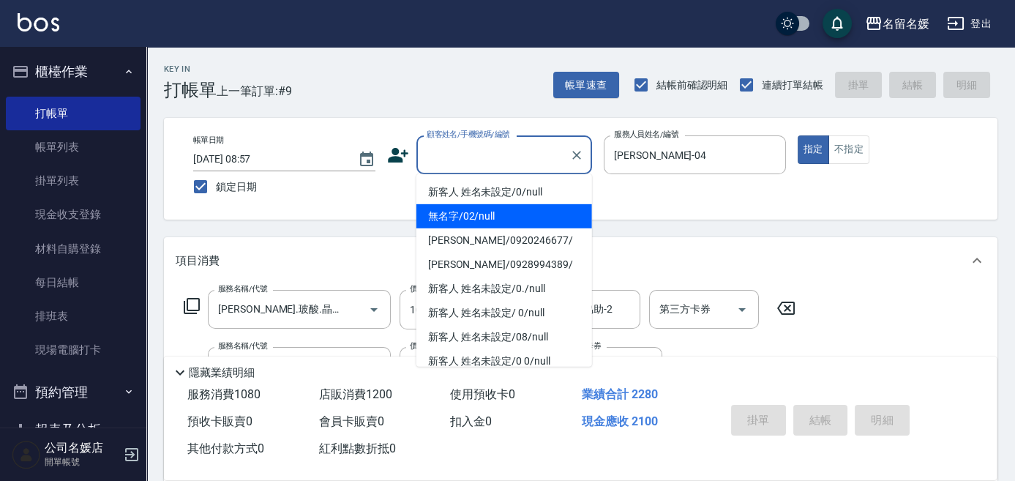
click at [507, 223] on li "無名字/02/null" at bounding box center [504, 216] width 176 height 24
type input "無名字/02/null"
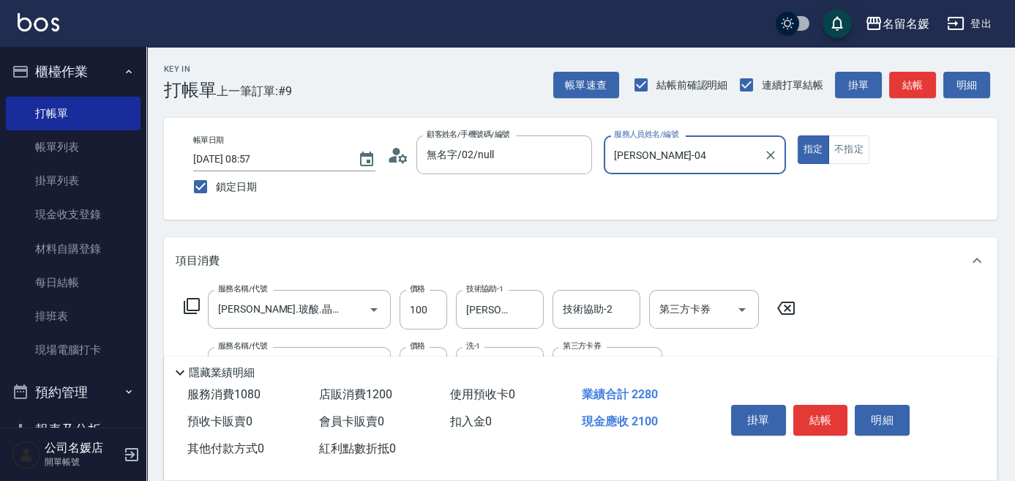
click at [508, 217] on div "帳單日期 [DATE] 08:57 鎖定日期 顧客姓名/手機號碼/編號 無名字/02/null 顧客姓名/手機號碼/編號 服務人員姓名/編號 [PERSON_…" at bounding box center [580, 169] width 833 height 102
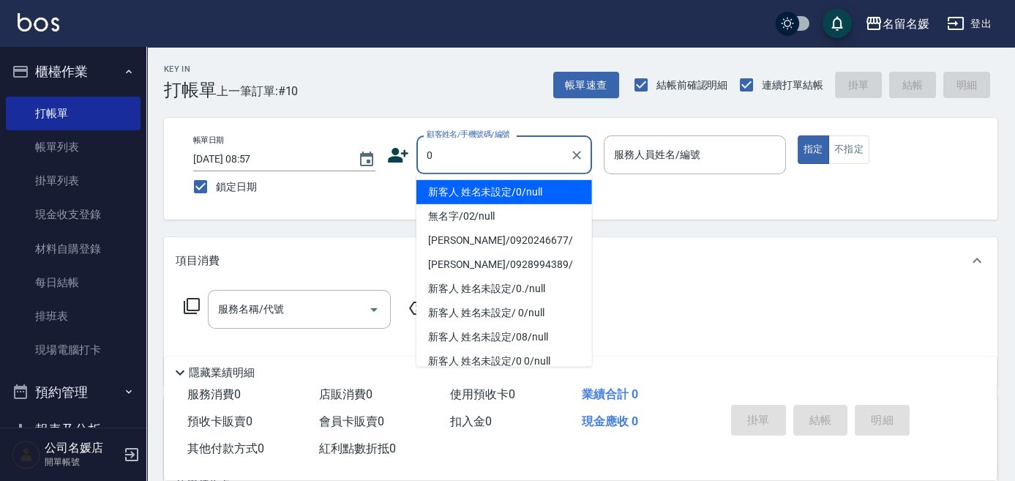
type input "新客人 姓名未設定/0/null"
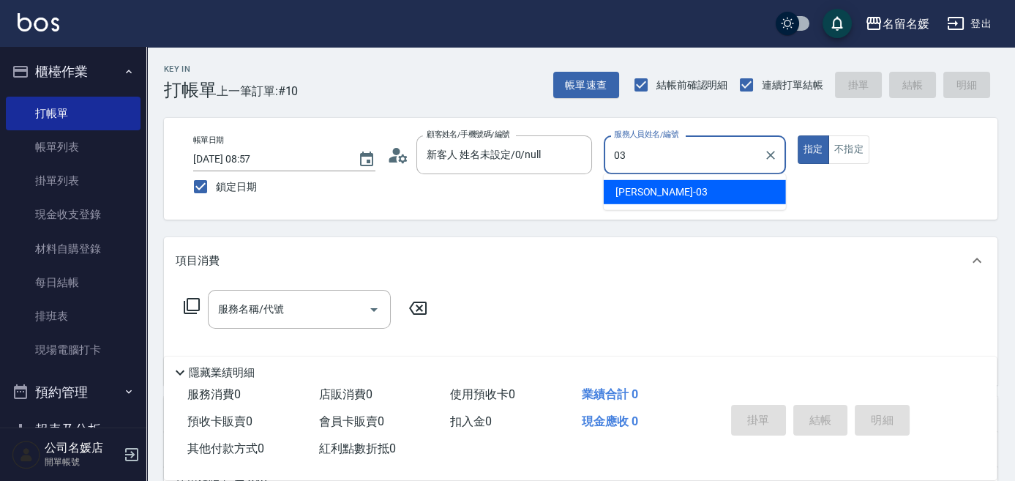
type input "[PERSON_NAME]-03"
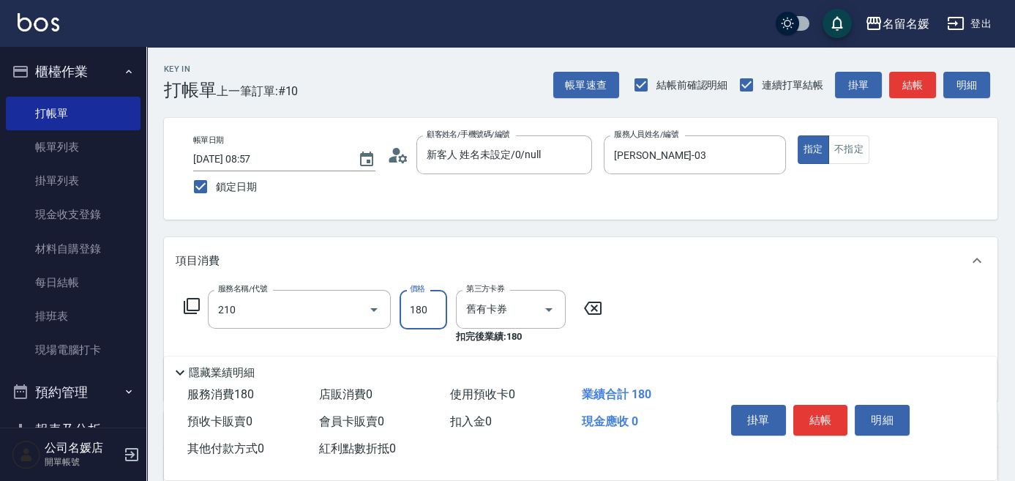
type input "洗券-(卡)180(210)"
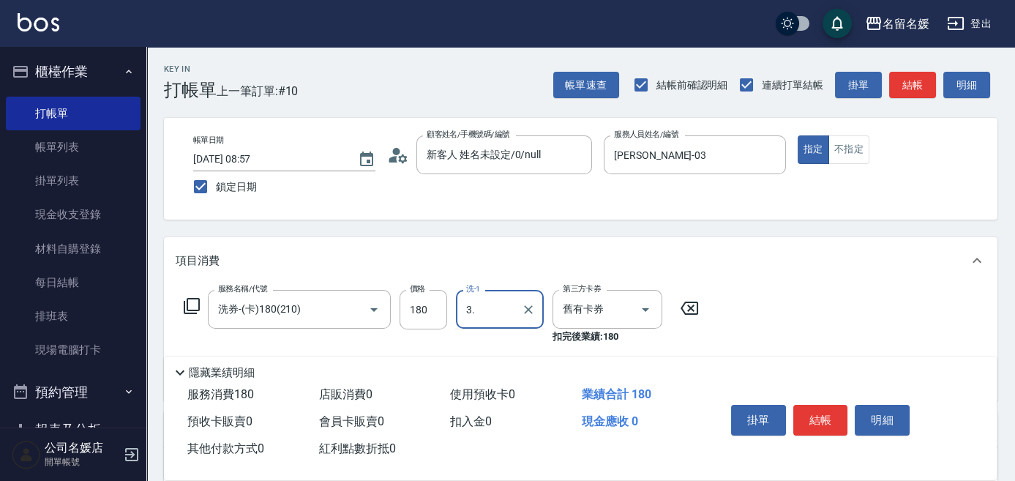
type input "3"
type input "\"
type input "[PERSON_NAME]-24"
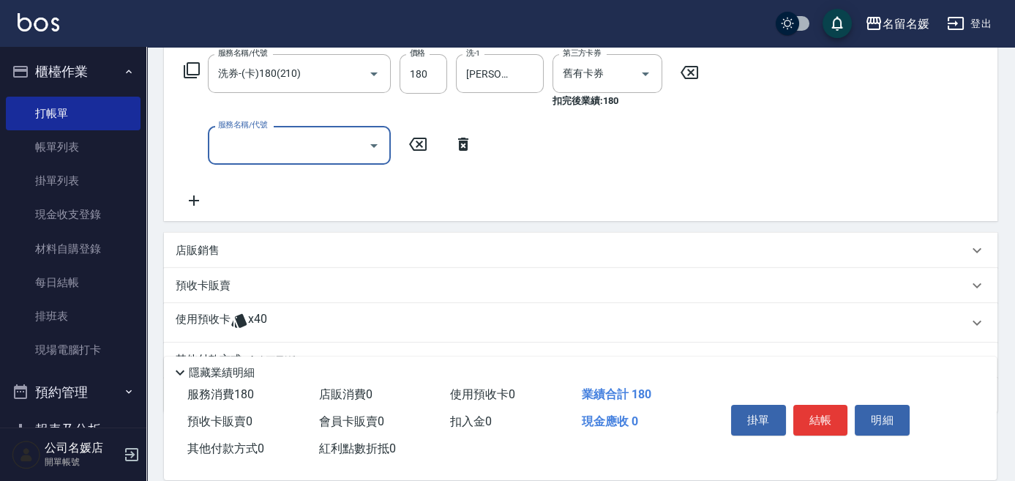
scroll to position [266, 0]
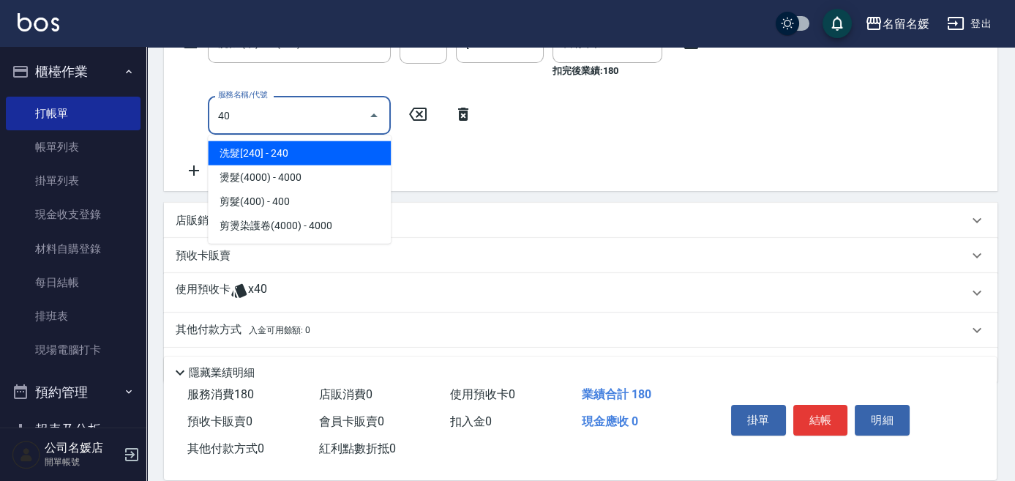
type input "4"
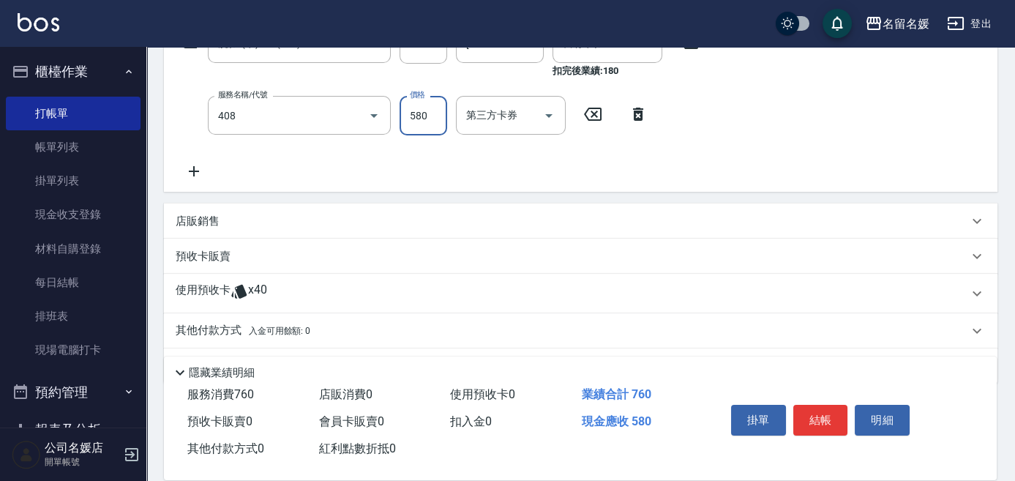
type input "剪髮(580)(408)"
type input "500"
